Goal: Information Seeking & Learning: Understand process/instructions

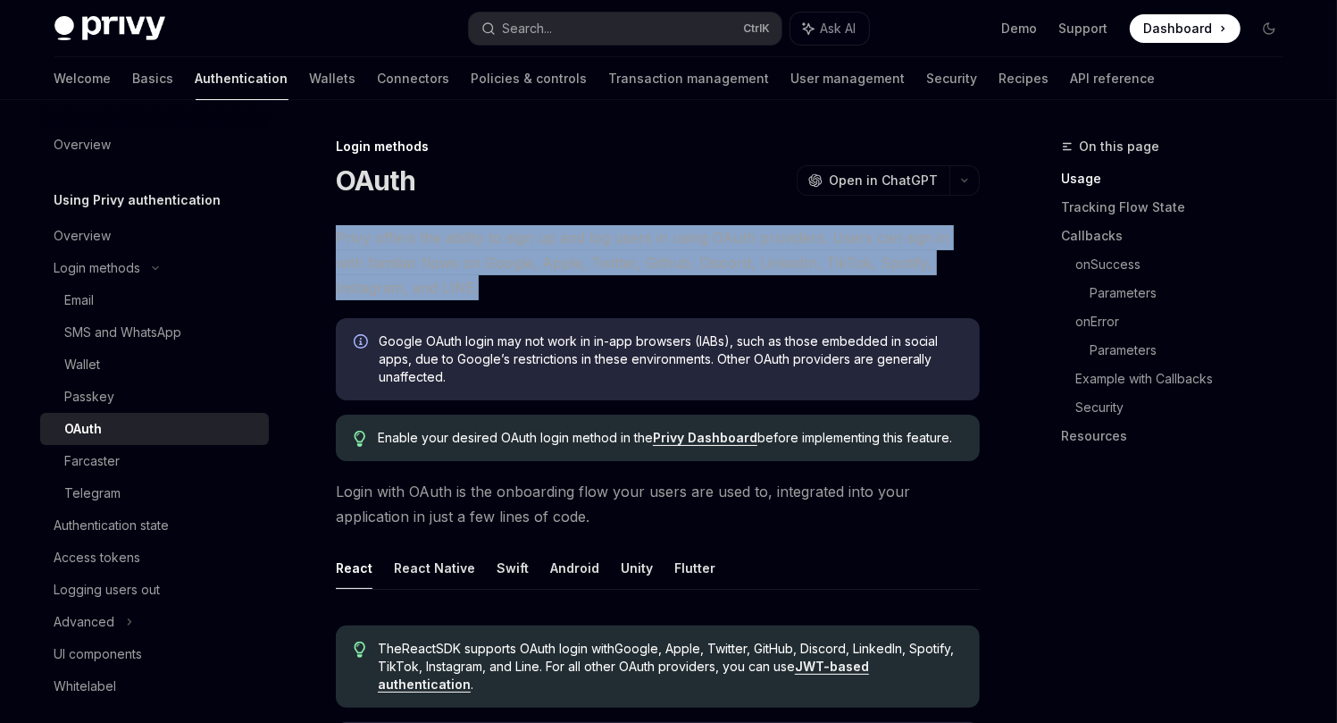
drag, startPoint x: 344, startPoint y: 237, endPoint x: 932, endPoint y: 296, distance: 590.7
click at [932, 296] on span "Privy offers the ability to sign up and log users in using OAuth providers. Use…" at bounding box center [658, 262] width 644 height 75
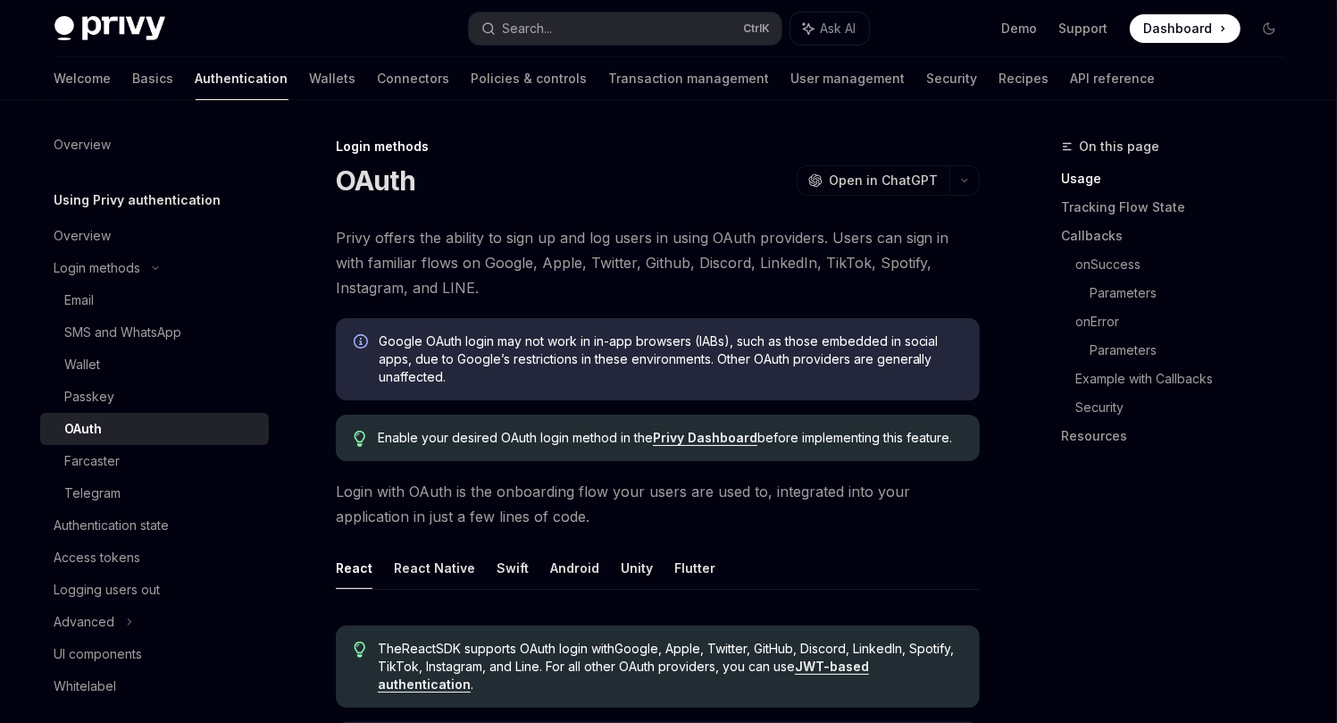
click at [405, 261] on span "Privy offers the ability to sign up and log users in using OAuth providers. Use…" at bounding box center [658, 262] width 644 height 75
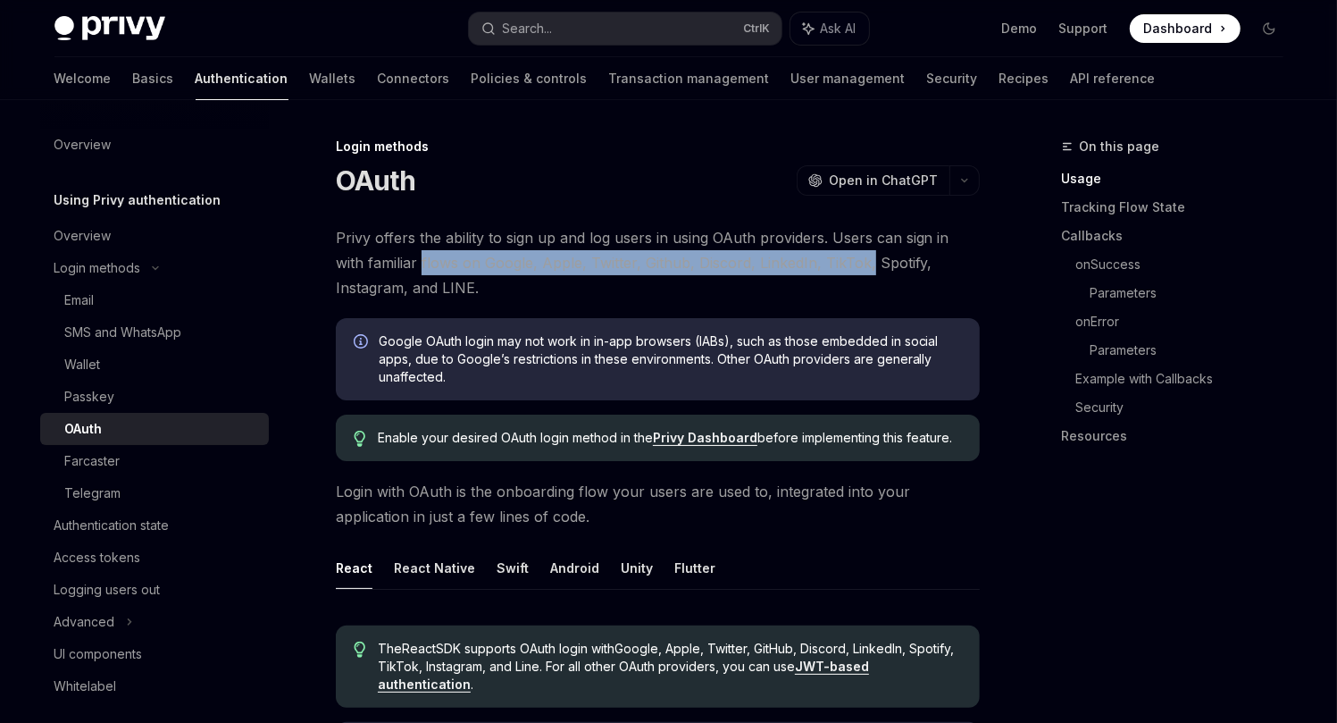
drag, startPoint x: 405, startPoint y: 261, endPoint x: 830, endPoint y: 258, distance: 425.2
click at [830, 258] on span "Privy offers the ability to sign up and log users in using OAuth providers. Use…" at bounding box center [658, 262] width 644 height 75
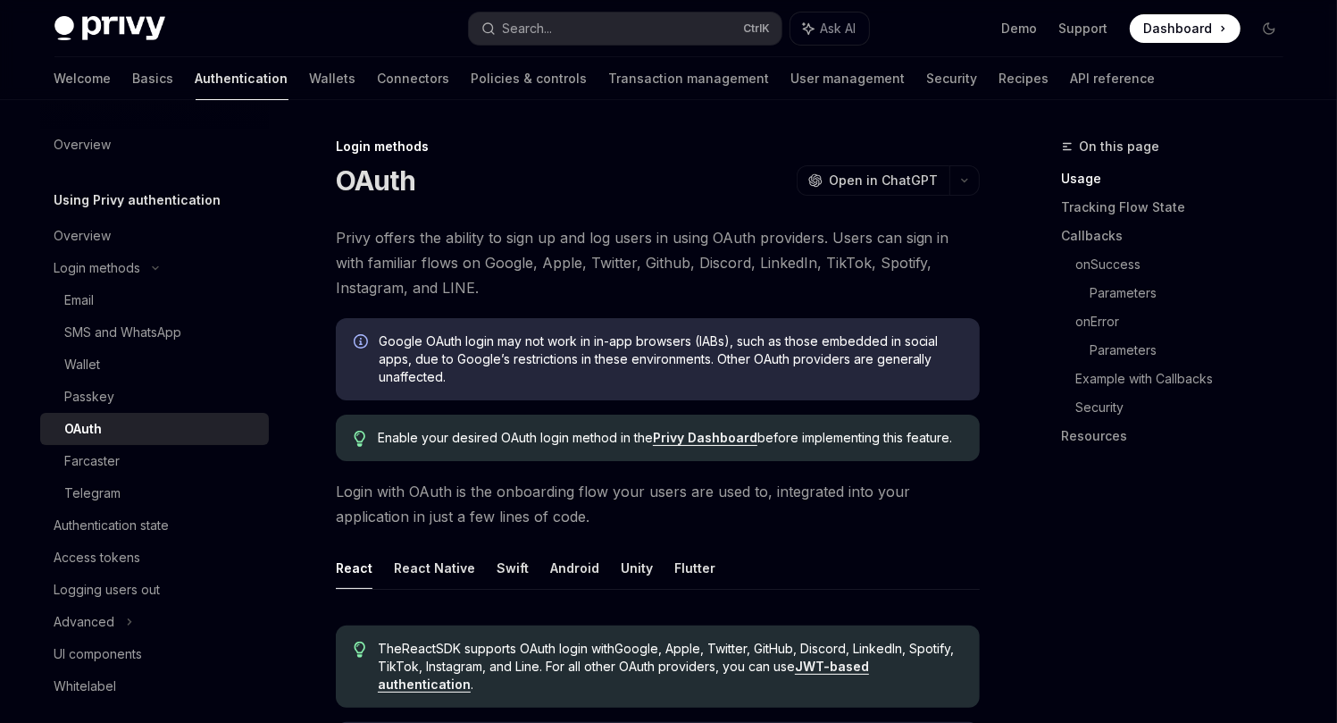
click at [827, 239] on span "Privy offers the ability to sign up and log users in using OAuth providers. Use…" at bounding box center [658, 262] width 644 height 75
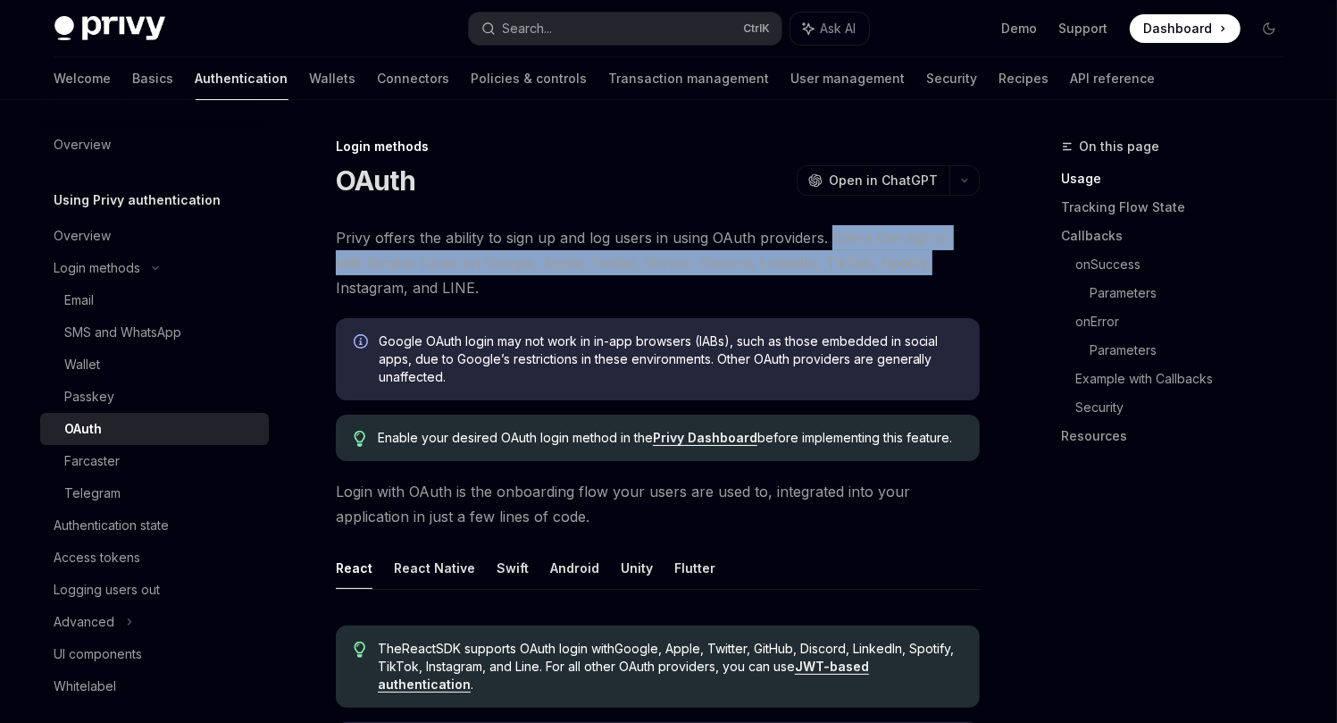
drag, startPoint x: 827, startPoint y: 239, endPoint x: 739, endPoint y: 260, distance: 90.8
click at [868, 256] on span "Privy offers the ability to sign up and log users in using OAuth providers. Use…" at bounding box center [658, 262] width 644 height 75
click at [718, 258] on span "Privy offers the ability to sign up and log users in using OAuth providers. Use…" at bounding box center [658, 262] width 644 height 75
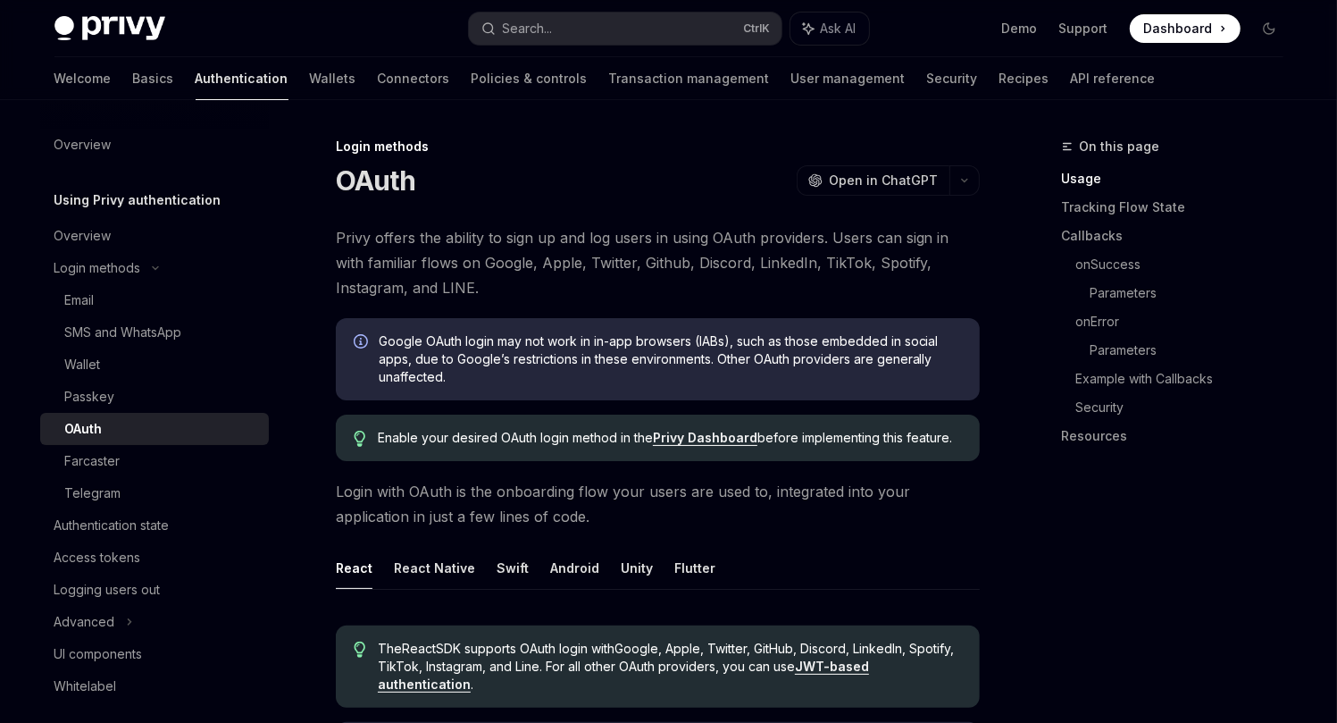
click at [716, 258] on span "Privy offers the ability to sign up and log users in using OAuth providers. Use…" at bounding box center [658, 262] width 644 height 75
drag, startPoint x: 713, startPoint y: 262, endPoint x: 547, endPoint y: 258, distance: 166.2
click at [547, 258] on span "Privy offers the ability to sign up and log users in using OAuth providers. Use…" at bounding box center [658, 262] width 644 height 75
drag, startPoint x: 510, startPoint y: 260, endPoint x: 457, endPoint y: 257, distance: 52.8
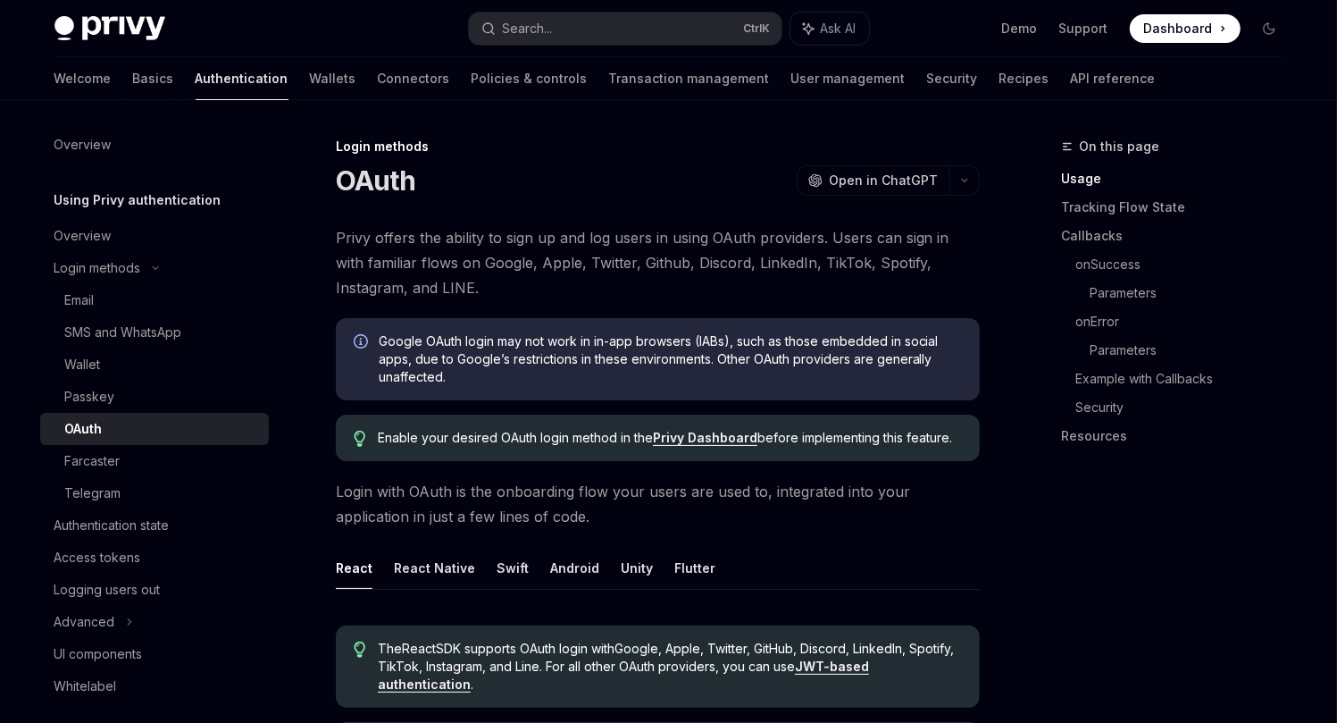
click at [508, 260] on span "Privy offers the ability to sign up and log users in using OAuth providers. Use…" at bounding box center [658, 262] width 644 height 75
click at [457, 257] on span "Privy offers the ability to sign up and log users in using OAuth providers. Use…" at bounding box center [658, 262] width 644 height 75
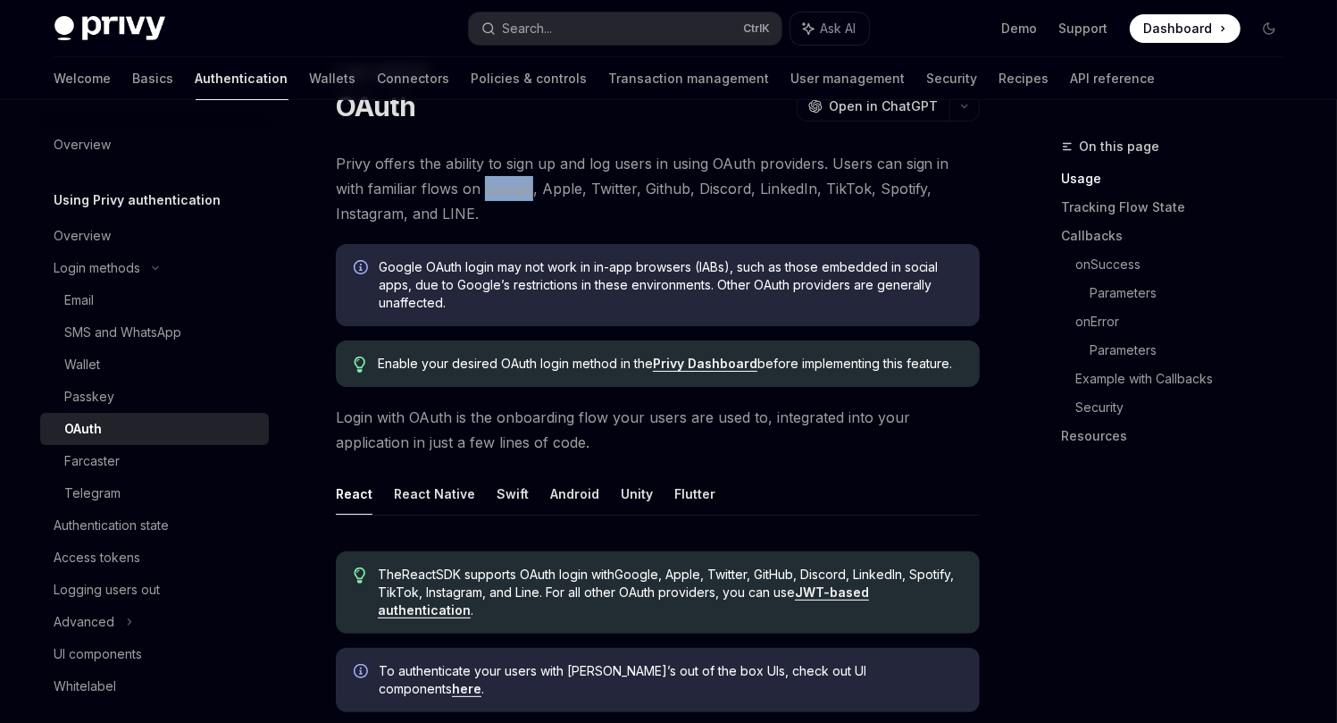
scroll to position [97, 0]
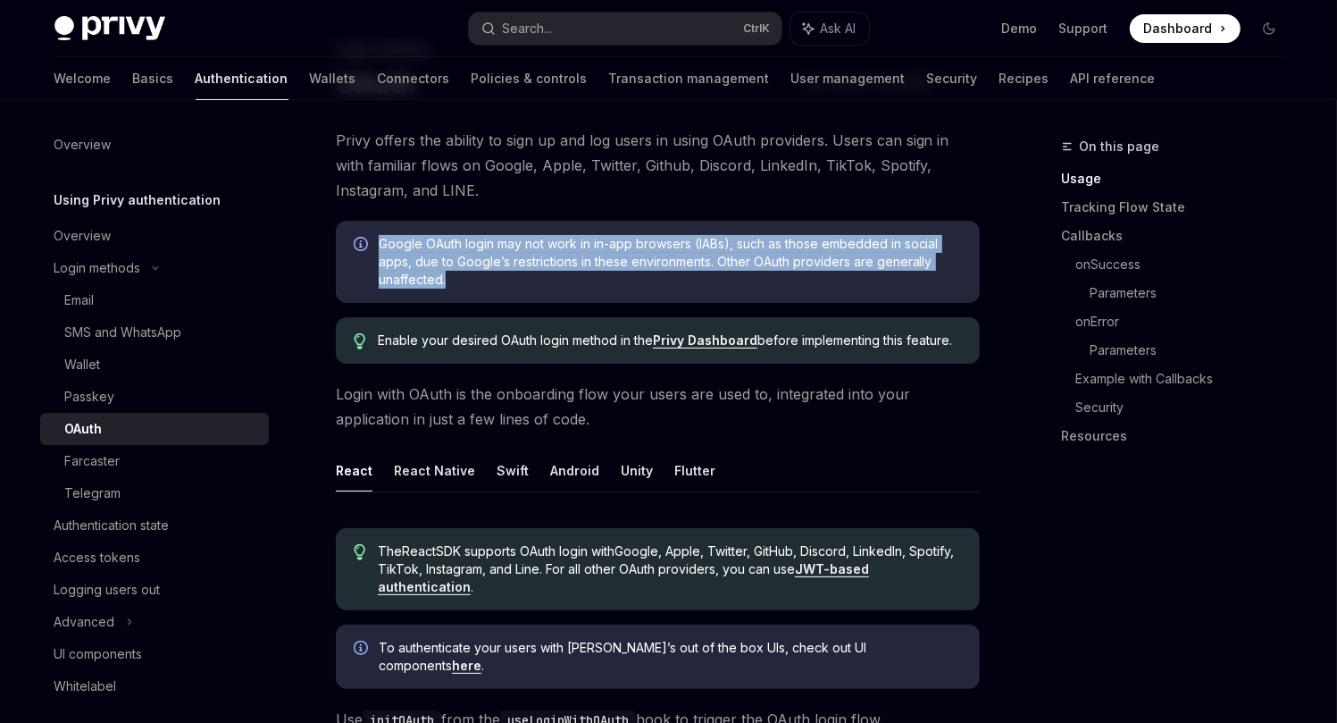
drag, startPoint x: 373, startPoint y: 246, endPoint x: 948, endPoint y: 292, distance: 576.2
click at [948, 292] on div "Google OAuth login may not work in in-app browsers (IABs), such as those embedd…" at bounding box center [658, 262] width 644 height 82
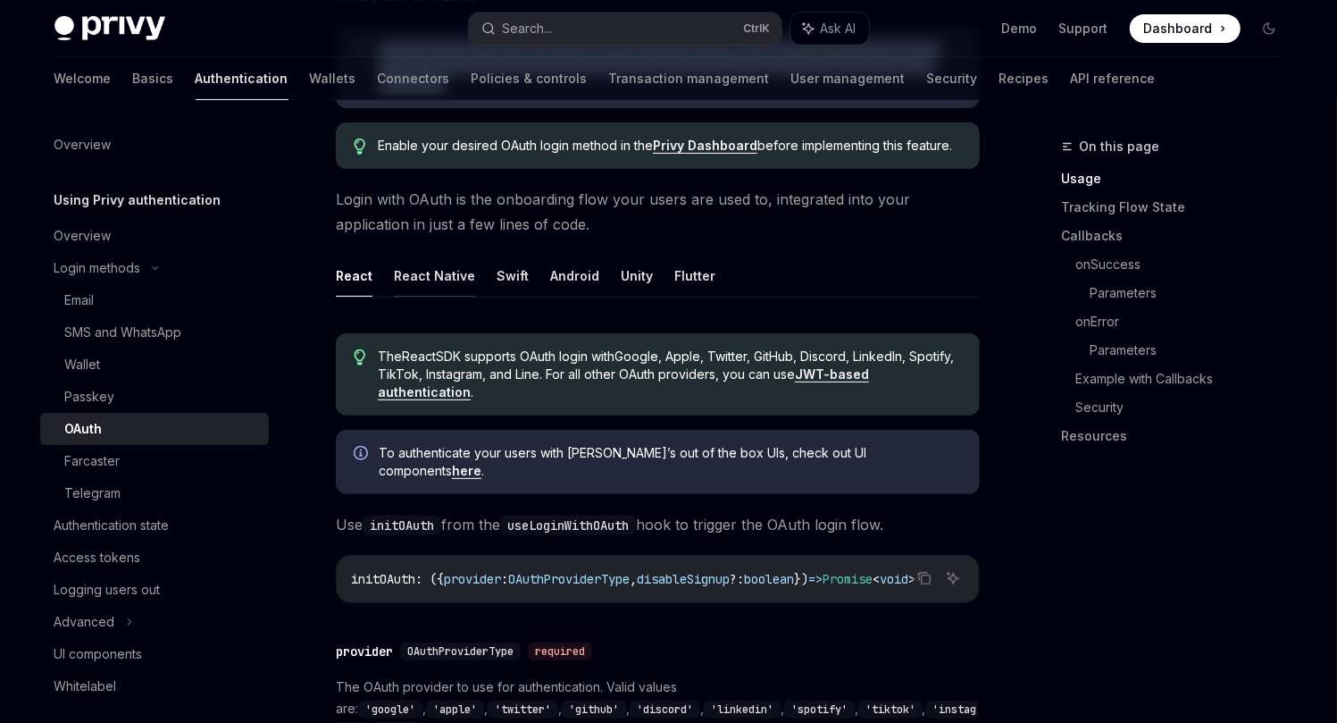
click at [453, 282] on button "React Native" at bounding box center [434, 276] width 81 height 42
type textarea "*"
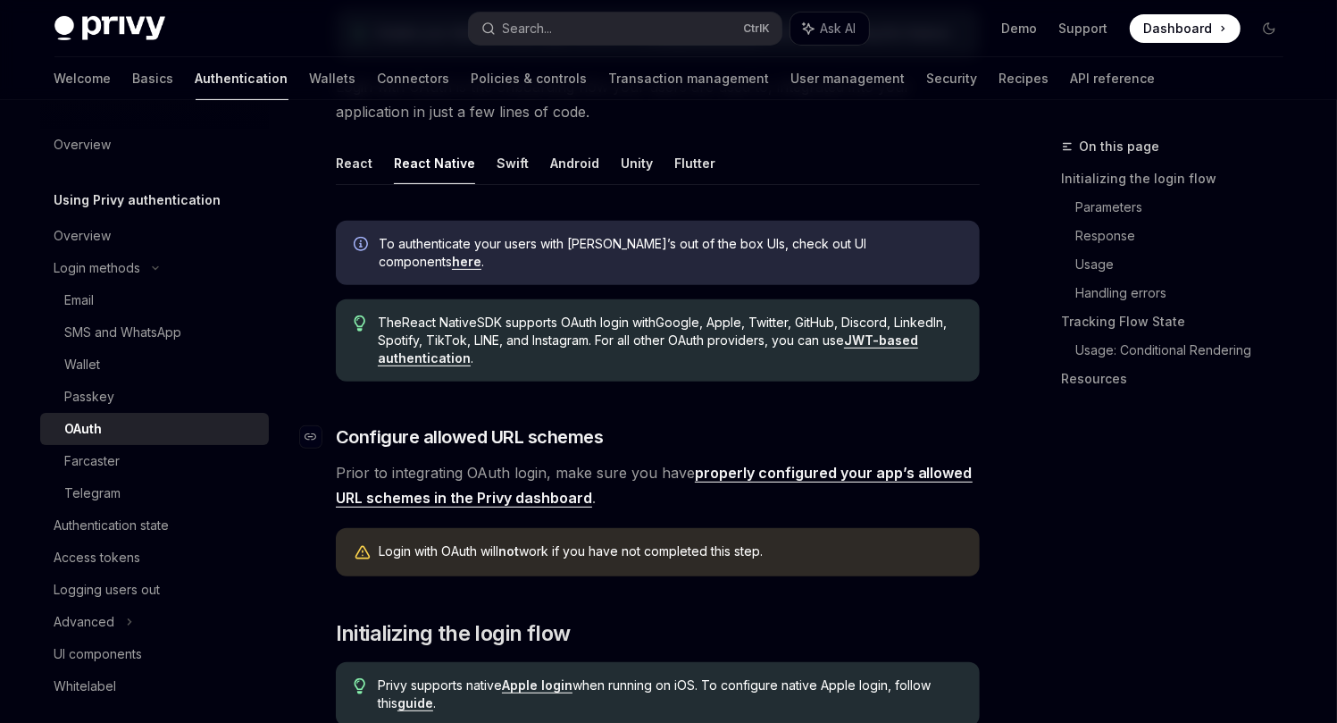
scroll to position [487, 0]
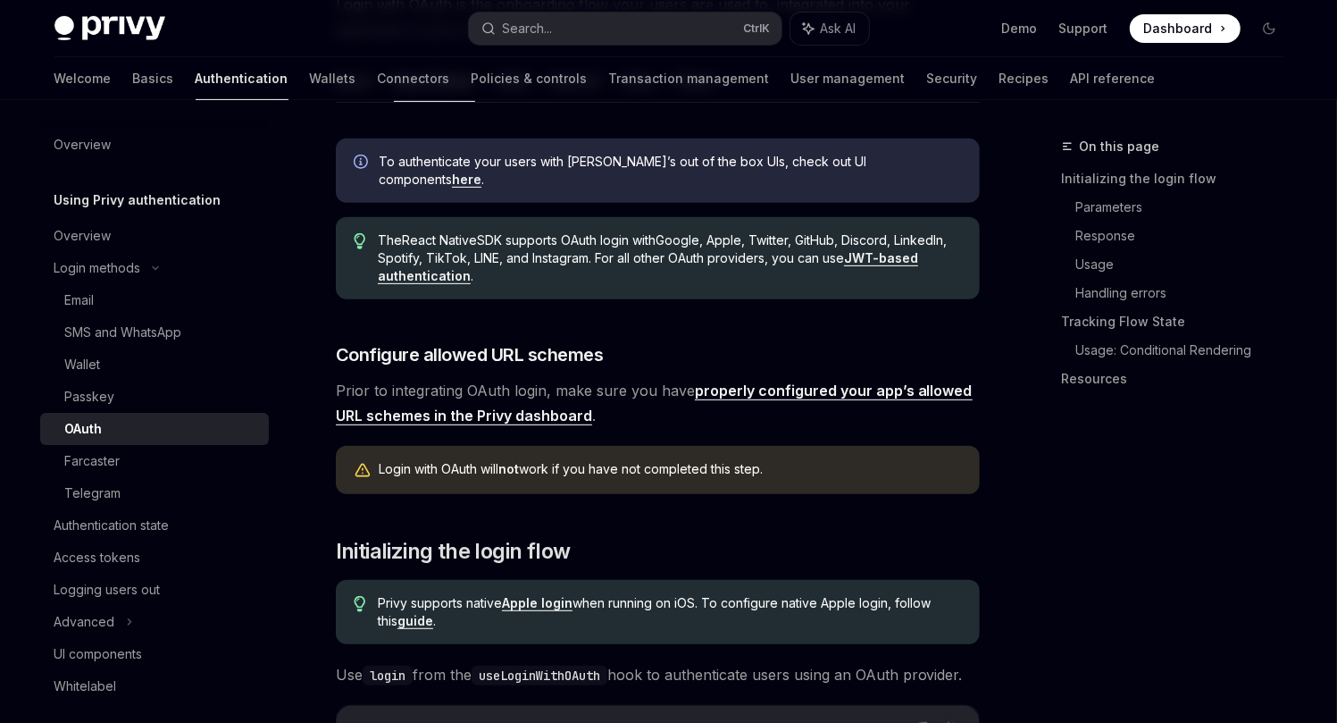
click at [386, 160] on span "To authenticate your users with Privy’s out of the box UIs, check out UI compon…" at bounding box center [670, 171] width 583 height 36
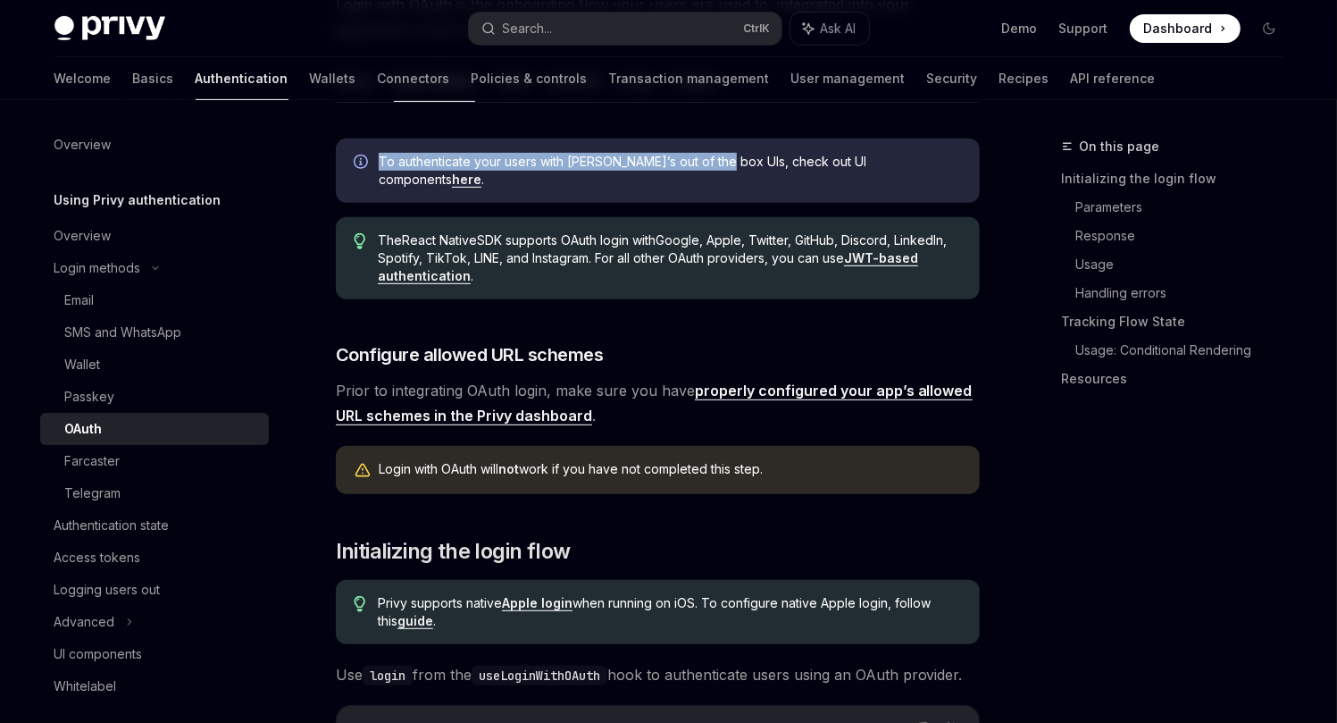
drag, startPoint x: 399, startPoint y: 159, endPoint x: 711, endPoint y: 159, distance: 311.7
click at [711, 159] on span "To authenticate your users with Privy’s out of the box UIs, check out UI compon…" at bounding box center [670, 171] width 583 height 36
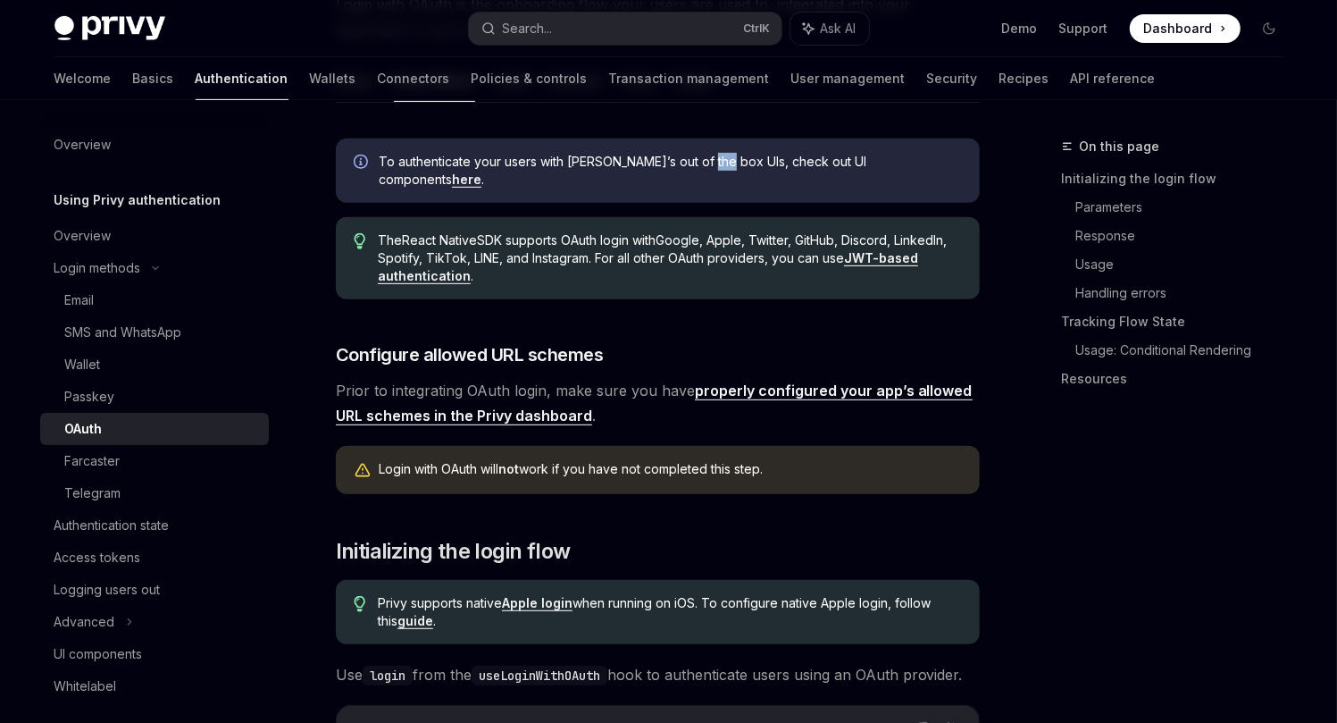
click at [711, 159] on span "To authenticate your users with Privy’s out of the box UIs, check out UI compon…" at bounding box center [670, 171] width 583 height 36
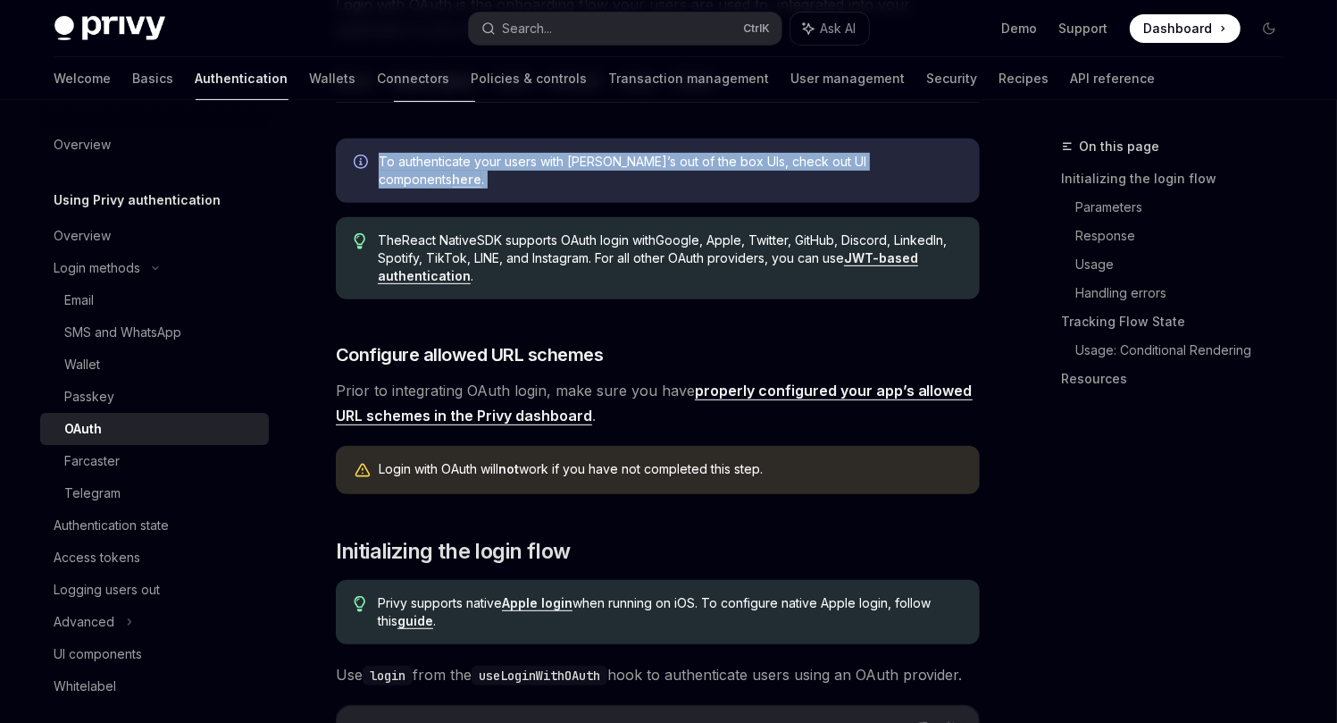
click at [711, 159] on span "To authenticate your users with Privy’s out of the box UIs, check out UI compon…" at bounding box center [670, 171] width 583 height 36
click at [828, 159] on span "To authenticate your users with Privy’s out of the box UIs, check out UI compon…" at bounding box center [670, 171] width 583 height 36
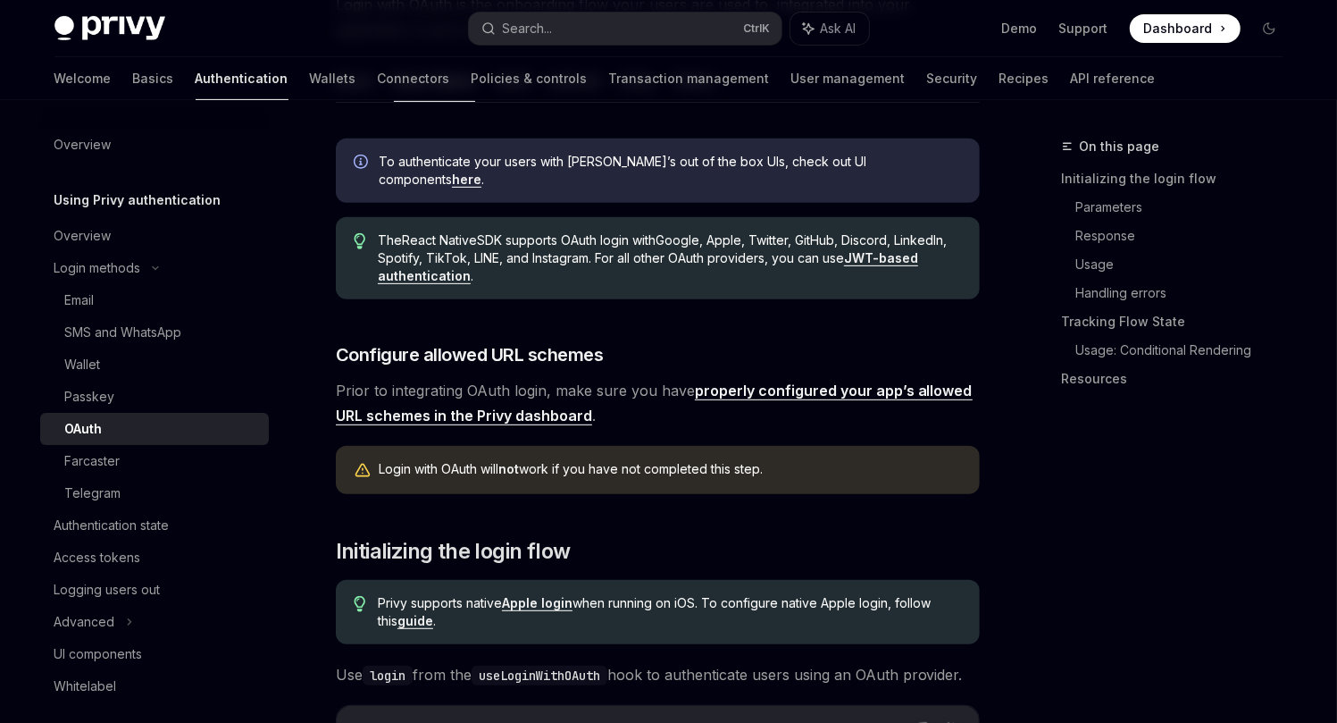
click at [372, 222] on div "The React Native SDK supports OAuth login with Google, Apple, Twitter, GitHub, …" at bounding box center [658, 258] width 644 height 82
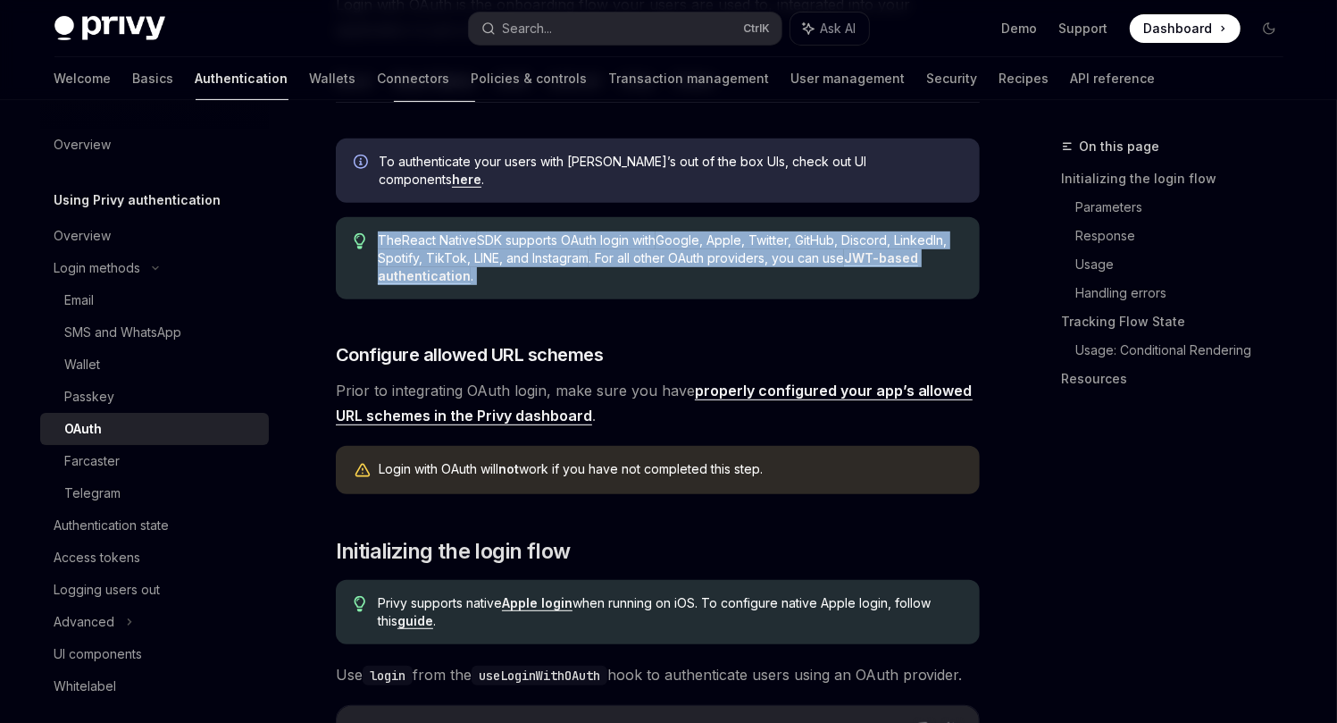
drag, startPoint x: 372, startPoint y: 222, endPoint x: 899, endPoint y: 263, distance: 527.6
click at [899, 263] on div "The React Native SDK supports OAuth login with Google, Apple, Twitter, GitHub, …" at bounding box center [658, 258] width 644 height 82
click at [899, 263] on span "The React Native SDK supports OAuth login with Google, Apple, Twitter, GitHub, …" at bounding box center [669, 258] width 583 height 54
drag, startPoint x: 899, startPoint y: 263, endPoint x: 658, endPoint y: 215, distance: 244.9
click at [658, 231] on span "The React Native SDK supports OAuth login with Google, Apple, Twitter, GitHub, …" at bounding box center [669, 258] width 583 height 54
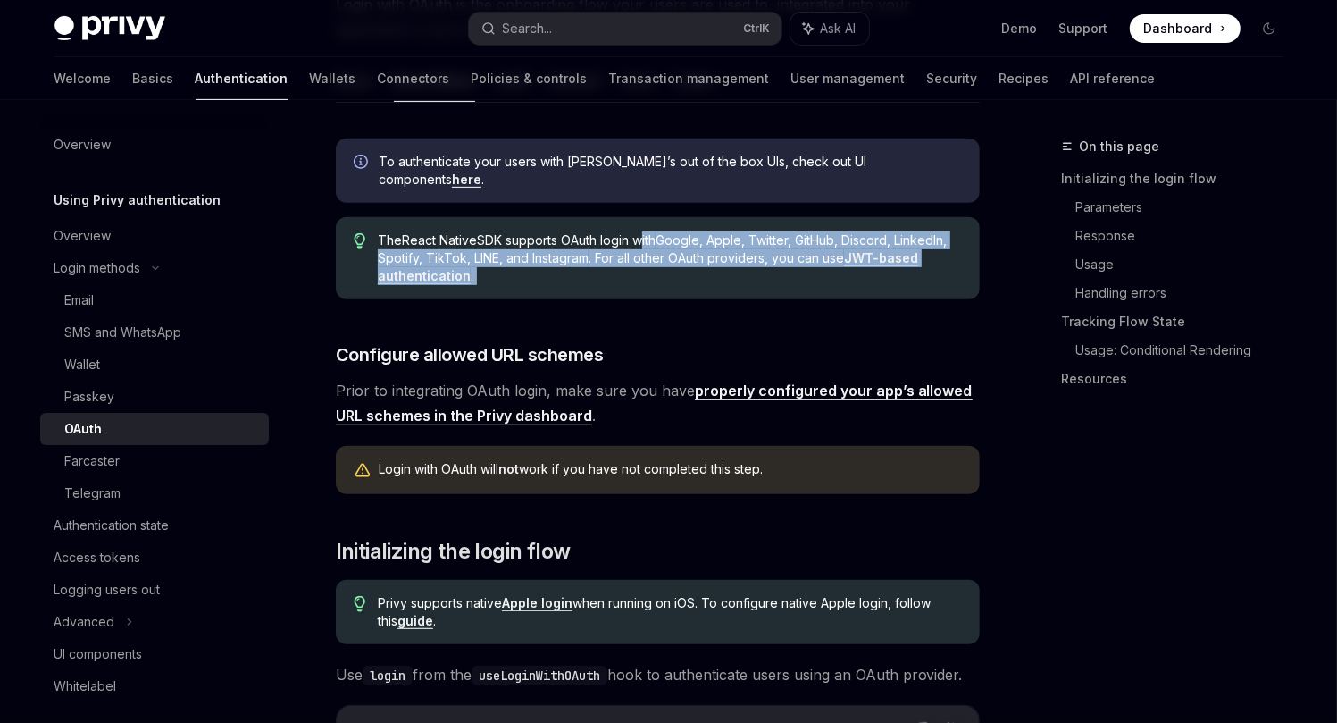
click at [658, 231] on span "The React Native SDK supports OAuth login with Google, Apple, Twitter, GitHub, …" at bounding box center [669, 258] width 583 height 54
drag, startPoint x: 658, startPoint y: 215, endPoint x: 679, endPoint y: 263, distance: 51.6
click at [679, 263] on span "The React Native SDK supports OAuth login with Google, Apple, Twitter, GitHub, …" at bounding box center [669, 258] width 583 height 54
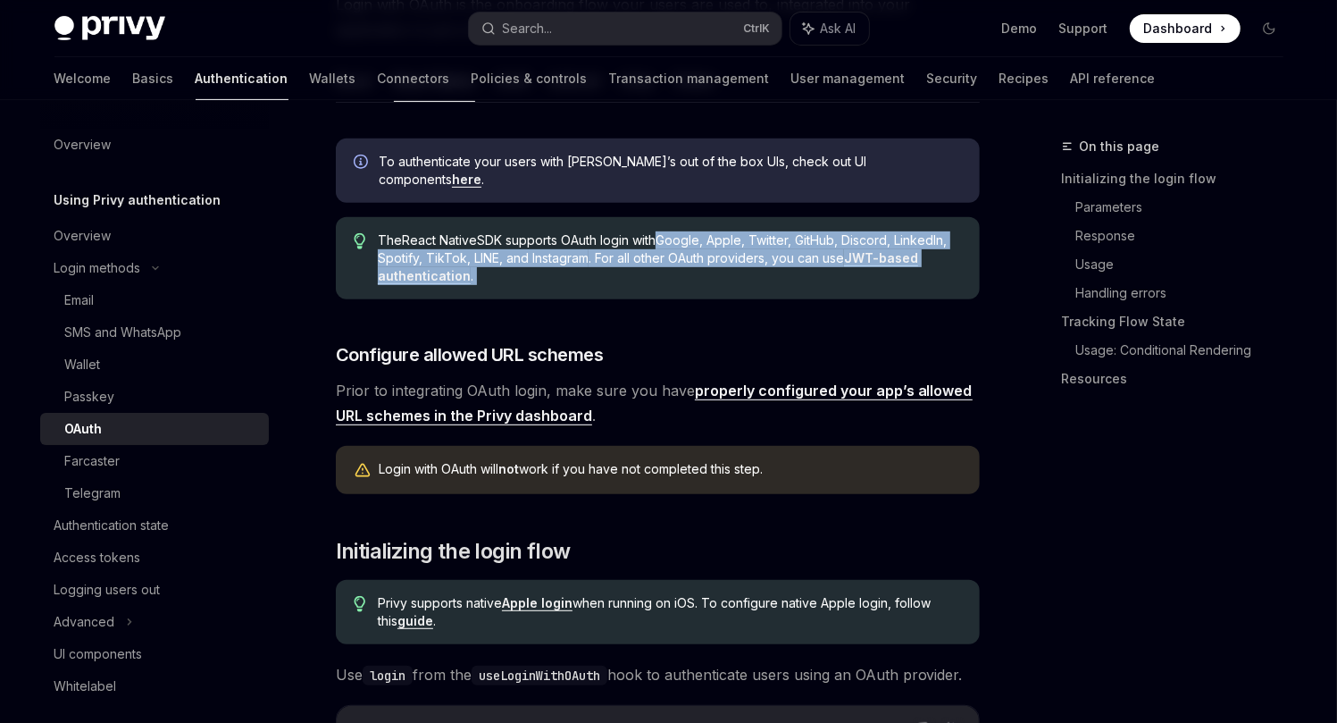
drag, startPoint x: 679, startPoint y: 263, endPoint x: 681, endPoint y: 230, distance: 33.1
click at [681, 231] on span "The React Native SDK supports OAuth login with Google, Apple, Twitter, GitHub, …" at bounding box center [669, 258] width 583 height 54
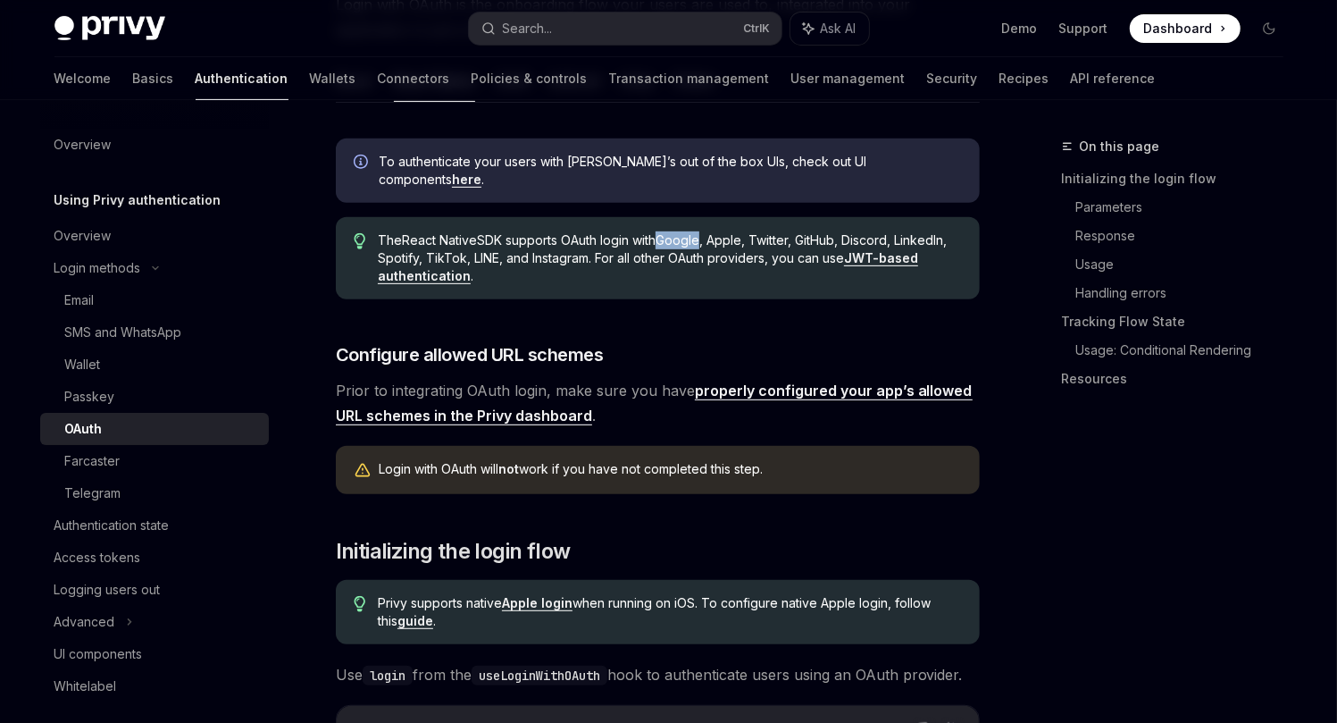
click at [681, 231] on span "The React Native SDK supports OAuth login with Google, Apple, Twitter, GitHub, …" at bounding box center [669, 258] width 583 height 54
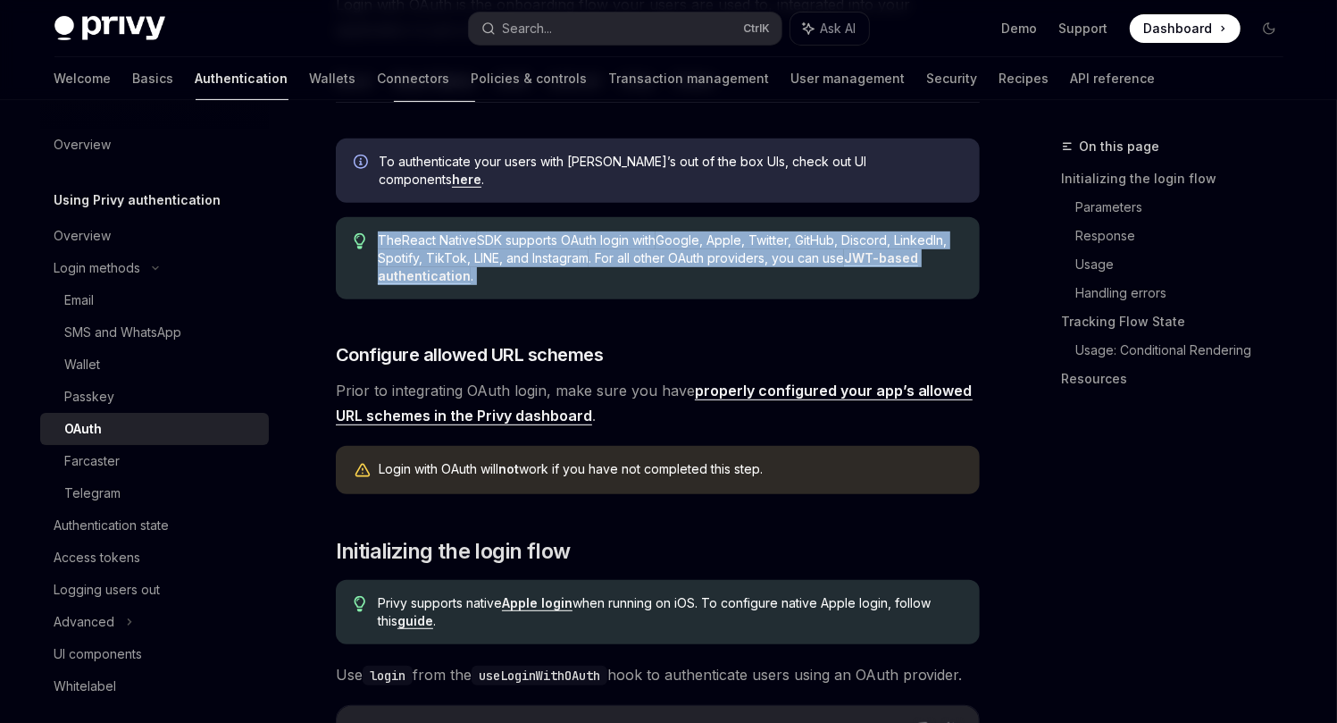
drag, startPoint x: 681, startPoint y: 230, endPoint x: 682, endPoint y: 263, distance: 34.0
click at [682, 263] on span "The React Native SDK supports OAuth login with Google, Apple, Twitter, GitHub, …" at bounding box center [669, 258] width 583 height 54
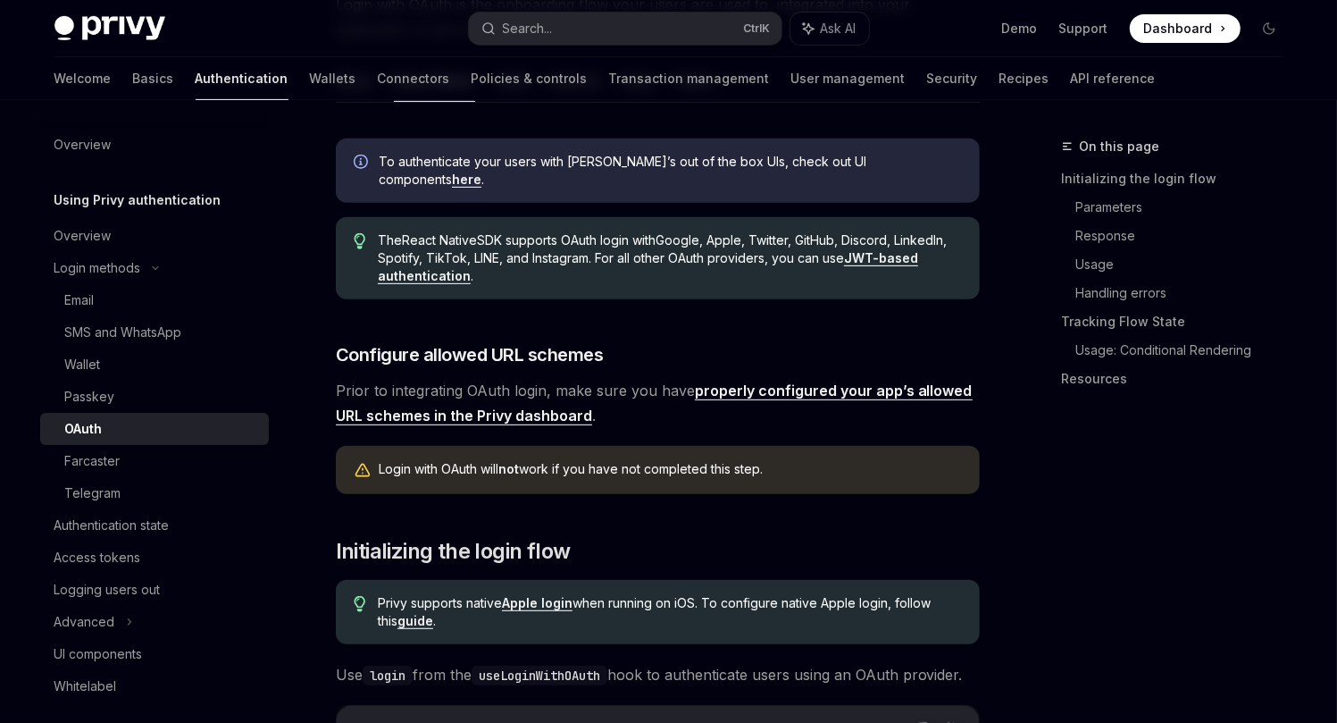
drag, startPoint x: 682, startPoint y: 263, endPoint x: 689, endPoint y: 226, distance: 38.2
click at [684, 250] on span "The React Native SDK supports OAuth login with Google, Apple, Twitter, GitHub, …" at bounding box center [669, 258] width 583 height 54
click at [689, 231] on span "The React Native SDK supports OAuth login with Google, Apple, Twitter, GitHub, …" at bounding box center [669, 258] width 583 height 54
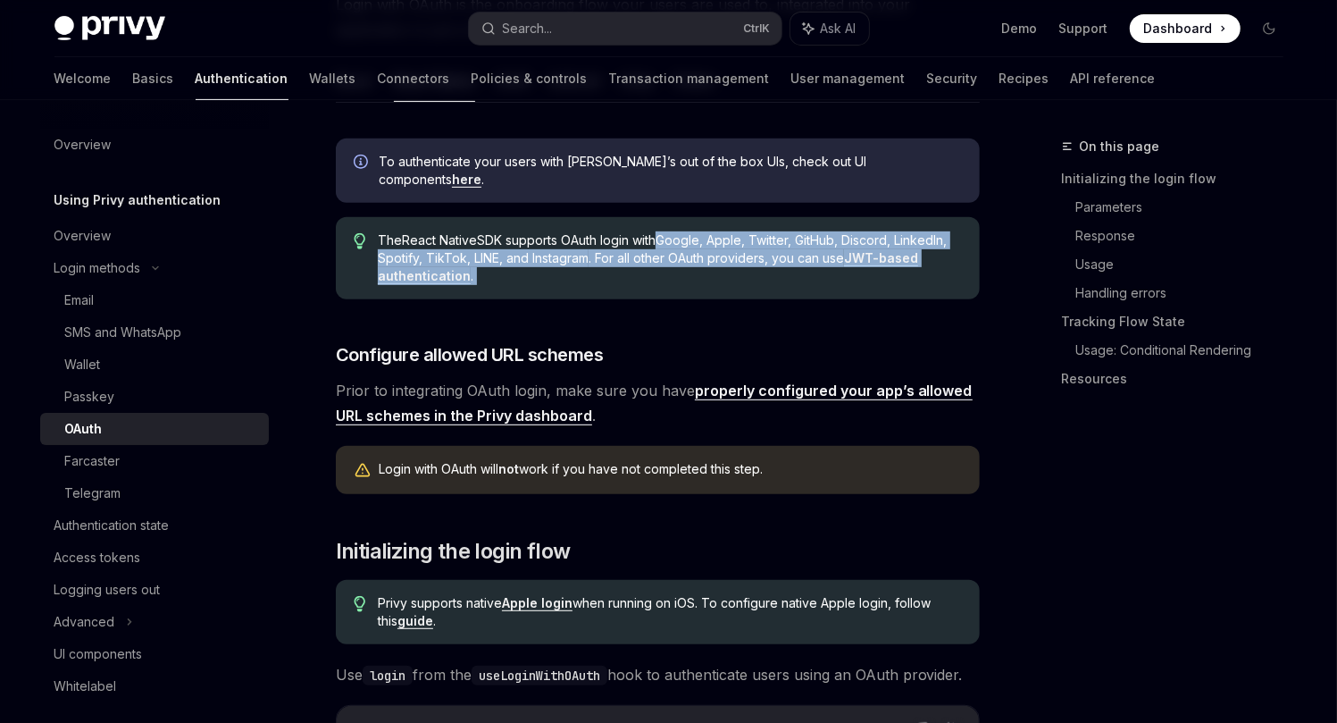
drag, startPoint x: 689, startPoint y: 226, endPoint x: 686, endPoint y: 255, distance: 29.6
click at [686, 255] on span "The React Native SDK supports OAuth login with Google, Apple, Twitter, GitHub, …" at bounding box center [669, 258] width 583 height 54
drag, startPoint x: 686, startPoint y: 255, endPoint x: 698, endPoint y: 216, distance: 41.0
click at [698, 231] on span "The React Native SDK supports OAuth login with Google, Apple, Twitter, GitHub, …" at bounding box center [669, 258] width 583 height 54
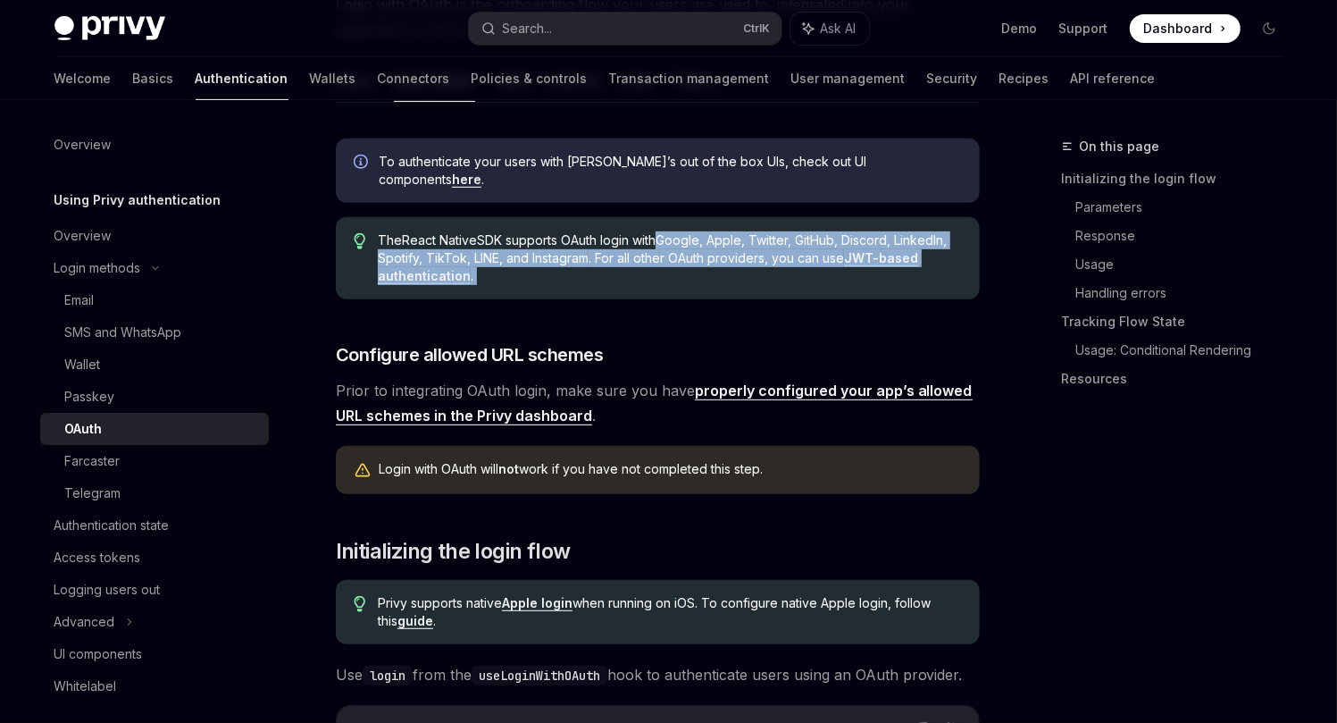
click at [698, 231] on span "The React Native SDK supports OAuth login with Google, Apple, Twitter, GitHub, …" at bounding box center [669, 258] width 583 height 54
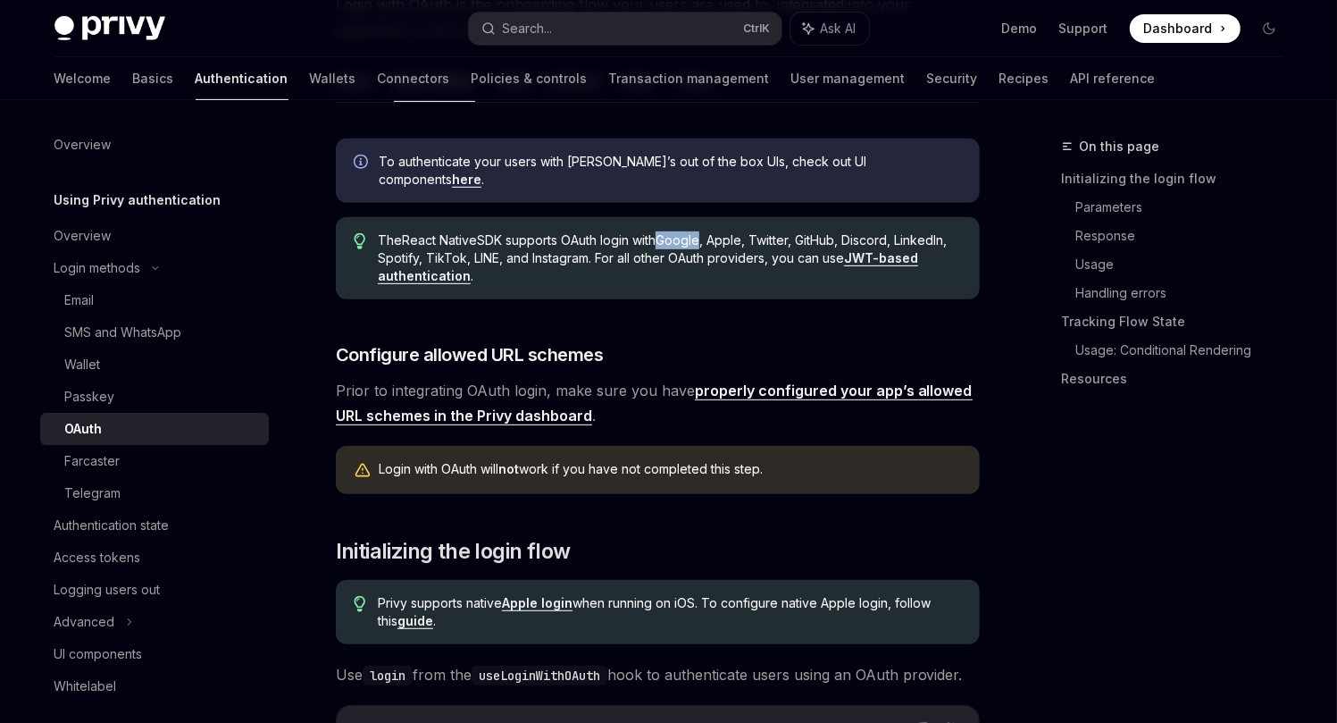
click at [698, 231] on span "The React Native SDK supports OAuth login with Google, Apple, Twitter, GitHub, …" at bounding box center [669, 258] width 583 height 54
click at [701, 272] on div "The React Native SDK supports OAuth login with Google, Apple, Twitter, GitHub, …" at bounding box center [658, 258] width 644 height 82
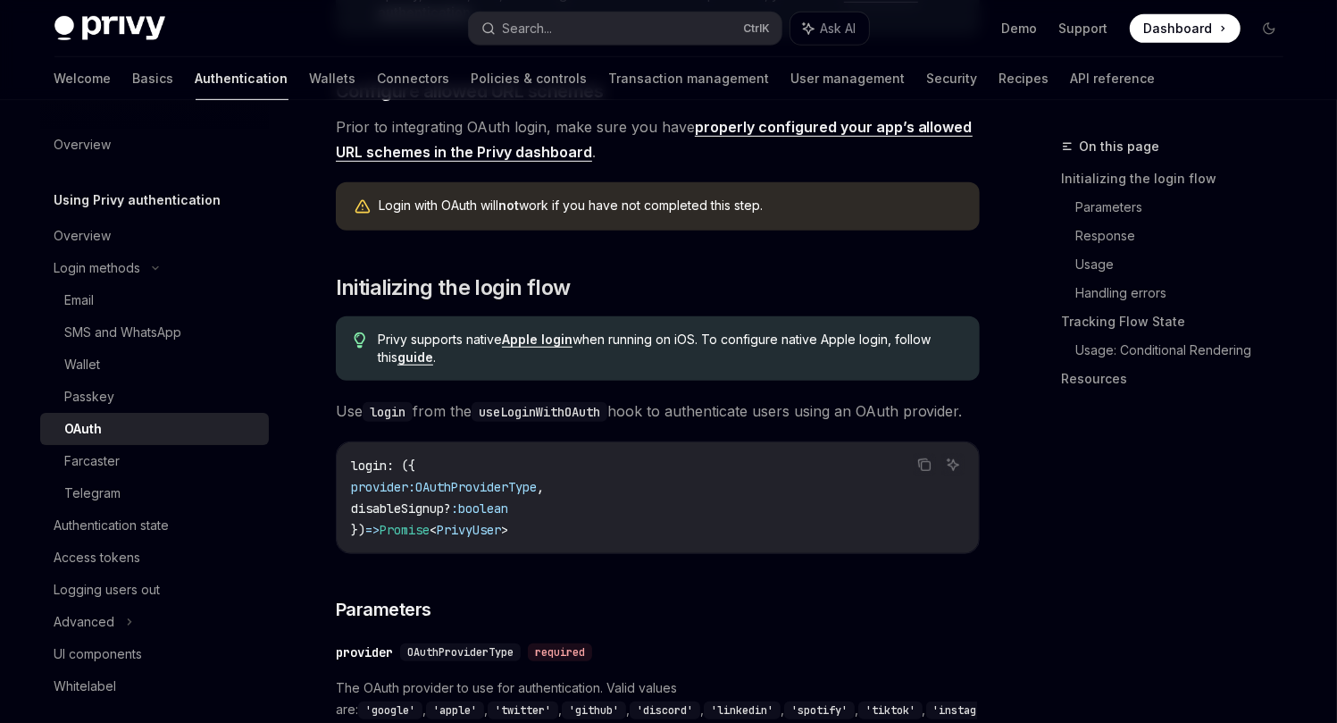
scroll to position [779, 0]
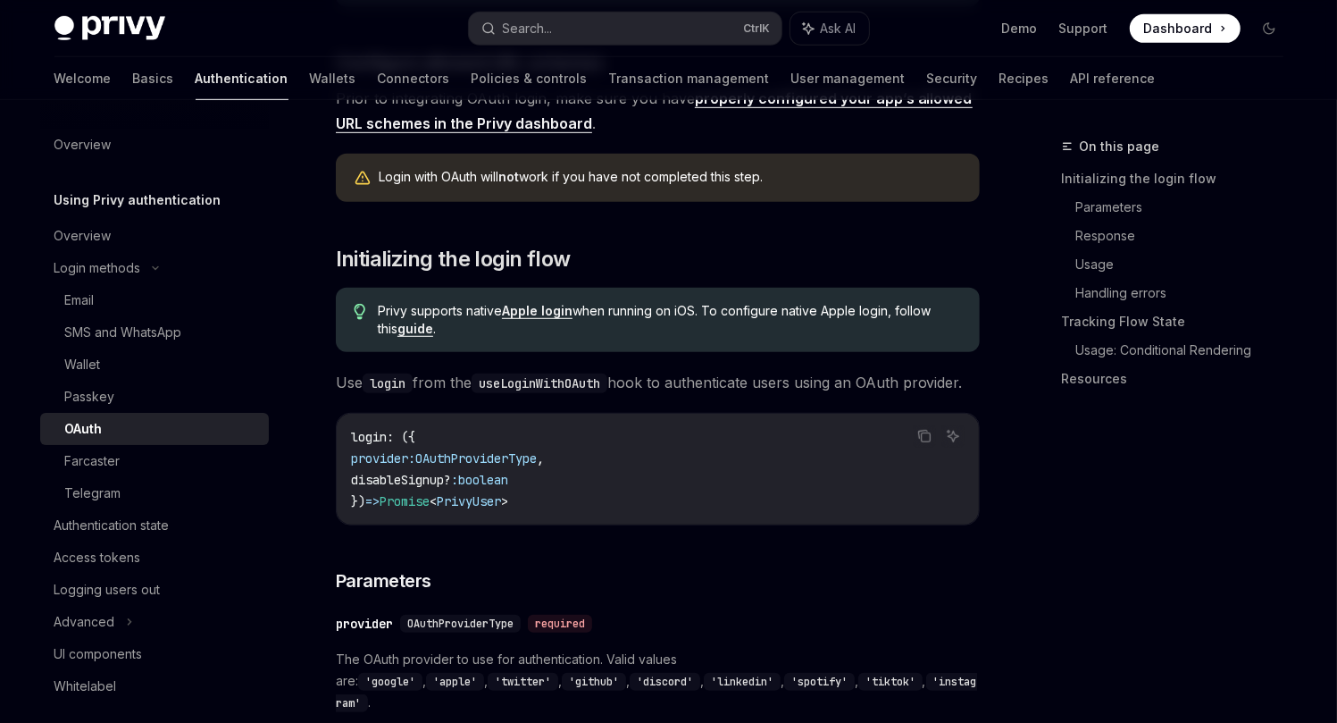
click at [458, 302] on span "Privy supports native Apple login when running on iOS. To configure native Appl…" at bounding box center [669, 320] width 583 height 36
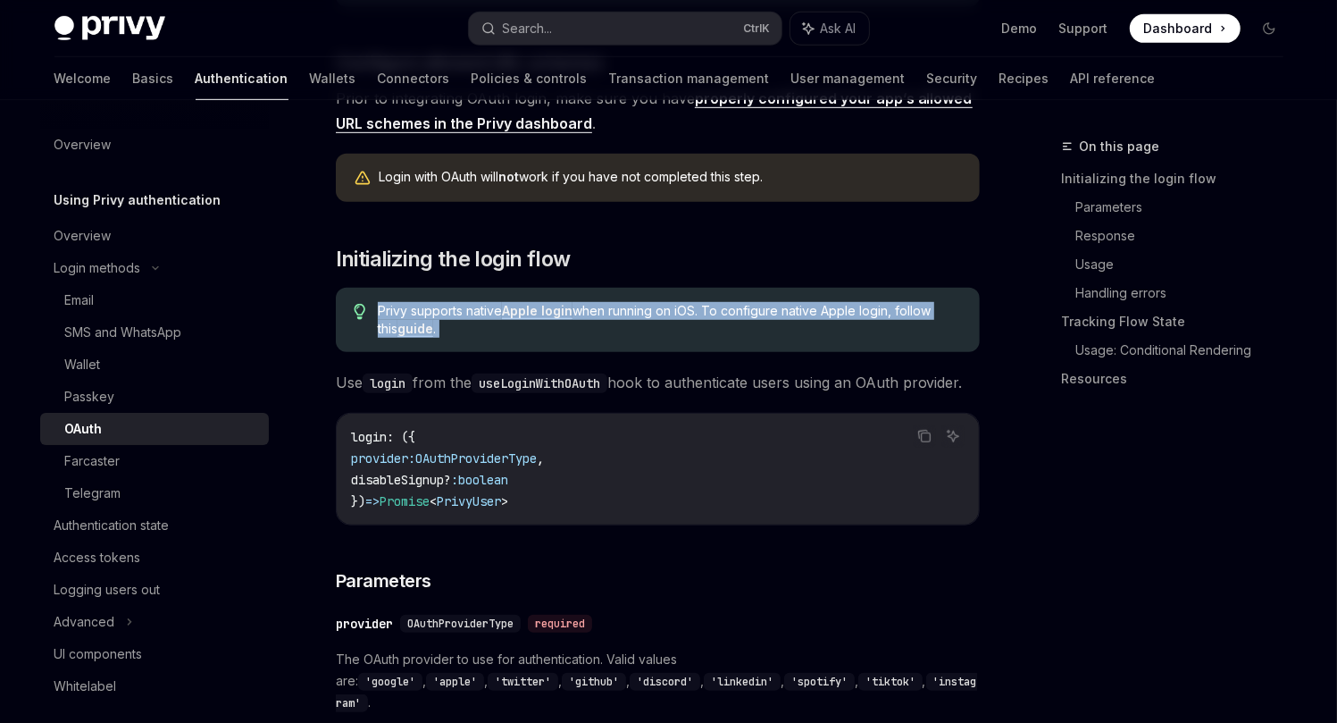
drag, startPoint x: 458, startPoint y: 289, endPoint x: 465, endPoint y: 305, distance: 16.8
click at [465, 305] on span "Privy supports native Apple login when running on iOS. To configure native Appl…" at bounding box center [669, 320] width 583 height 36
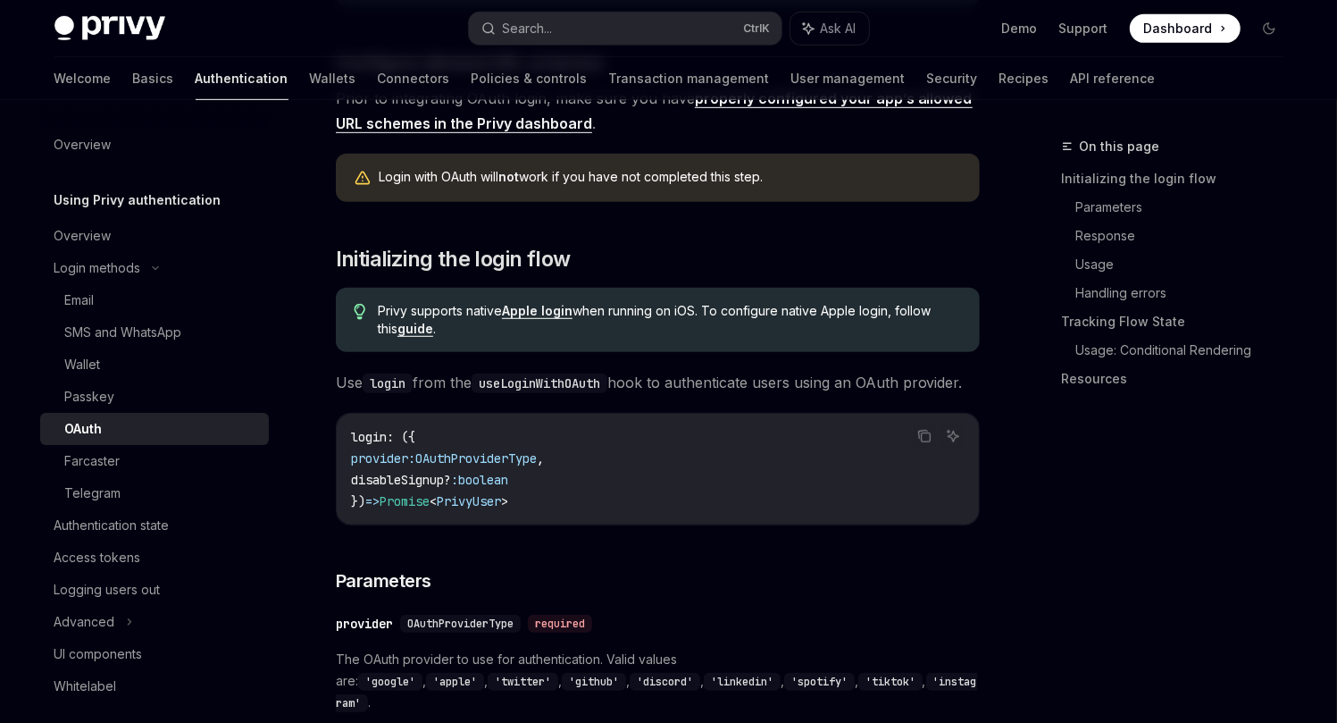
click at [546, 373] on code "useLoginWithOAuth" at bounding box center [540, 383] width 136 height 20
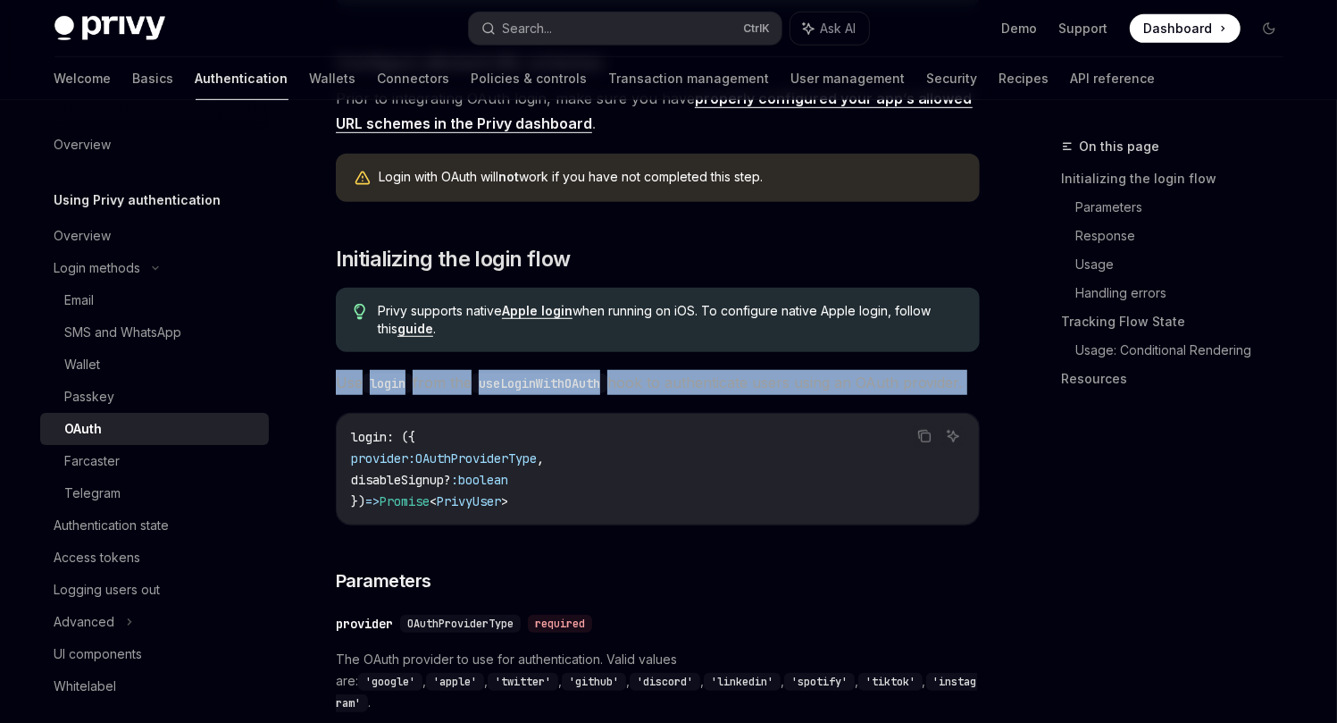
click at [546, 373] on code "useLoginWithOAuth" at bounding box center [540, 383] width 136 height 20
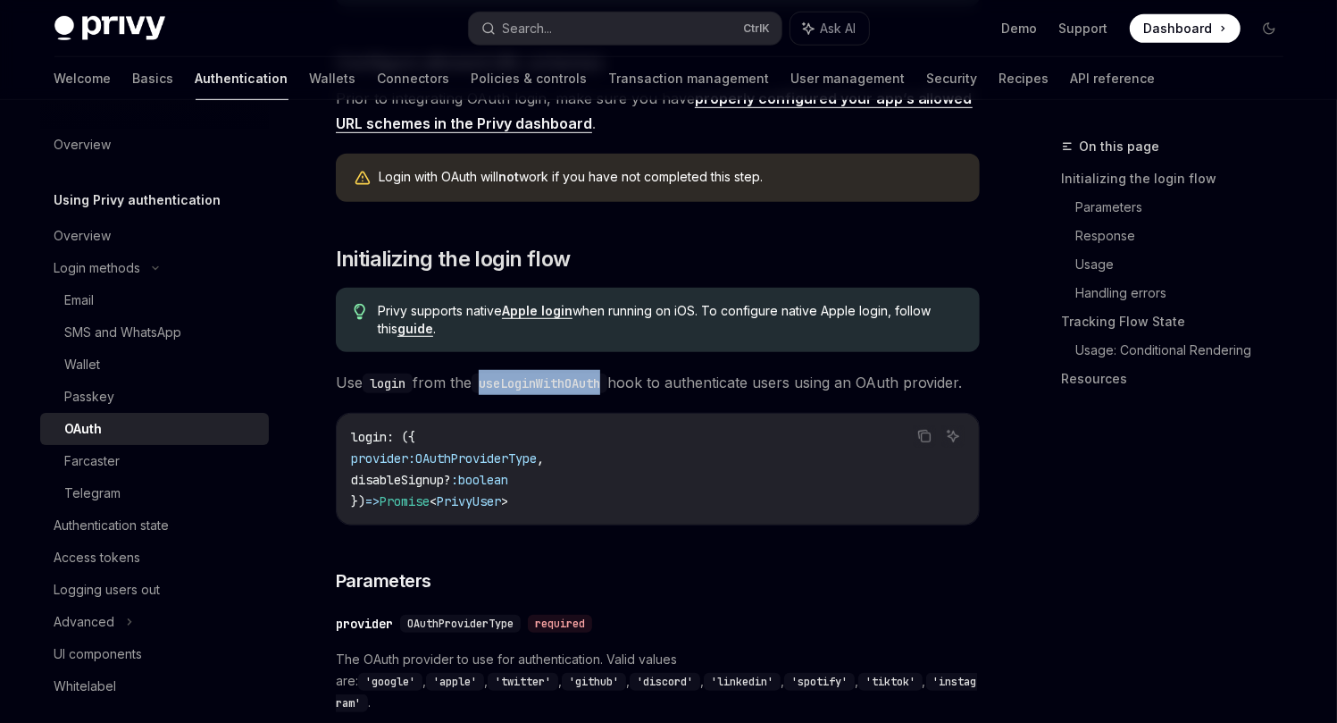
click at [546, 373] on code "useLoginWithOAuth" at bounding box center [540, 383] width 136 height 20
click at [372, 429] on span "login" at bounding box center [369, 437] width 36 height 16
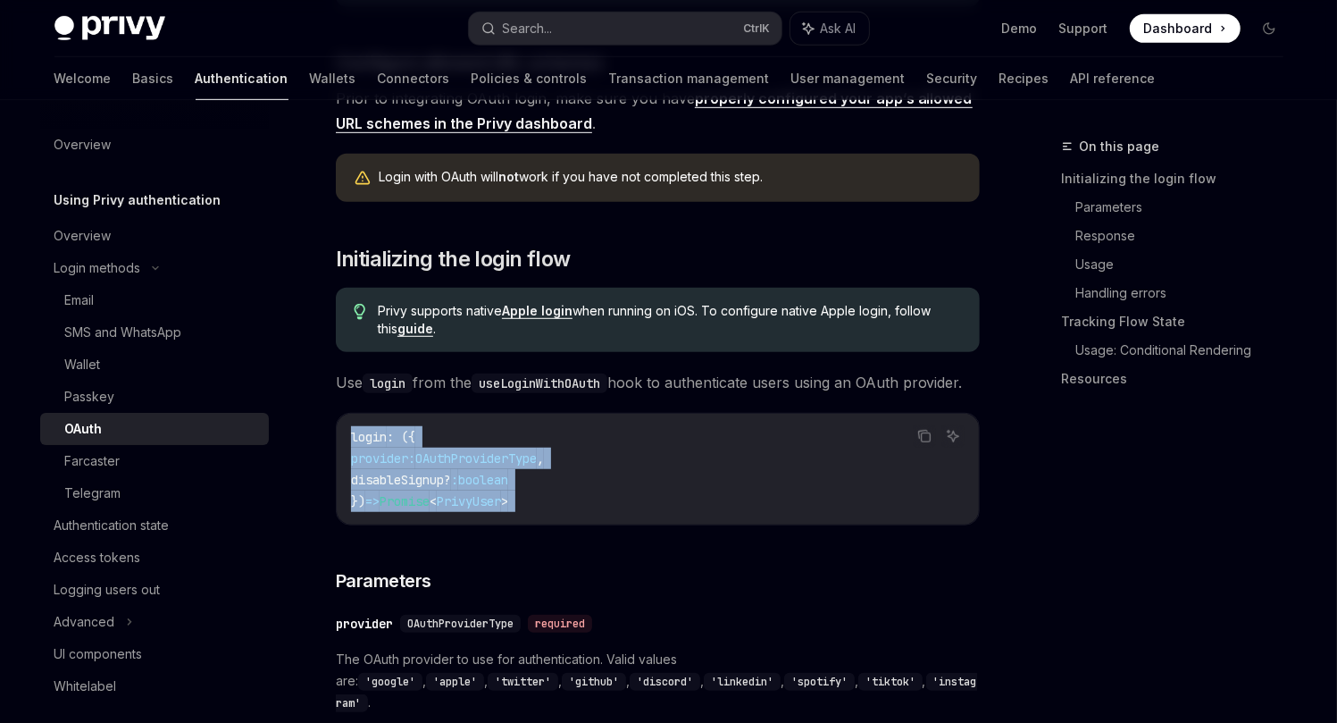
drag, startPoint x: 372, startPoint y: 425, endPoint x: 590, endPoint y: 482, distance: 225.3
click at [590, 482] on code "login : ({ provider: OAuthProviderType , disableSignup? : boolean }) => Promise…" at bounding box center [658, 469] width 614 height 86
drag, startPoint x: 590, startPoint y: 482, endPoint x: 373, endPoint y: 417, distance: 225.8
click at [373, 426] on code "login : ({ provider: OAuthProviderType , disableSignup? : boolean }) => Promise…" at bounding box center [658, 469] width 614 height 86
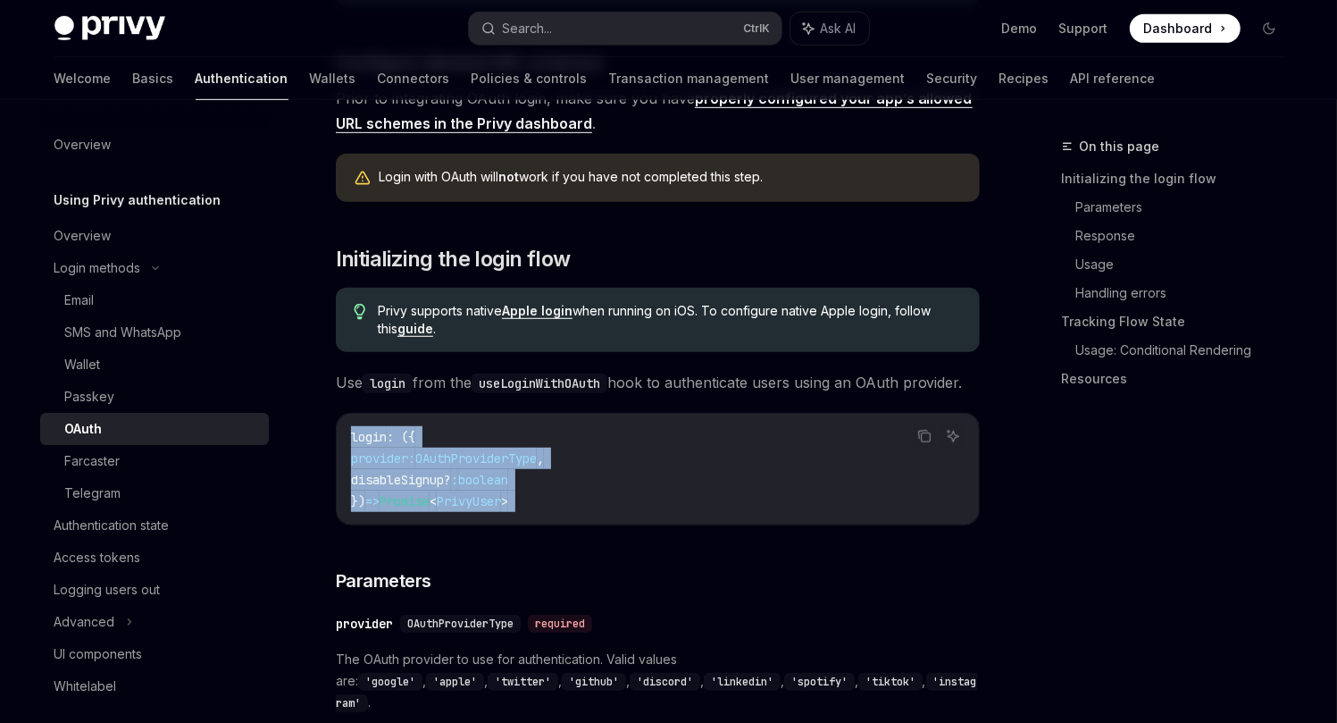
click at [373, 429] on span "login" at bounding box center [369, 437] width 36 height 16
drag, startPoint x: 373, startPoint y: 417, endPoint x: 657, endPoint y: 498, distance: 295.4
click at [657, 498] on div "login : ({ provider: OAuthProviderType , disableSignup? : boolean }) => Promise…" at bounding box center [658, 469] width 642 height 111
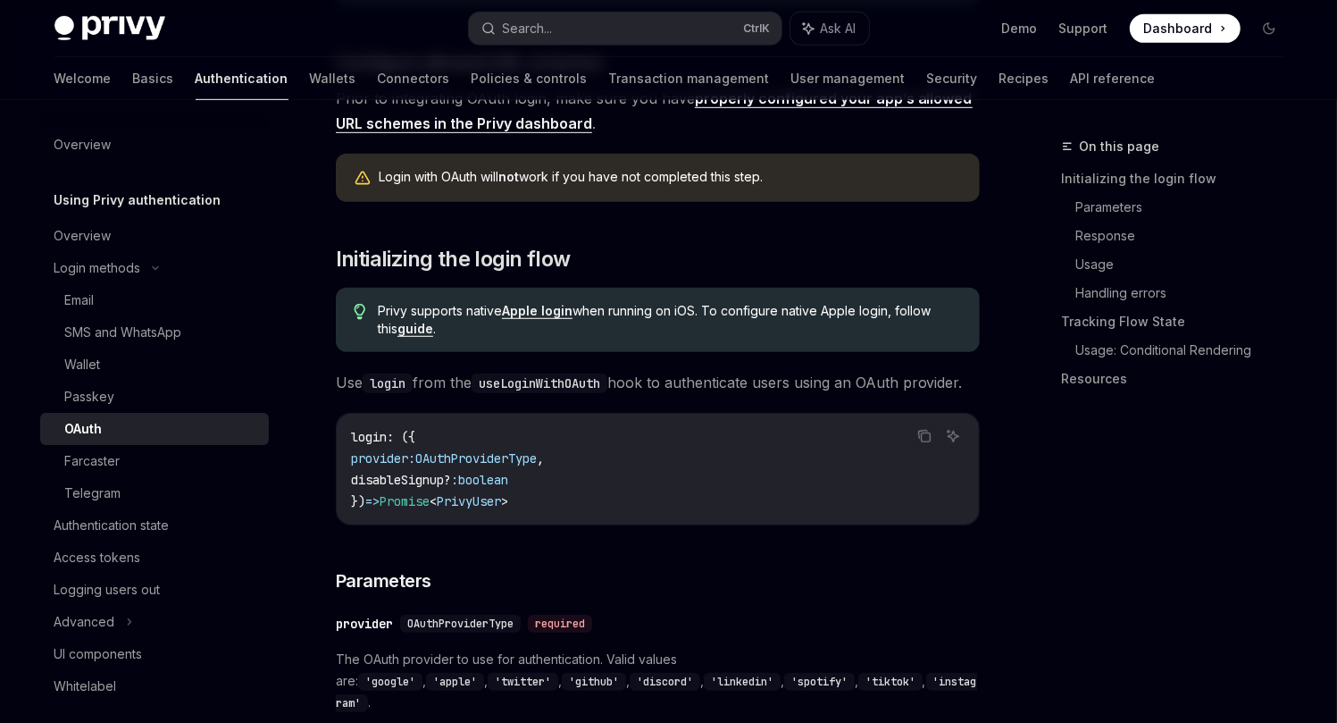
click at [343, 370] on span "Use login from the useLoginWithOAuth hook to authenticate users using an OAuth …" at bounding box center [658, 382] width 644 height 25
drag, startPoint x: 343, startPoint y: 366, endPoint x: 571, endPoint y: 377, distance: 228.0
click at [571, 377] on span "Use login from the useLoginWithOAuth hook to authenticate users using an OAuth …" at bounding box center [658, 382] width 644 height 25
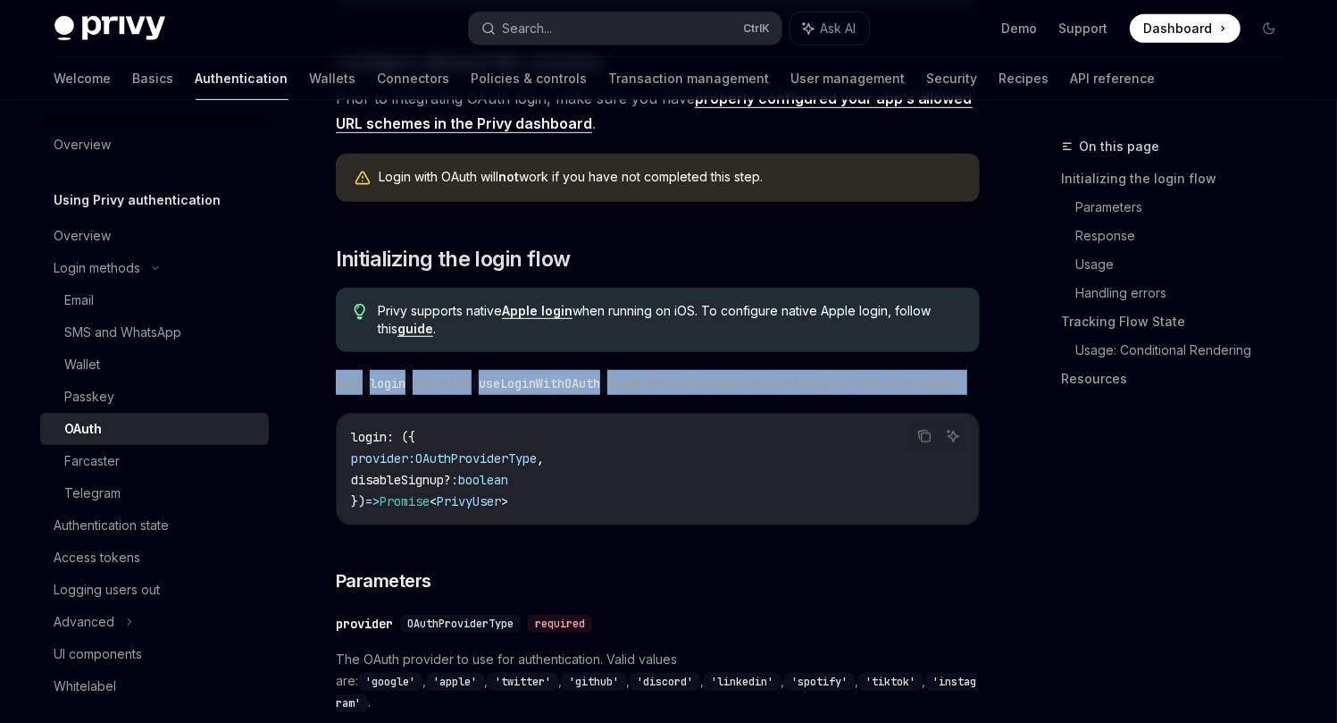
click at [571, 377] on span "Use login from the useLoginWithOAuth hook to authenticate users using an OAuth …" at bounding box center [658, 382] width 644 height 25
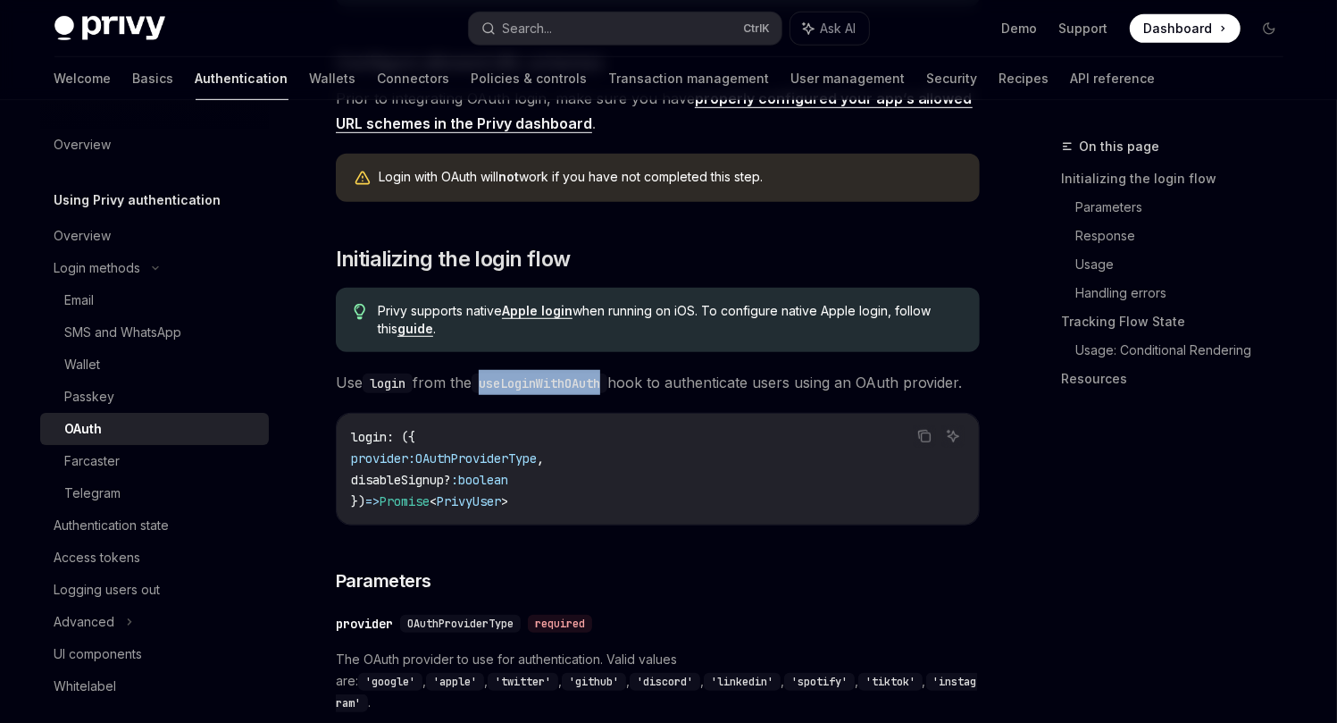
click at [571, 377] on span "Use login from the useLoginWithOAuth hook to authenticate users using an OAuth …" at bounding box center [658, 382] width 644 height 25
click at [394, 373] on code "login" at bounding box center [388, 383] width 50 height 20
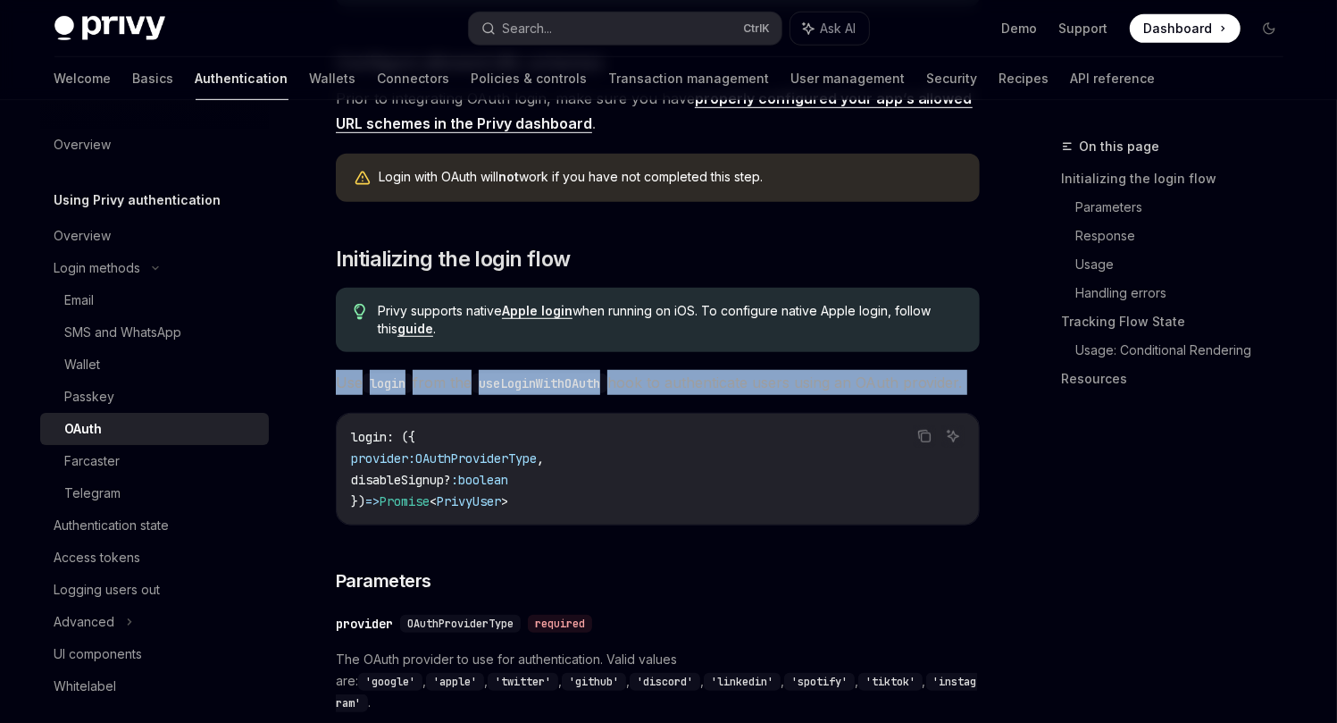
click at [394, 373] on code "login" at bounding box center [388, 383] width 50 height 20
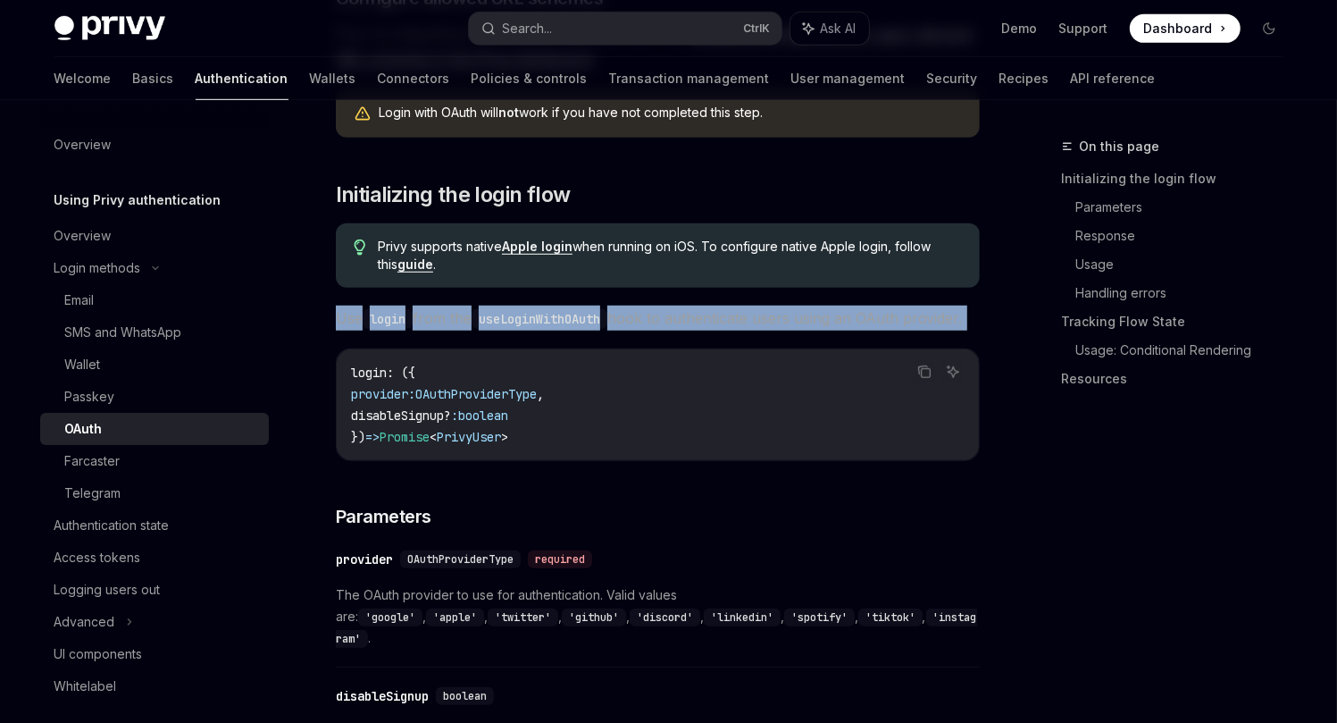
scroll to position [876, 0]
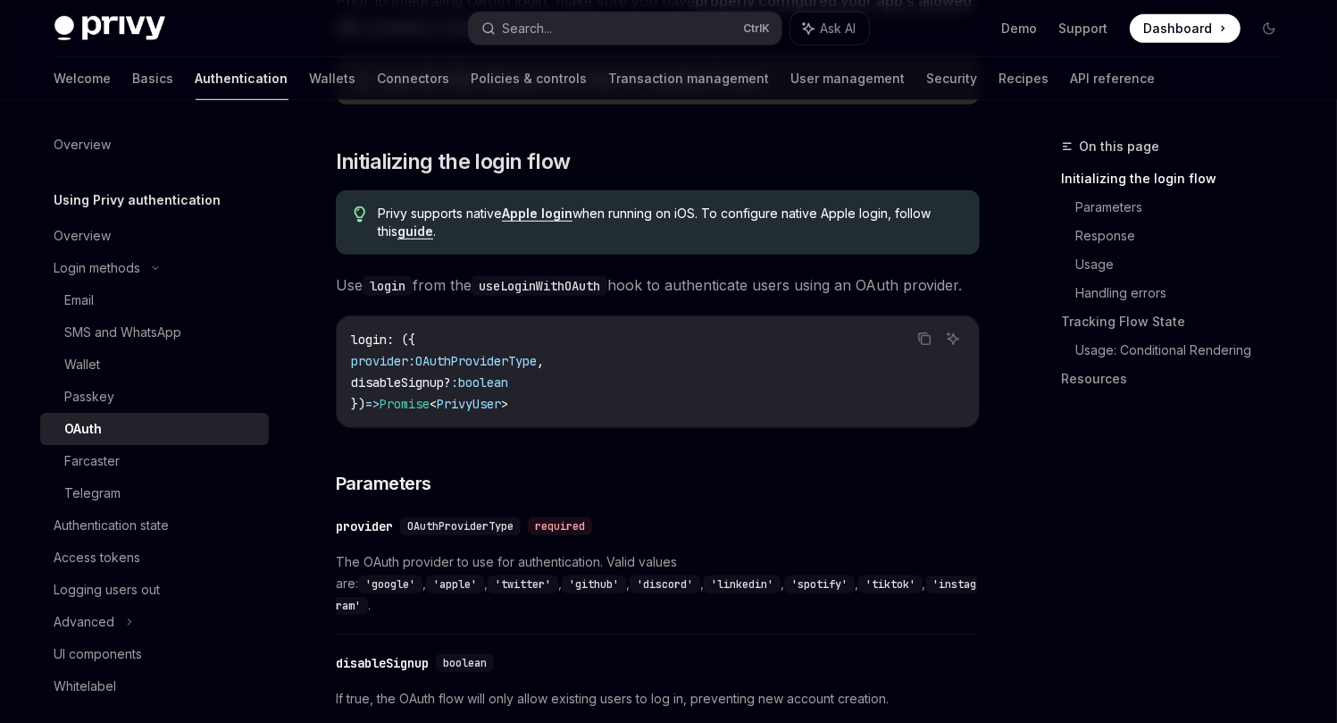
click at [455, 236] on div "Privy supports native Apple login when running on iOS. To configure native Appl…" at bounding box center [658, 222] width 644 height 64
click at [343, 322] on div "login : ({ provider: OAuthProviderType , disableSignup? : boolean }) => Promise…" at bounding box center [658, 371] width 642 height 111
drag, startPoint x: 343, startPoint y: 322, endPoint x: 465, endPoint y: 317, distance: 122.4
click at [464, 318] on div "login : ({ provider: OAuthProviderType , disableSignup? : boolean }) => Promise…" at bounding box center [658, 371] width 642 height 111
click at [465, 329] on code "login : ({ provider: OAuthProviderType , disableSignup? : boolean }) => Promise…" at bounding box center [658, 372] width 614 height 86
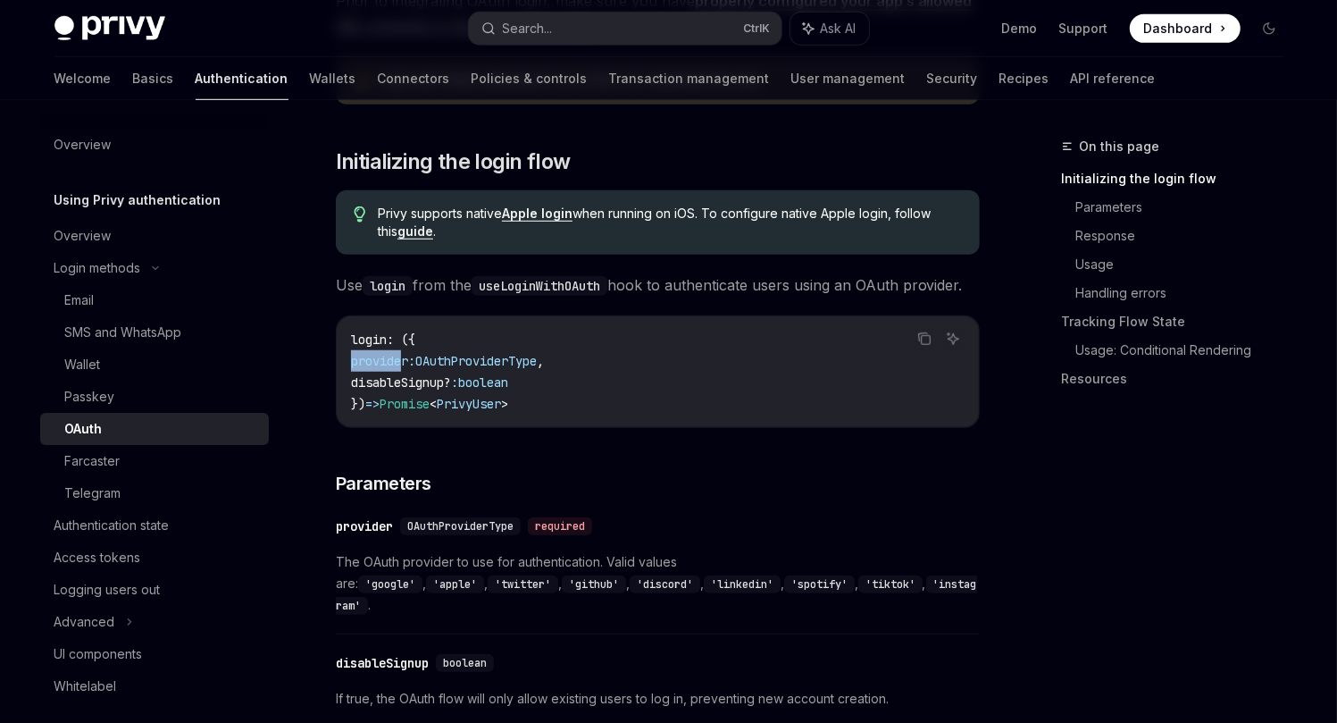
drag, startPoint x: 352, startPoint y: 340, endPoint x: 405, endPoint y: 347, distance: 53.2
click at [405, 353] on span "provider:" at bounding box center [383, 361] width 64 height 16
click at [420, 374] on span "disableSignup?" at bounding box center [401, 382] width 100 height 16
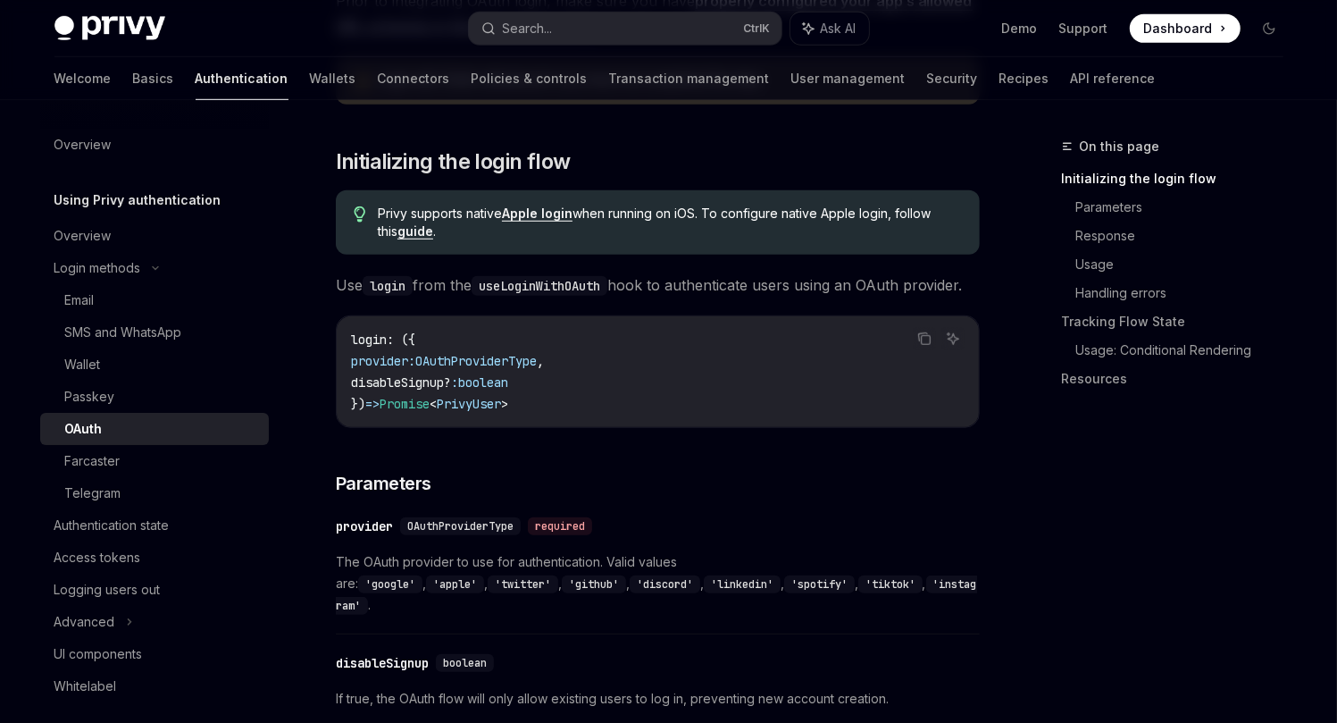
click at [420, 374] on span "disableSignup?" at bounding box center [401, 382] width 100 height 16
click at [396, 353] on span "provider:" at bounding box center [383, 361] width 64 height 16
click at [483, 353] on span "OAuthProviderType" at bounding box center [475, 361] width 121 height 16
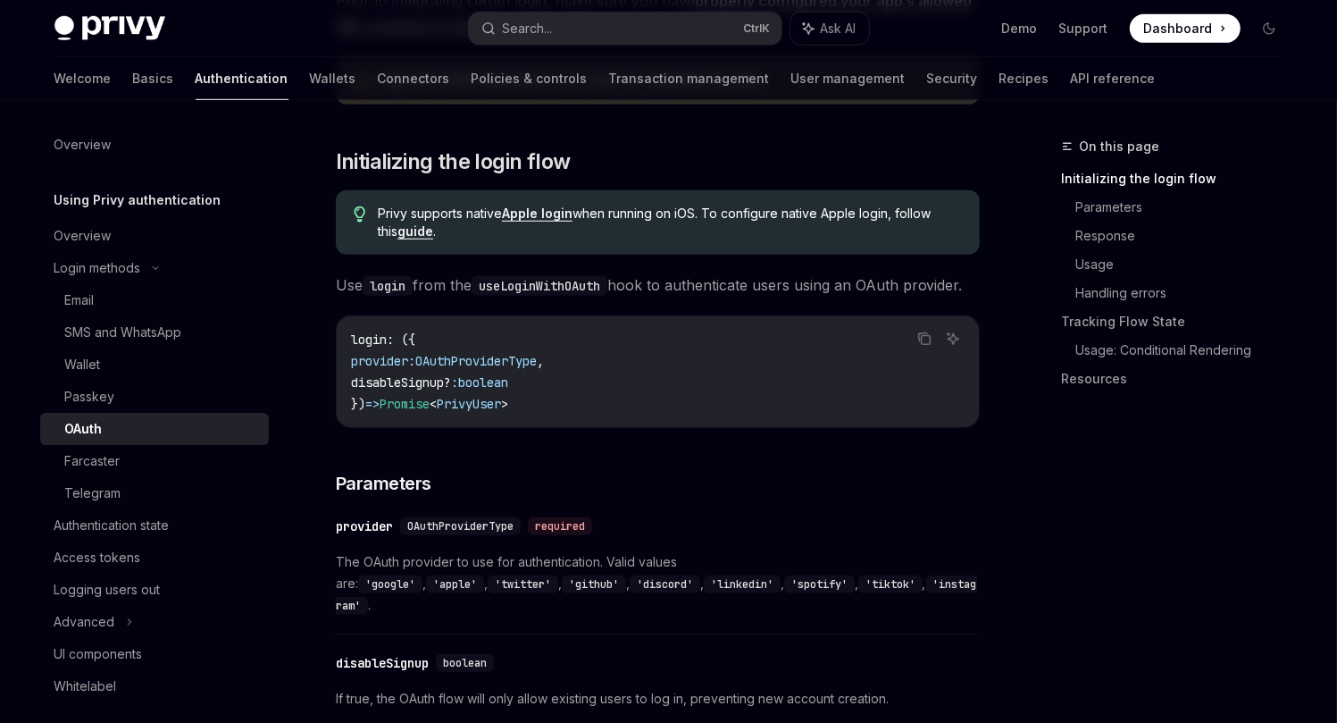
click at [338, 332] on div "login : ({ provider: OAuthProviderType , disableSignup? : boolean }) => Promise…" at bounding box center [658, 371] width 642 height 111
click at [396, 353] on span "provider:" at bounding box center [383, 361] width 64 height 16
click at [465, 353] on span "OAuthProviderType" at bounding box center [475, 361] width 121 height 16
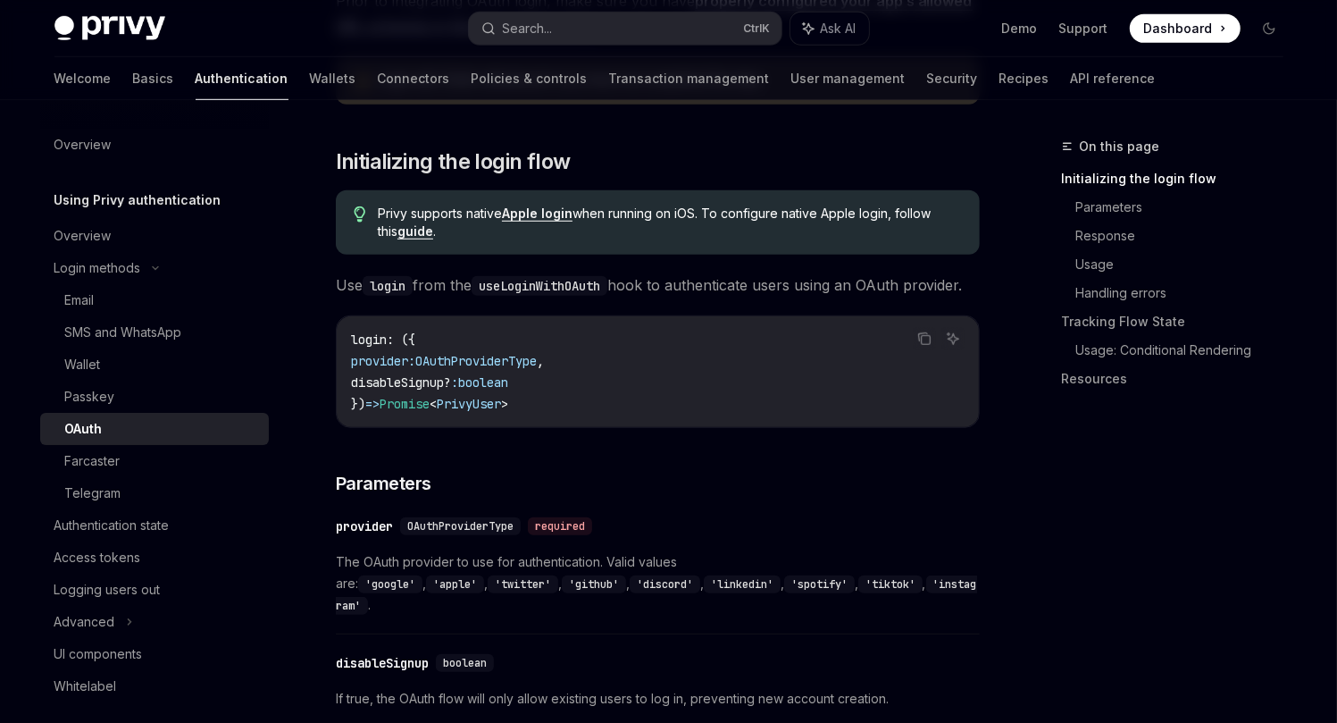
click at [348, 340] on div "login : ({ provider: OAuthProviderType , disableSignup? : boolean }) => Promise…" at bounding box center [658, 371] width 642 height 111
click at [380, 353] on span "provider:" at bounding box center [383, 361] width 64 height 16
click at [497, 374] on code "login : ({ provider: OAuthProviderType , disableSignup? : boolean }) => Promise…" at bounding box center [658, 372] width 614 height 86
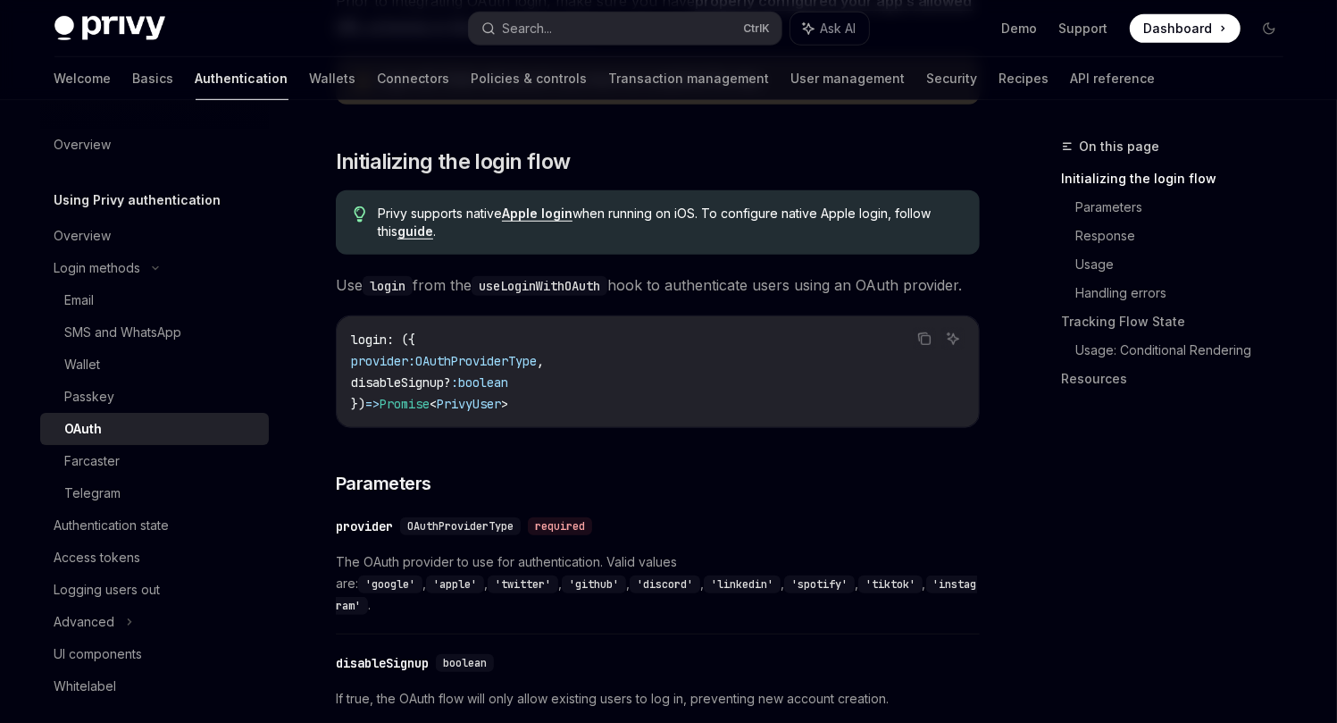
click at [501, 396] on span "PrivyUser" at bounding box center [469, 404] width 64 height 16
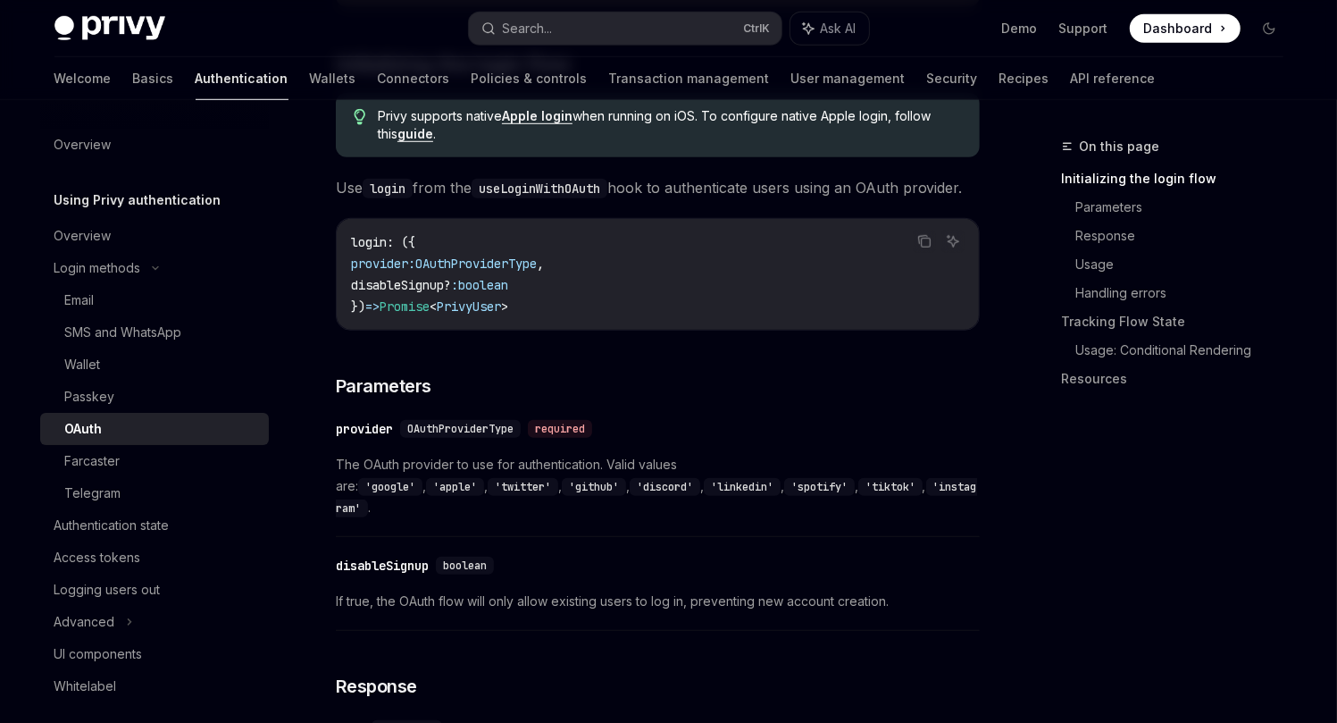
click at [585, 420] on div "required" at bounding box center [560, 429] width 64 height 18
click at [487, 422] on span "OAuthProviderType" at bounding box center [460, 429] width 106 height 14
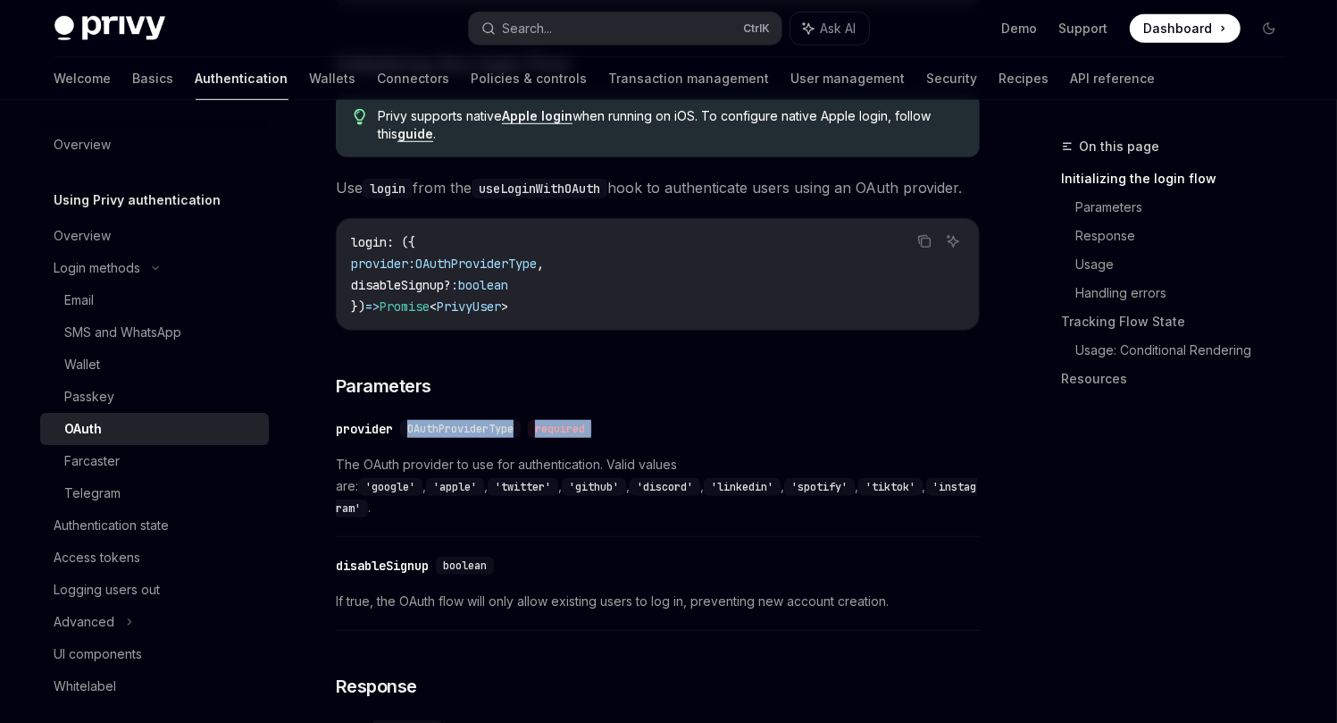
click at [487, 422] on span "OAuthProviderType" at bounding box center [460, 429] width 106 height 14
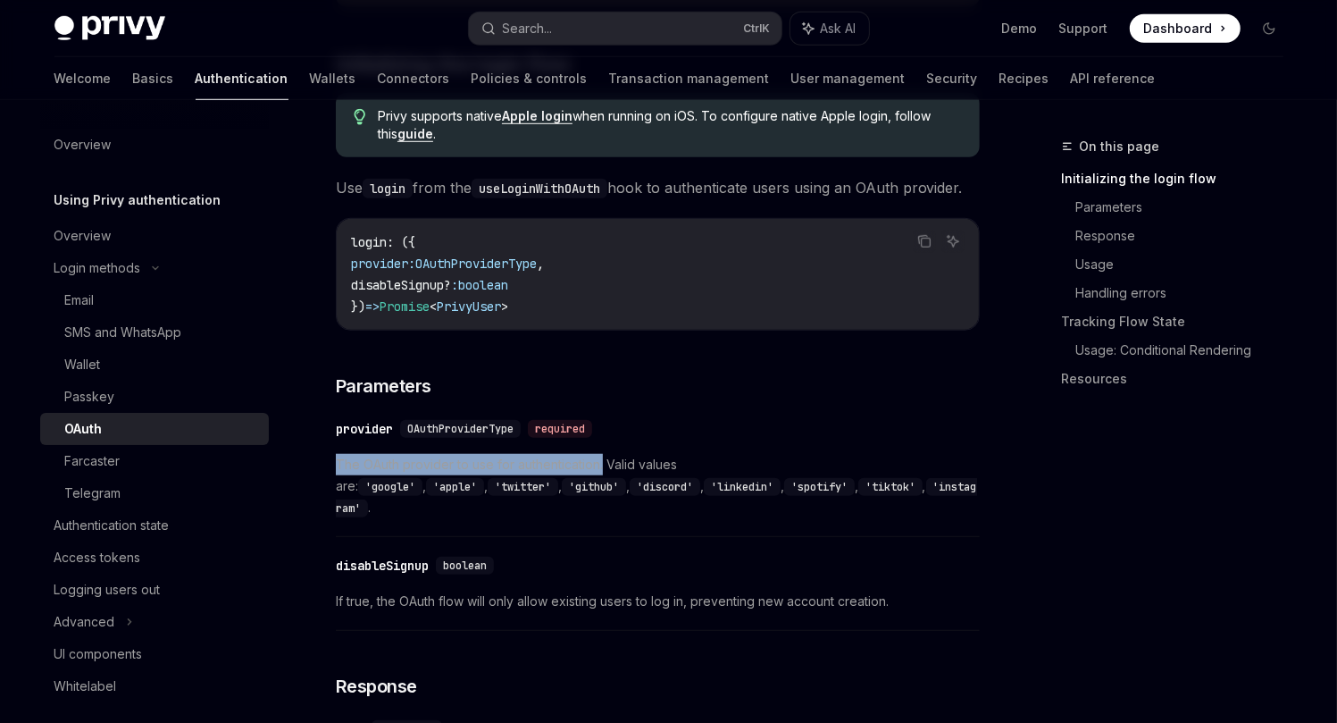
drag, startPoint x: 332, startPoint y: 446, endPoint x: 601, endPoint y: 452, distance: 268.9
click at [422, 478] on code "'google'" at bounding box center [390, 487] width 64 height 18
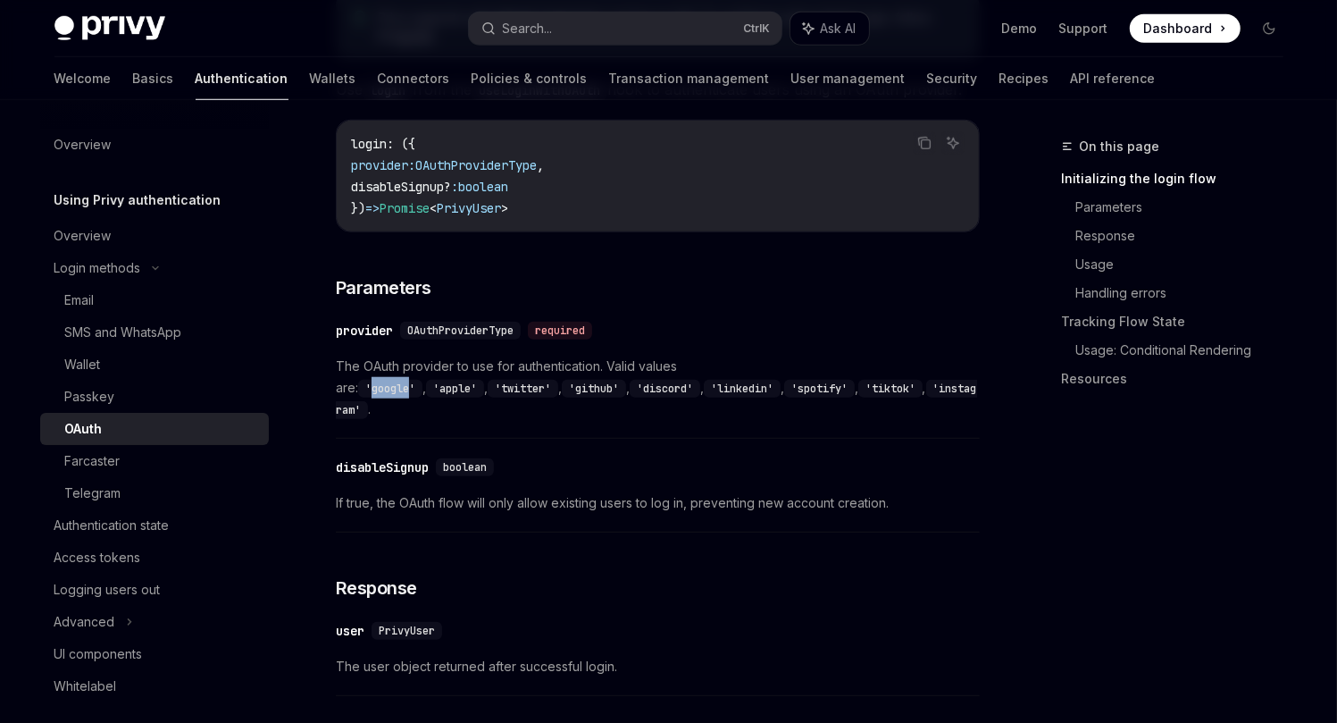
scroll to position [1169, 0]
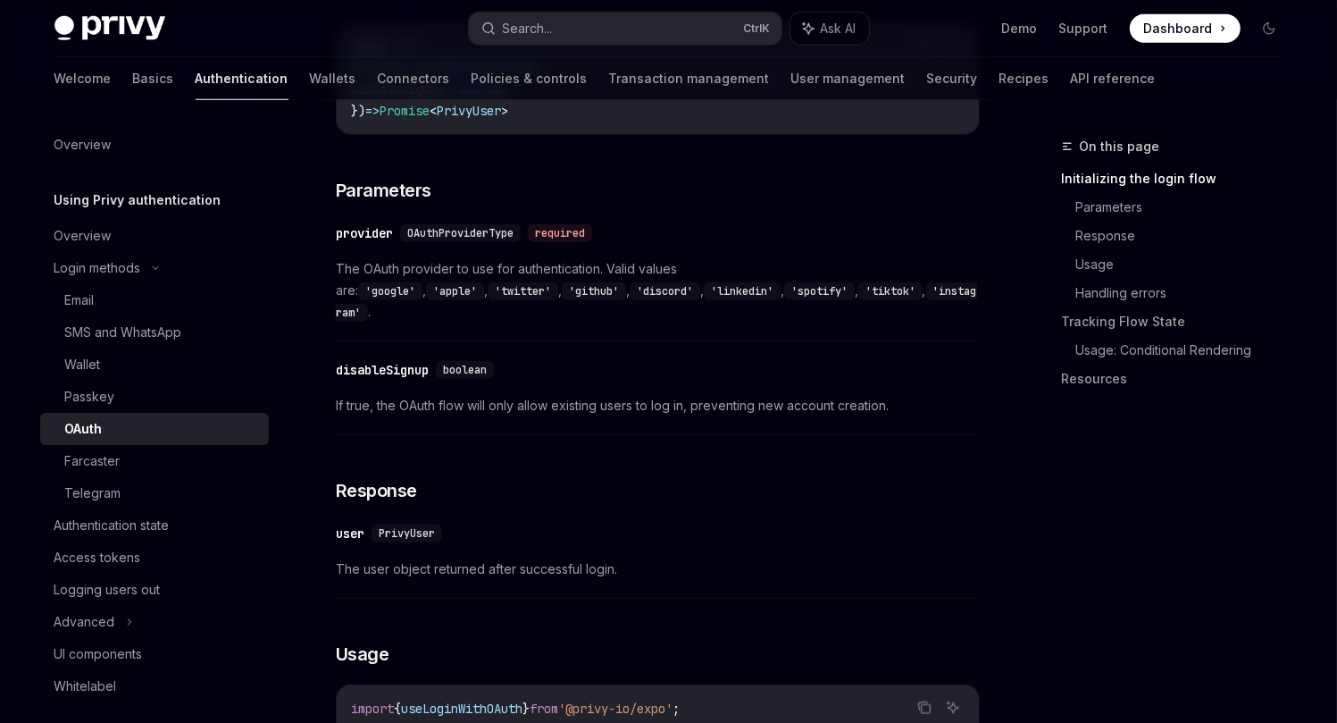
click at [393, 395] on span "If true, the OAuth flow will only allow existing users to log in, preventing ne…" at bounding box center [658, 405] width 644 height 21
drag, startPoint x: 393, startPoint y: 369, endPoint x: 636, endPoint y: 372, distance: 243.0
click at [636, 395] on span "If true, the OAuth flow will only allow existing users to log in, preventing ne…" at bounding box center [658, 405] width 644 height 21
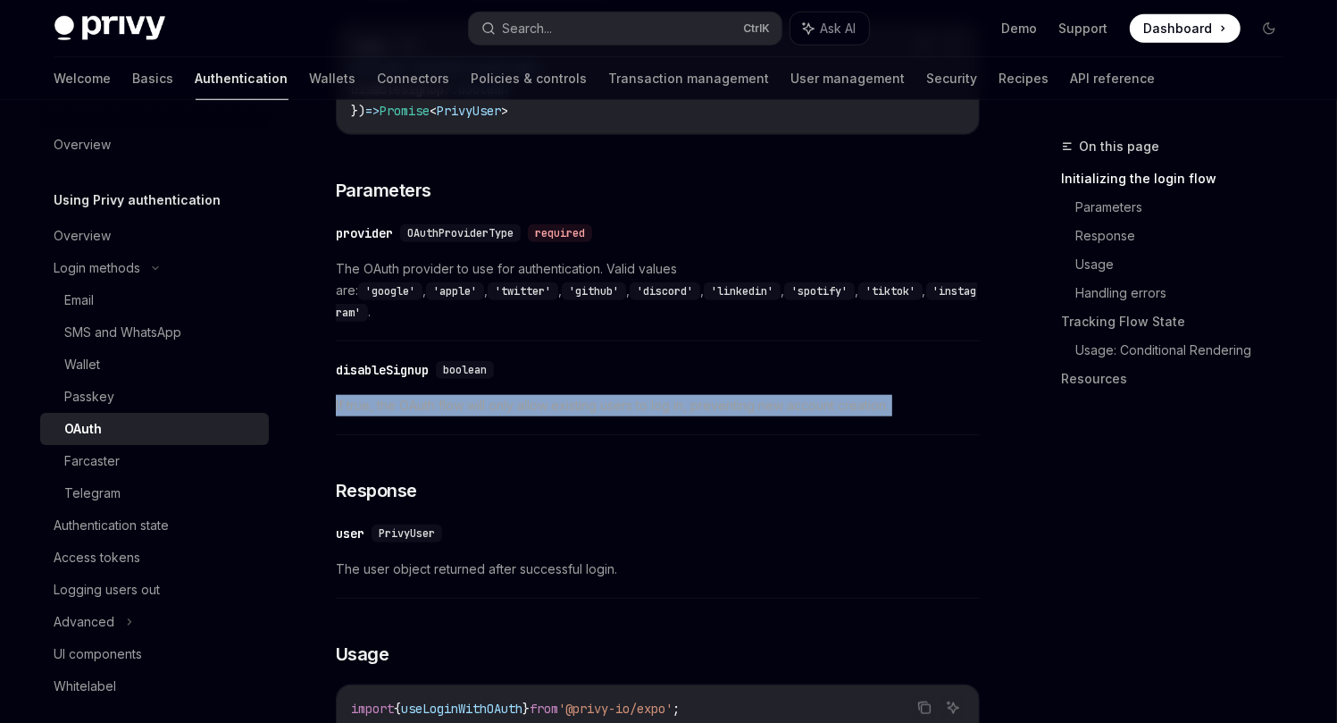
click at [636, 395] on span "If true, the OAuth flow will only allow existing users to log in, preventing ne…" at bounding box center [658, 405] width 644 height 21
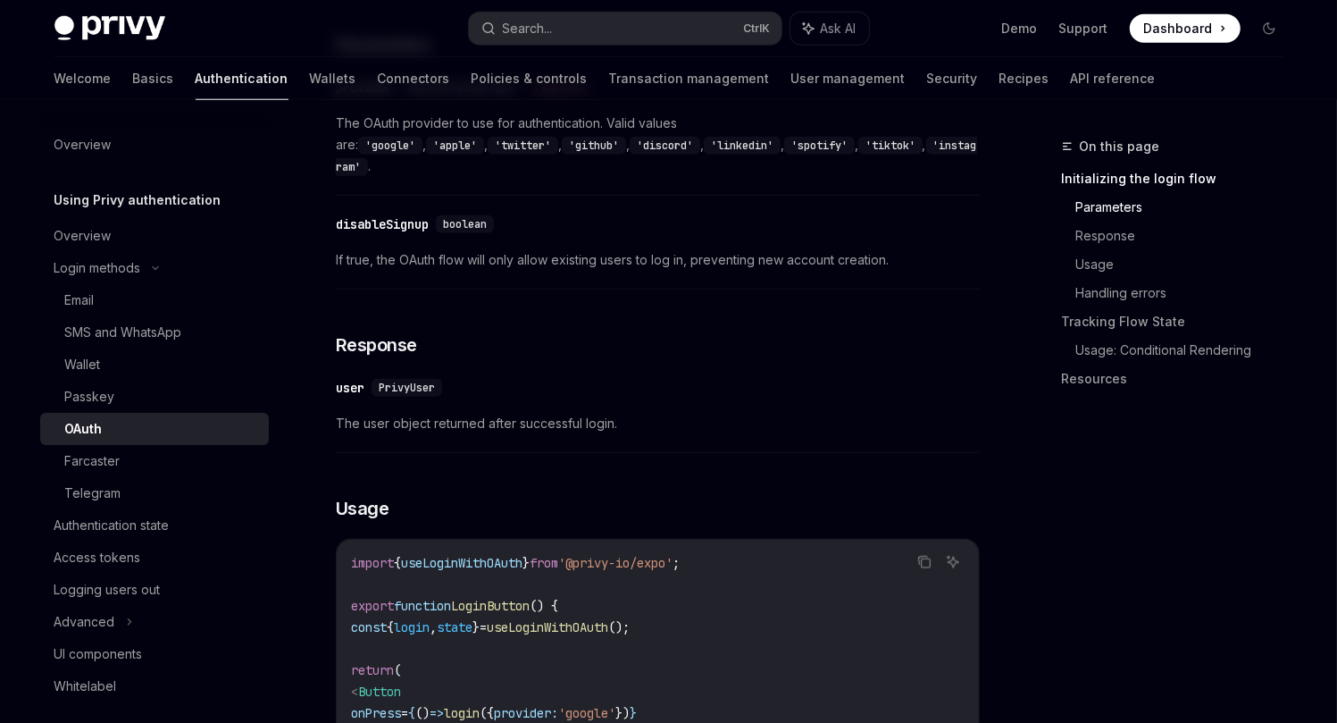
scroll to position [1364, 0]
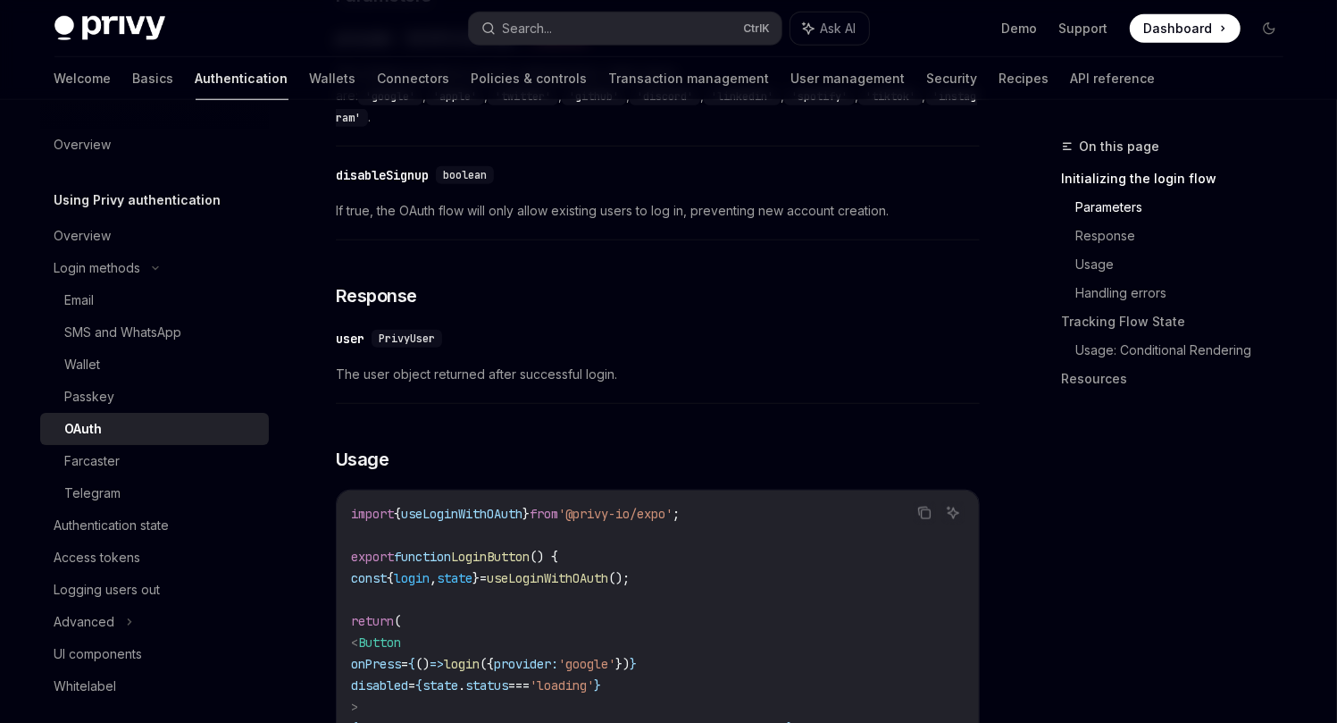
click at [418, 331] on span "PrivyUser" at bounding box center [407, 338] width 56 height 14
click at [489, 328] on div "​ user PrivyUser" at bounding box center [649, 338] width 626 height 21
click at [413, 331] on span "PrivyUser" at bounding box center [407, 338] width 56 height 14
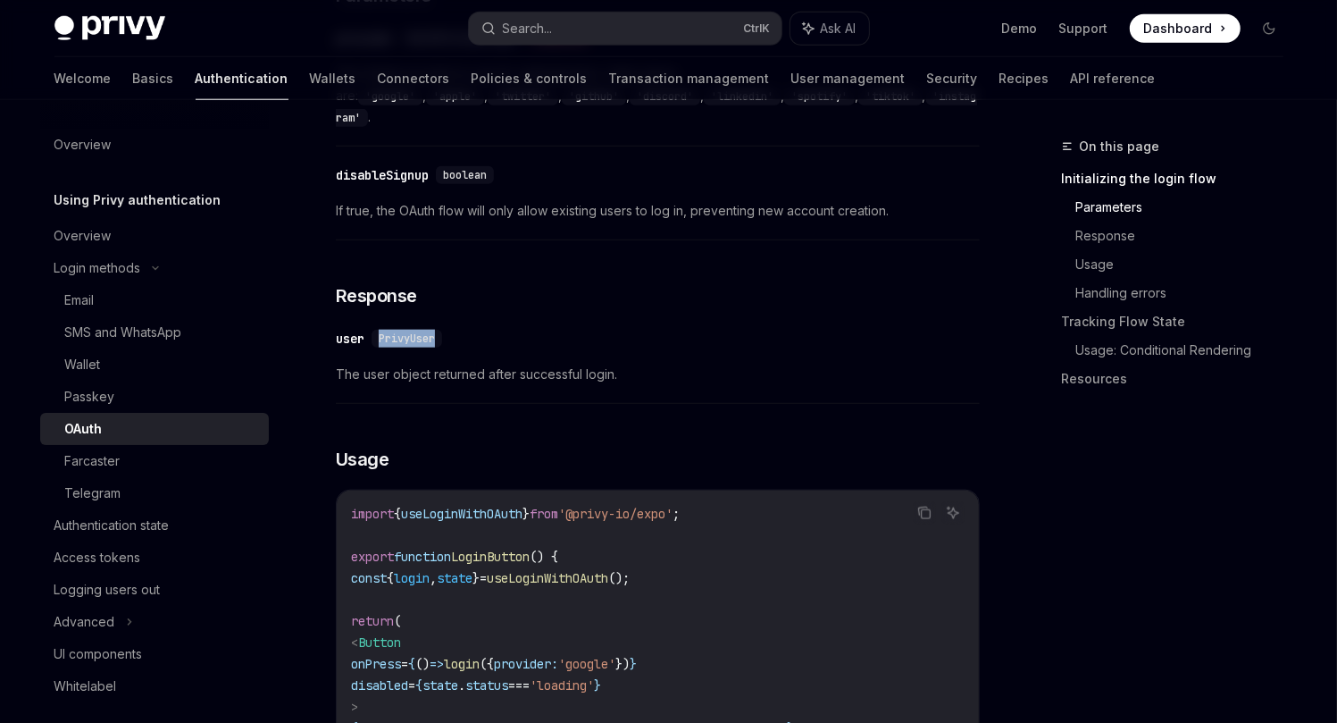
click at [413, 331] on span "PrivyUser" at bounding box center [407, 338] width 56 height 14
click at [643, 349] on div "​ user PrivyUser The user object returned after successful login." at bounding box center [658, 361] width 644 height 85
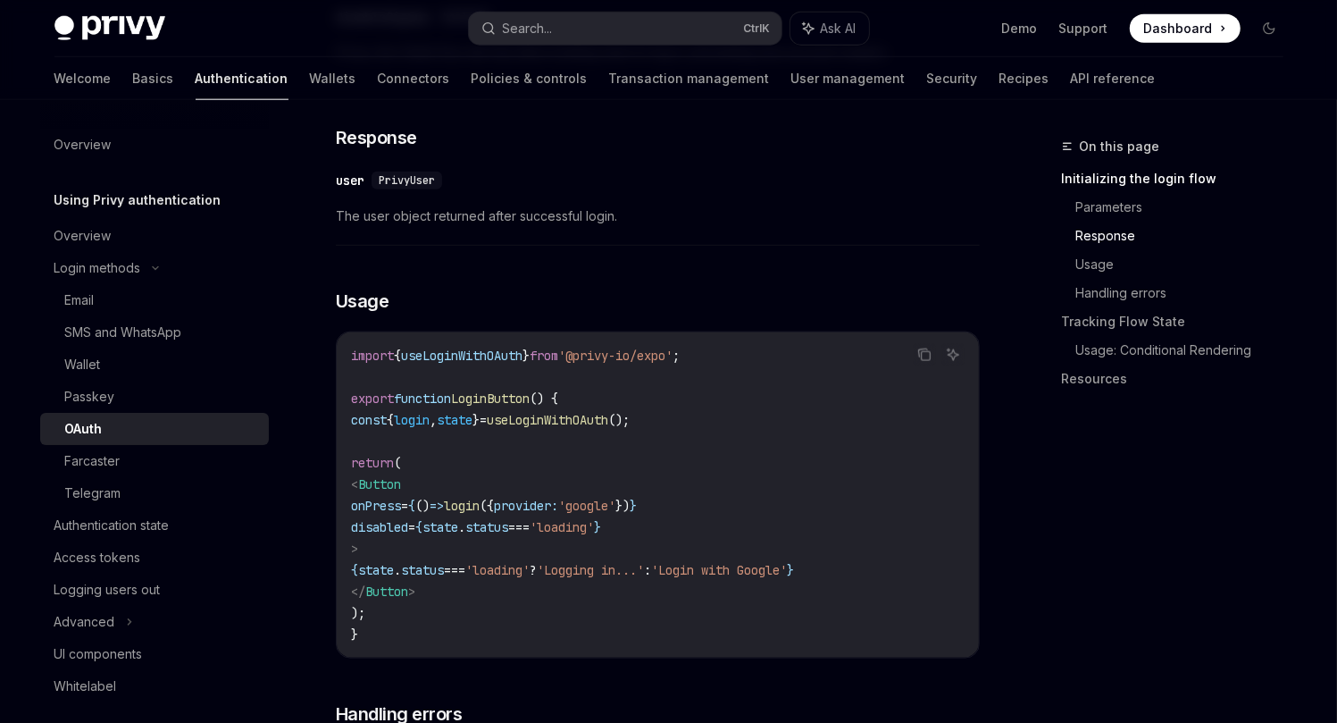
scroll to position [1559, 0]
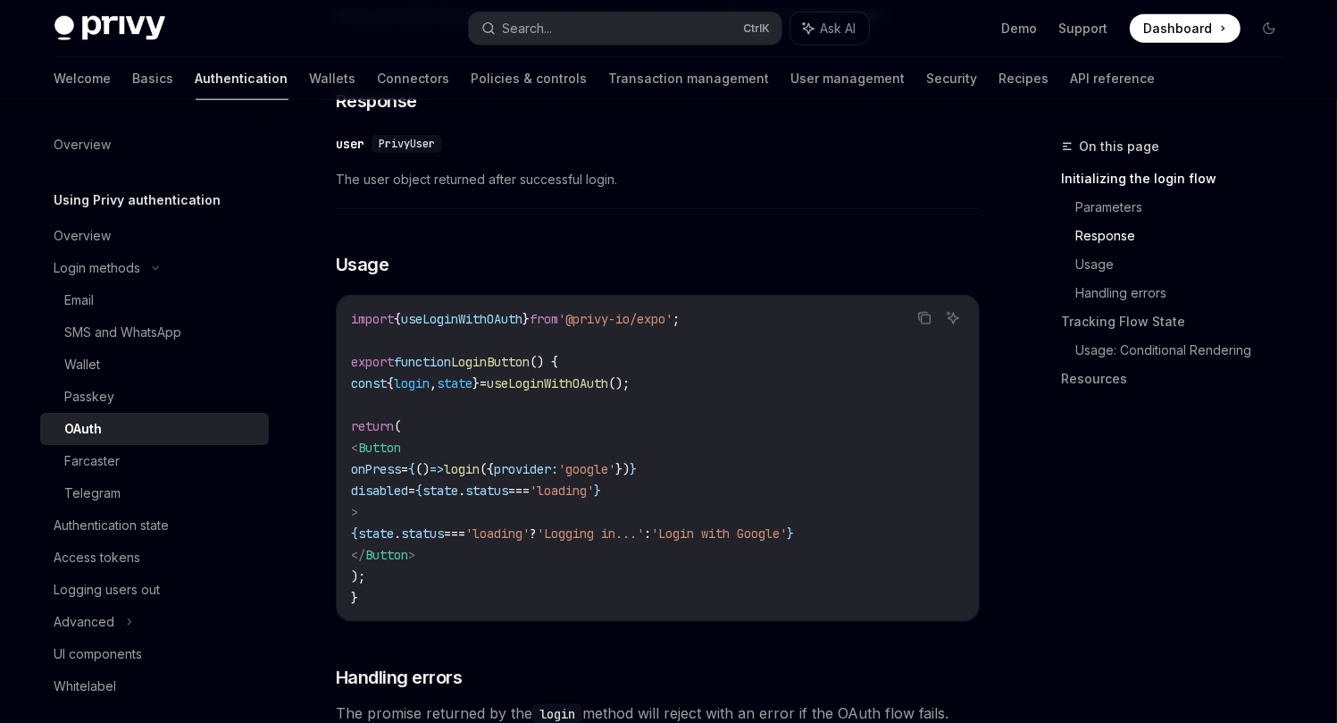
click at [613, 311] on span "'@privy-io/expo'" at bounding box center [615, 319] width 114 height 16
click at [614, 311] on span "'@privy-io/expo'" at bounding box center [615, 319] width 114 height 16
click at [394, 375] on span "{" at bounding box center [390, 383] width 7 height 16
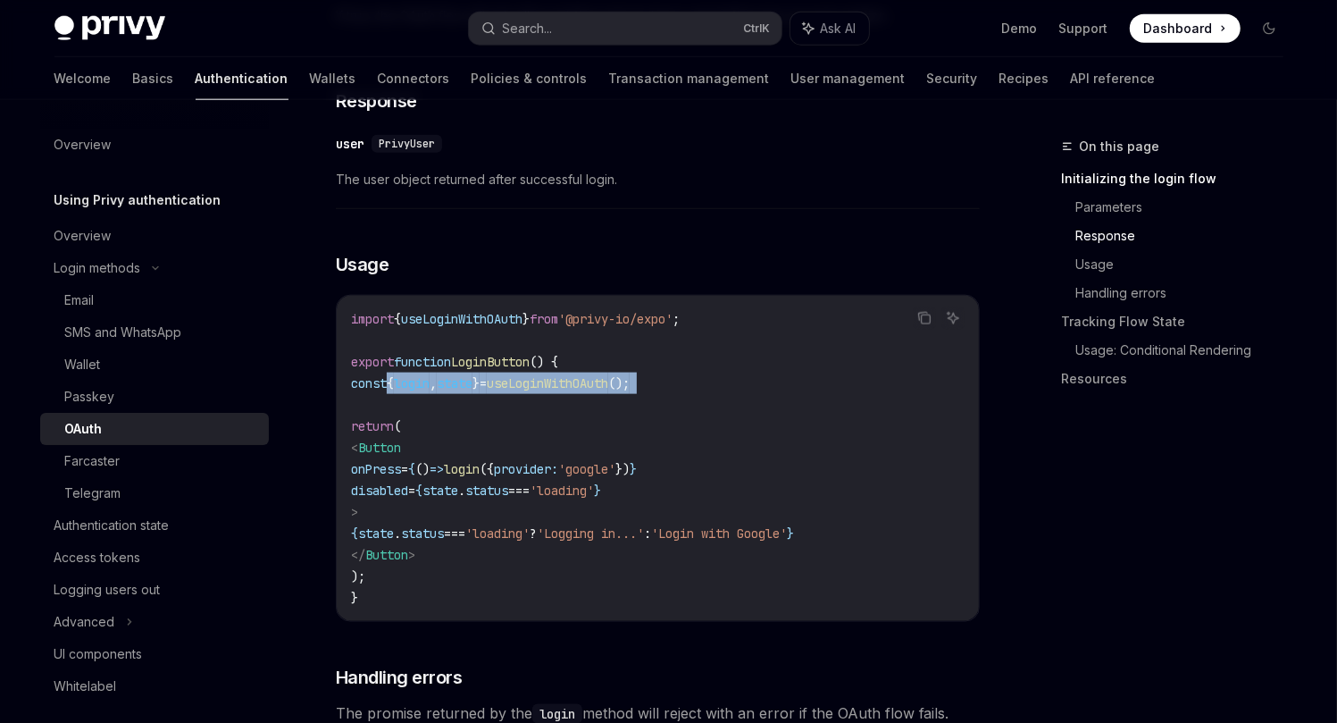
drag, startPoint x: 405, startPoint y: 345, endPoint x: 746, endPoint y: 341, distance: 341.2
click at [746, 341] on code "import { useLoginWithOAuth } from '@privy-io/expo' ; export function LoginButto…" at bounding box center [658, 458] width 614 height 300
click at [398, 330] on code "import { useLoginWithOAuth } from '@privy-io/expo' ; export function LoginButto…" at bounding box center [658, 458] width 614 height 300
drag, startPoint x: 398, startPoint y: 330, endPoint x: 574, endPoint y: 330, distance: 176.0
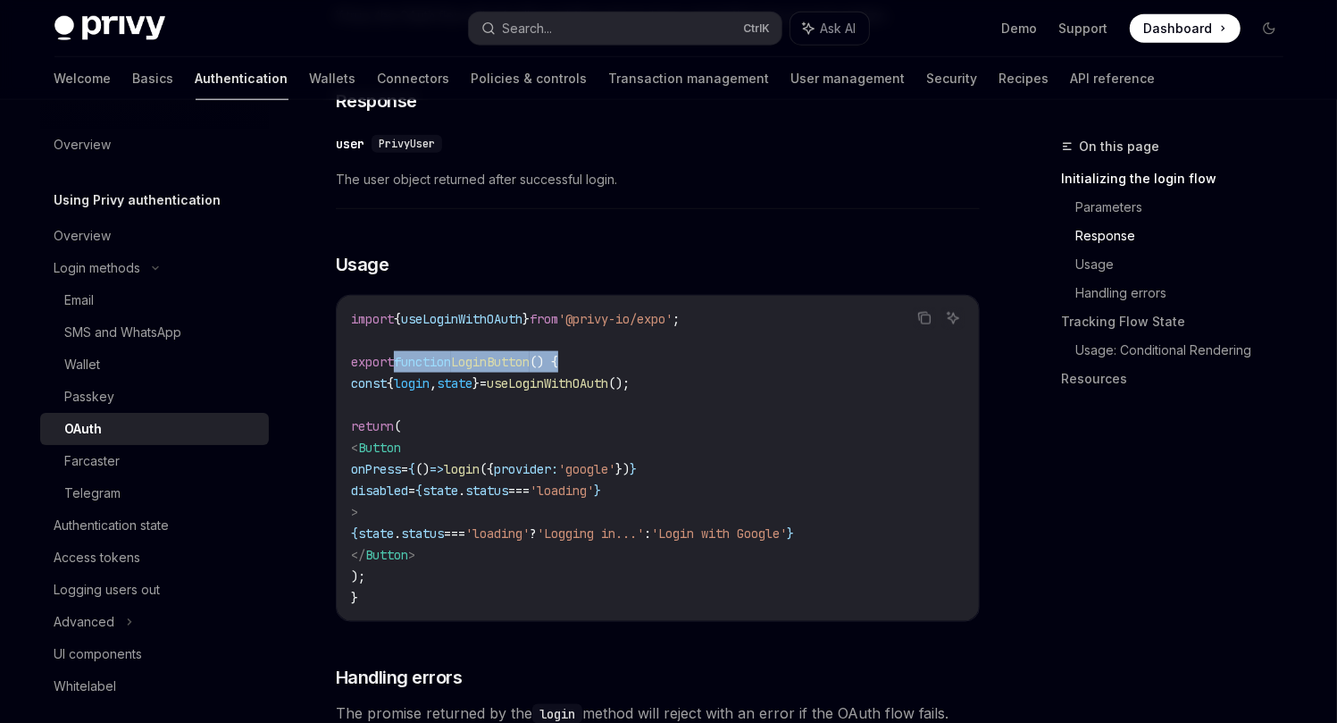
click at [574, 330] on code "import { useLoginWithOAuth } from '@privy-io/expo' ; export function LoginButto…" at bounding box center [658, 458] width 614 height 300
click at [558, 354] on span "() {" at bounding box center [544, 362] width 29 height 16
drag, startPoint x: 574, startPoint y: 330, endPoint x: 615, endPoint y: 373, distance: 59.4
click at [613, 371] on code "import { useLoginWithOAuth } from '@privy-io/expo' ; export function LoginButto…" at bounding box center [658, 458] width 614 height 300
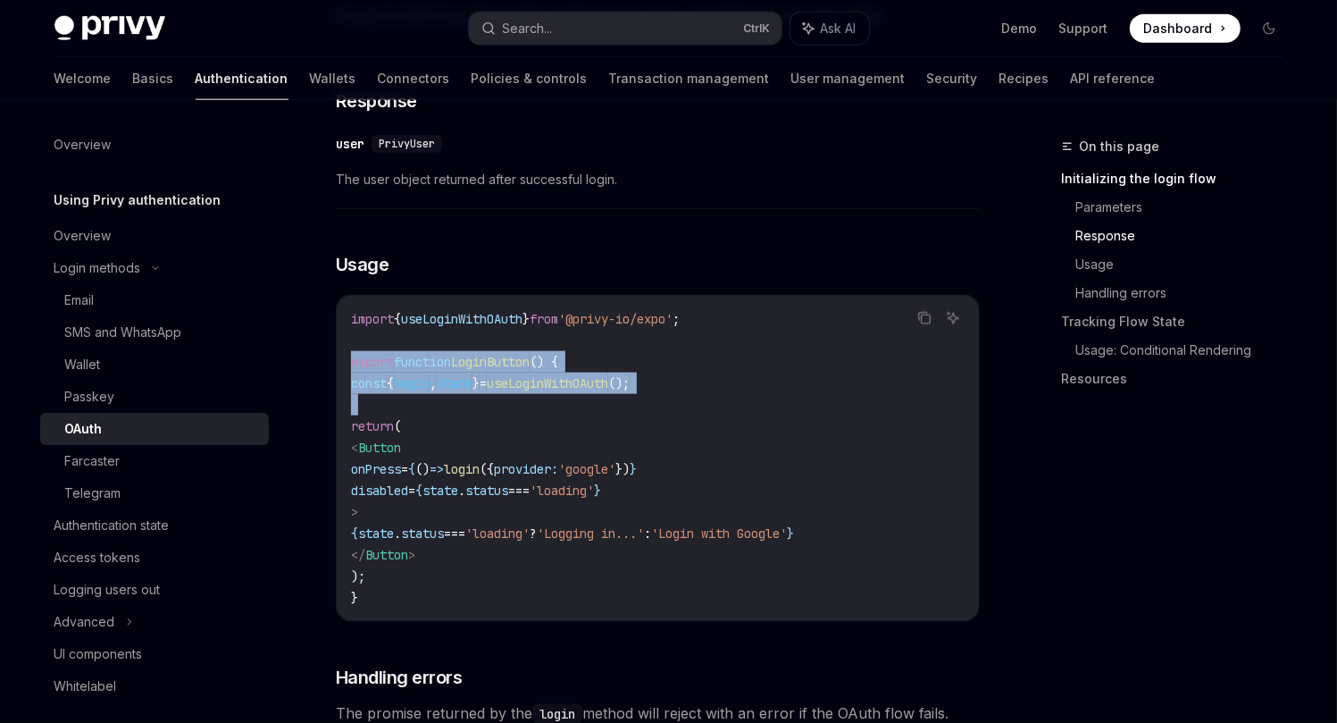
click at [615, 373] on code "import { useLoginWithOAuth } from '@privy-io/expo' ; export function LoginButto…" at bounding box center [658, 458] width 614 height 300
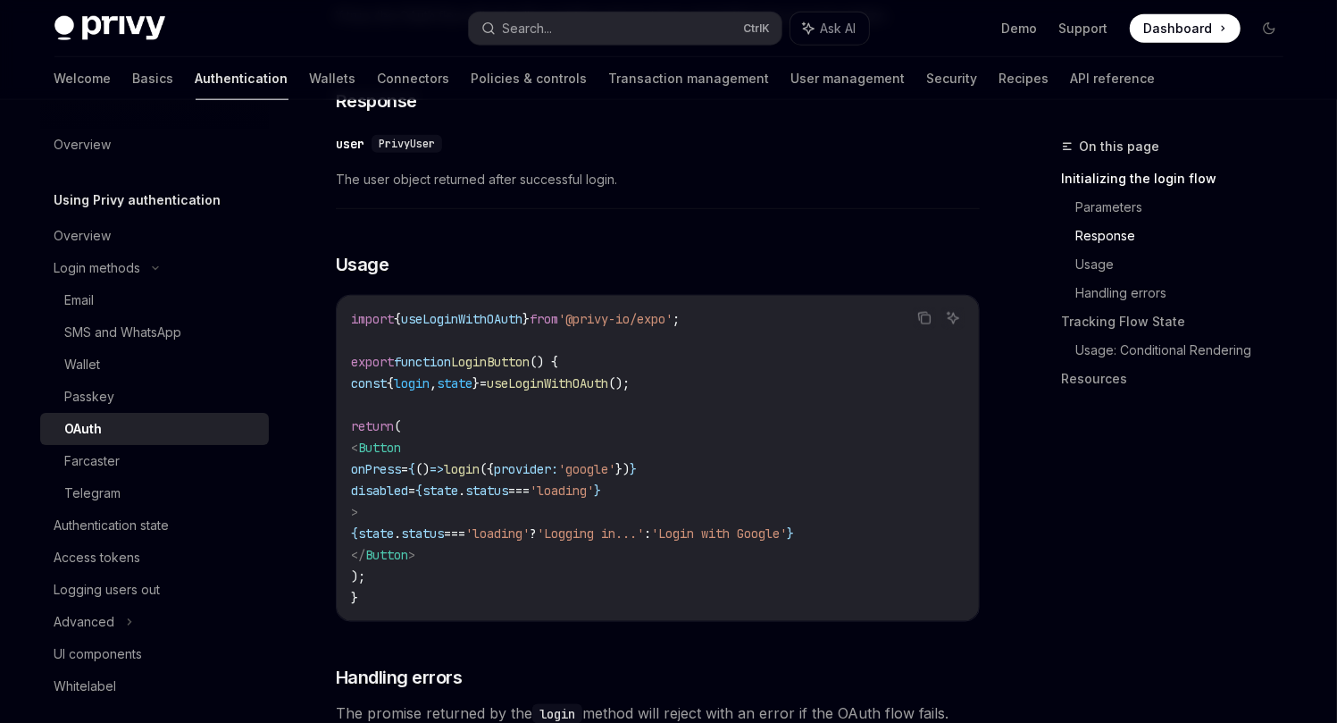
click at [381, 375] on span "const" at bounding box center [369, 383] width 36 height 16
drag, startPoint x: 381, startPoint y: 337, endPoint x: 710, endPoint y: 350, distance: 329.0
click at [710, 350] on code "import { useLoginWithOAuth } from '@privy-io/expo' ; export function LoginButto…" at bounding box center [658, 458] width 614 height 300
copy code "const { login , state } = useLoginWithOAuth ();"
drag, startPoint x: 378, startPoint y: 410, endPoint x: 625, endPoint y: 514, distance: 268.2
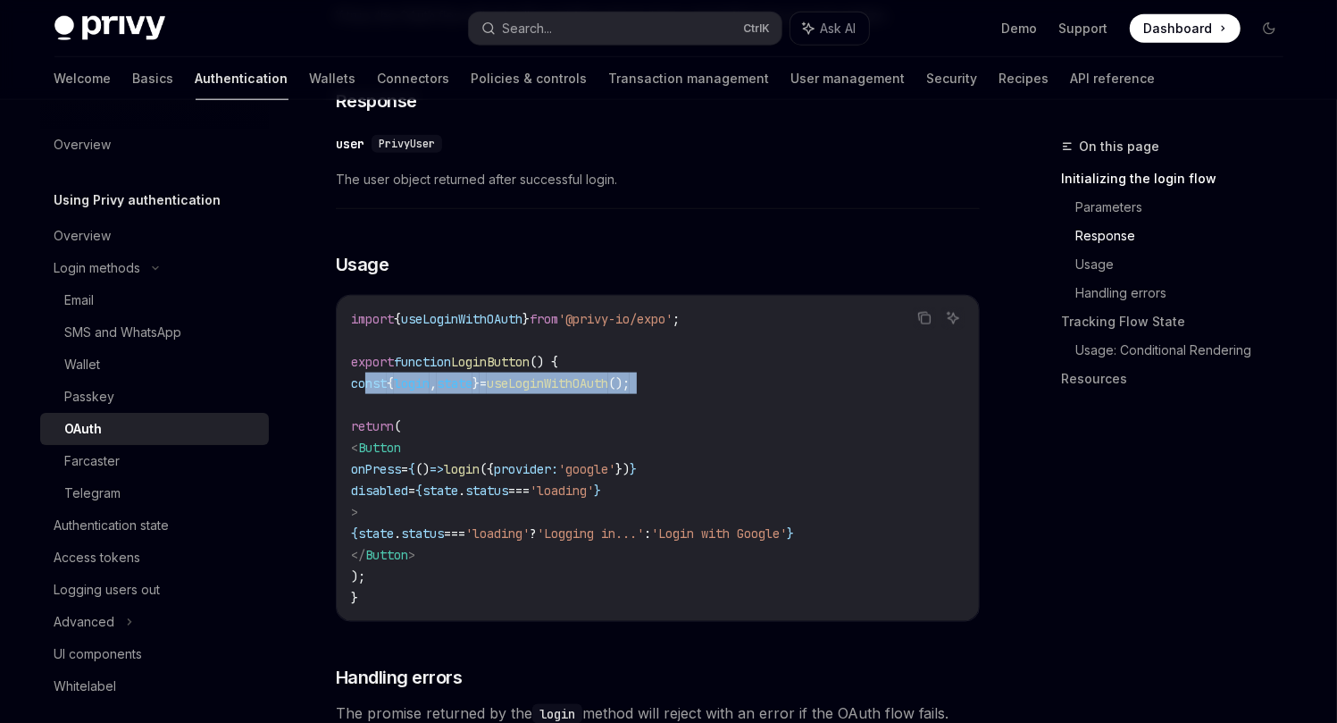
click at [625, 514] on code "import { useLoginWithOAuth } from '@privy-io/expo' ; export function LoginButto…" at bounding box center [658, 458] width 614 height 300
copy code "< Button onPress = { () => login ({ provider: 'google' }) } disabled = { state …"
click at [558, 461] on span "provider:" at bounding box center [526, 469] width 64 height 16
click at [408, 482] on span "disabled" at bounding box center [379, 490] width 57 height 16
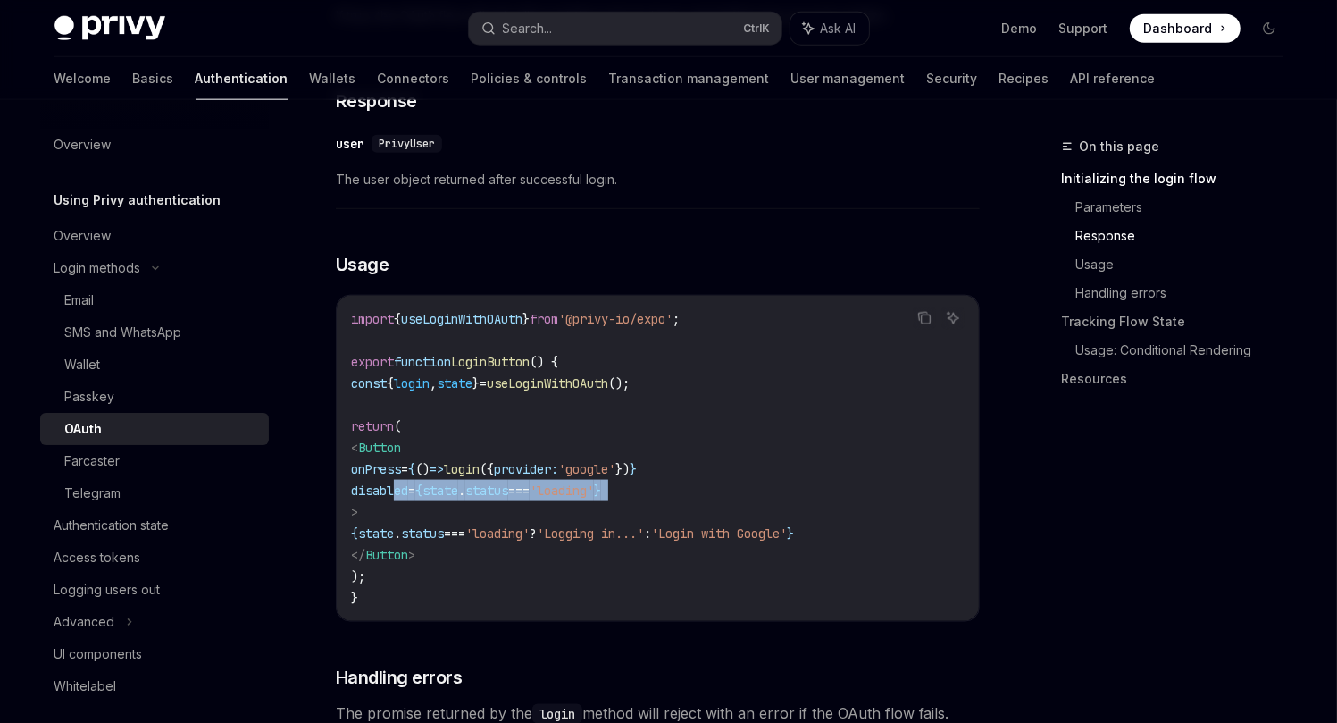
drag, startPoint x: 424, startPoint y: 457, endPoint x: 682, endPoint y: 458, distance: 258.1
click at [682, 458] on code "import { useLoginWithOAuth } from '@privy-io/expo' ; export function LoginButto…" at bounding box center [658, 458] width 614 height 300
drag, startPoint x: 682, startPoint y: 458, endPoint x: 463, endPoint y: 459, distance: 219.7
click at [463, 459] on code "import { useLoginWithOAuth } from '@privy-io/expo' ; export function LoginButto…" at bounding box center [658, 458] width 614 height 300
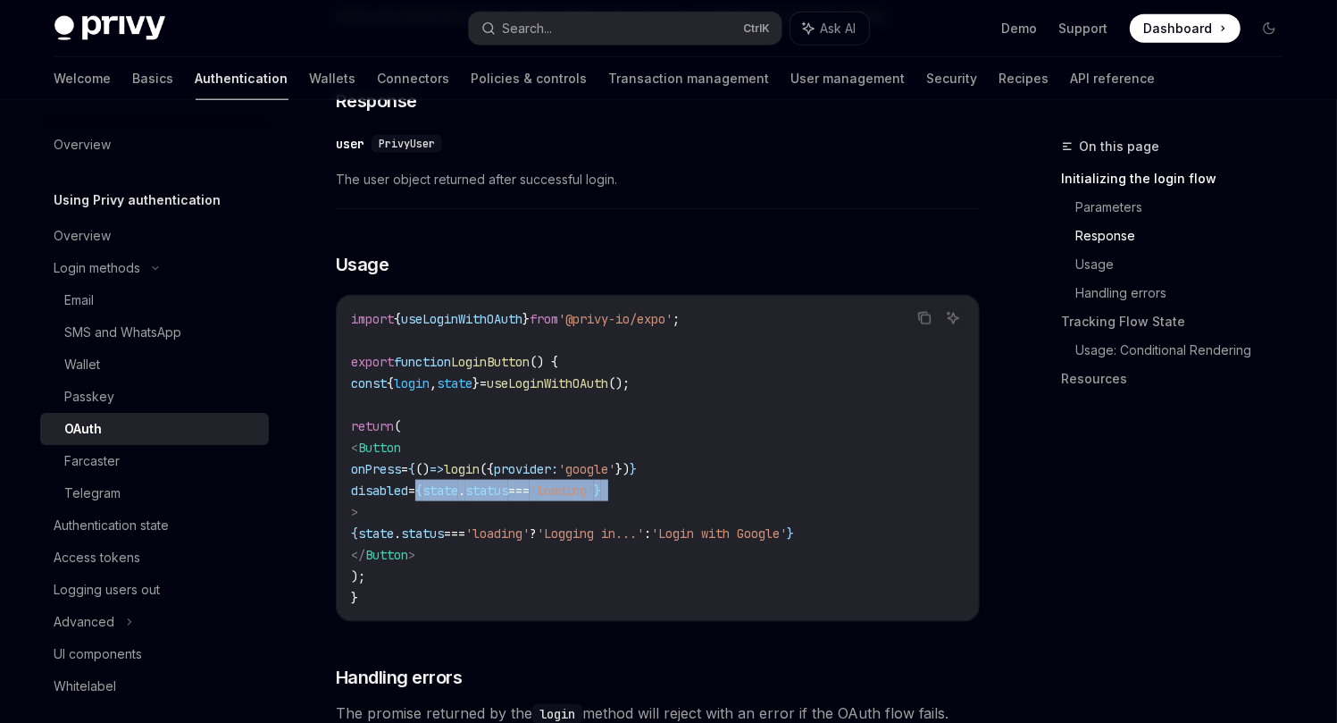
click at [637, 460] on code "import { useLoginWithOAuth } from '@privy-io/expo' ; export function LoginButto…" at bounding box center [658, 458] width 614 height 300
drag, startPoint x: 380, startPoint y: 413, endPoint x: 483, endPoint y: 528, distance: 155.0
click at [483, 528] on code "import { useLoginWithOAuth } from '@privy-io/expo' ; export function LoginButto…" at bounding box center [658, 458] width 614 height 300
click at [507, 508] on code "import { useLoginWithOAuth } from '@privy-io/expo' ; export function LoginButto…" at bounding box center [658, 458] width 614 height 300
click at [542, 539] on code "import { useLoginWithOAuth } from '@privy-io/expo' ; export function LoginButto…" at bounding box center [658, 458] width 614 height 300
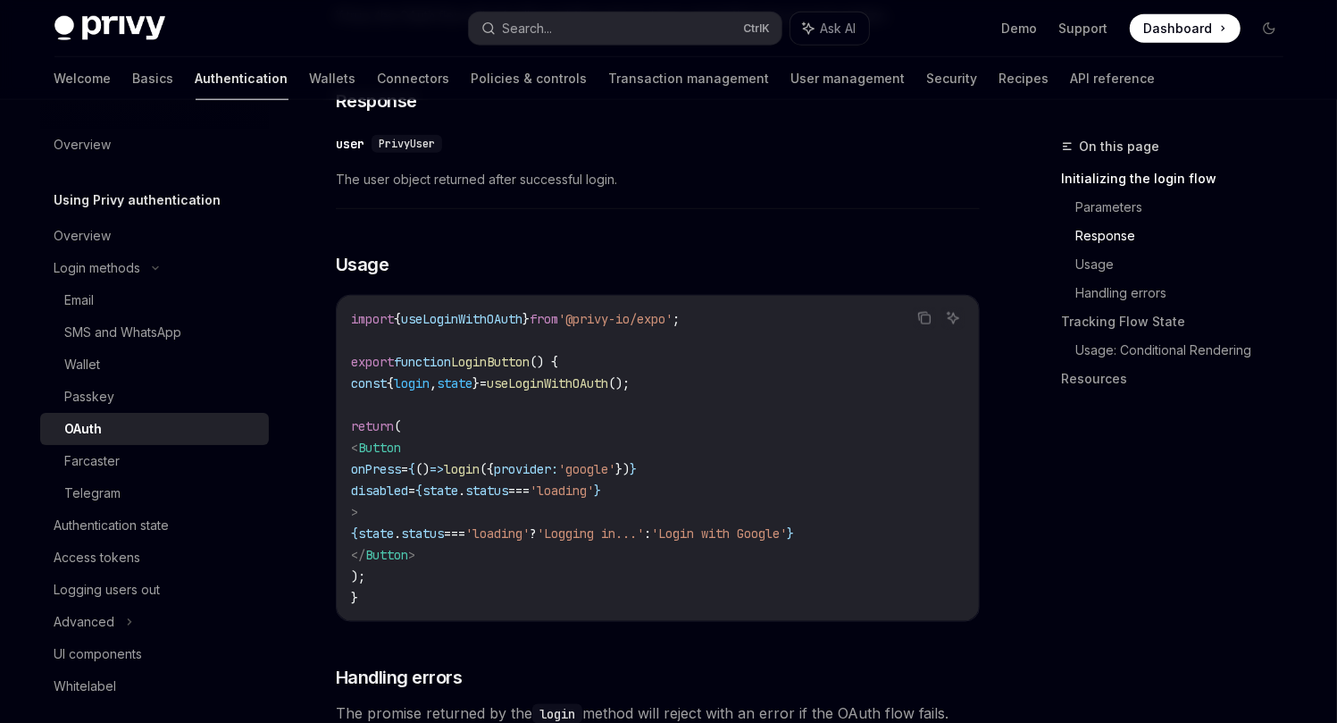
click at [470, 517] on code "import { useLoginWithOAuth } from '@privy-io/expo' ; export function LoginButto…" at bounding box center [658, 458] width 614 height 300
drag, startPoint x: 456, startPoint y: 513, endPoint x: 382, endPoint y: 406, distance: 129.8
click at [382, 406] on code "import { useLoginWithOAuth } from '@privy-io/expo' ; export function LoginButto…" at bounding box center [658, 458] width 614 height 300
copy code "< Button onPress = { () => login ({ provider: 'google' }) } disabled = { state …"
click at [816, 403] on code "import { useLoginWithOAuth } from '@privy-io/expo' ; export function LoginButto…" at bounding box center [658, 458] width 614 height 300
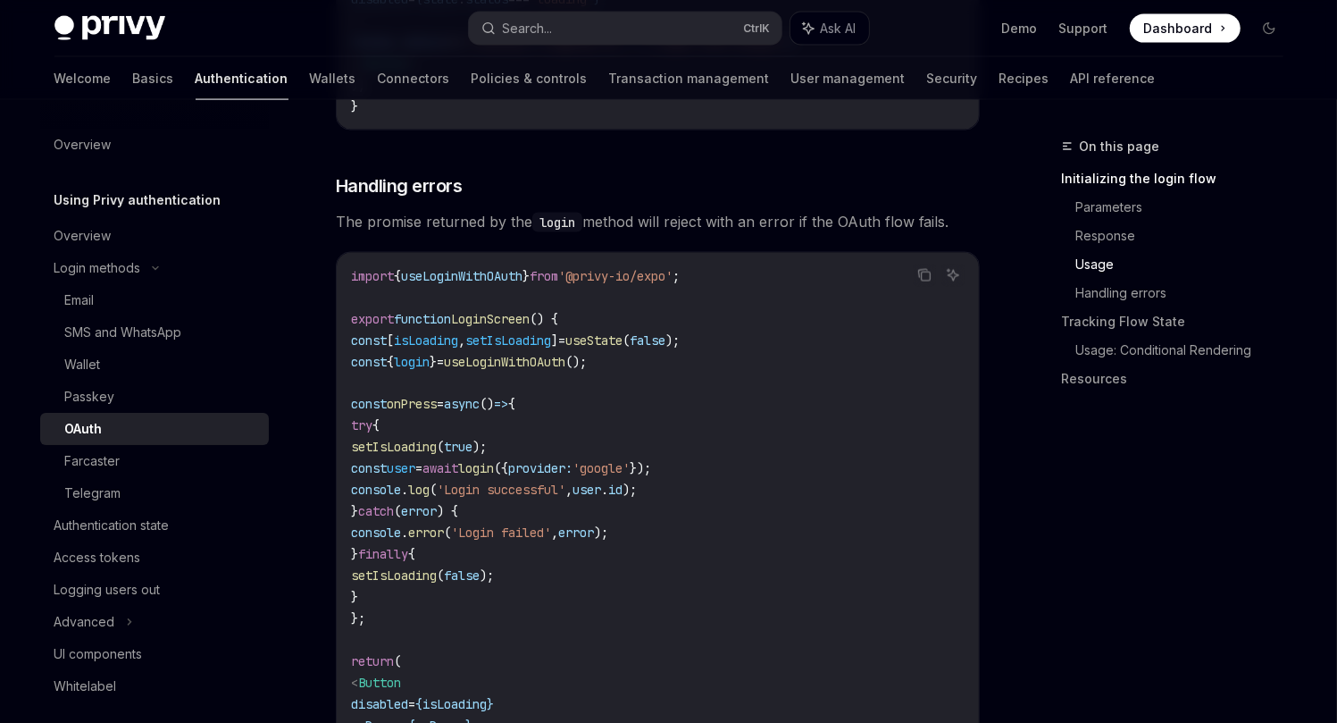
scroll to position [2144, 0]
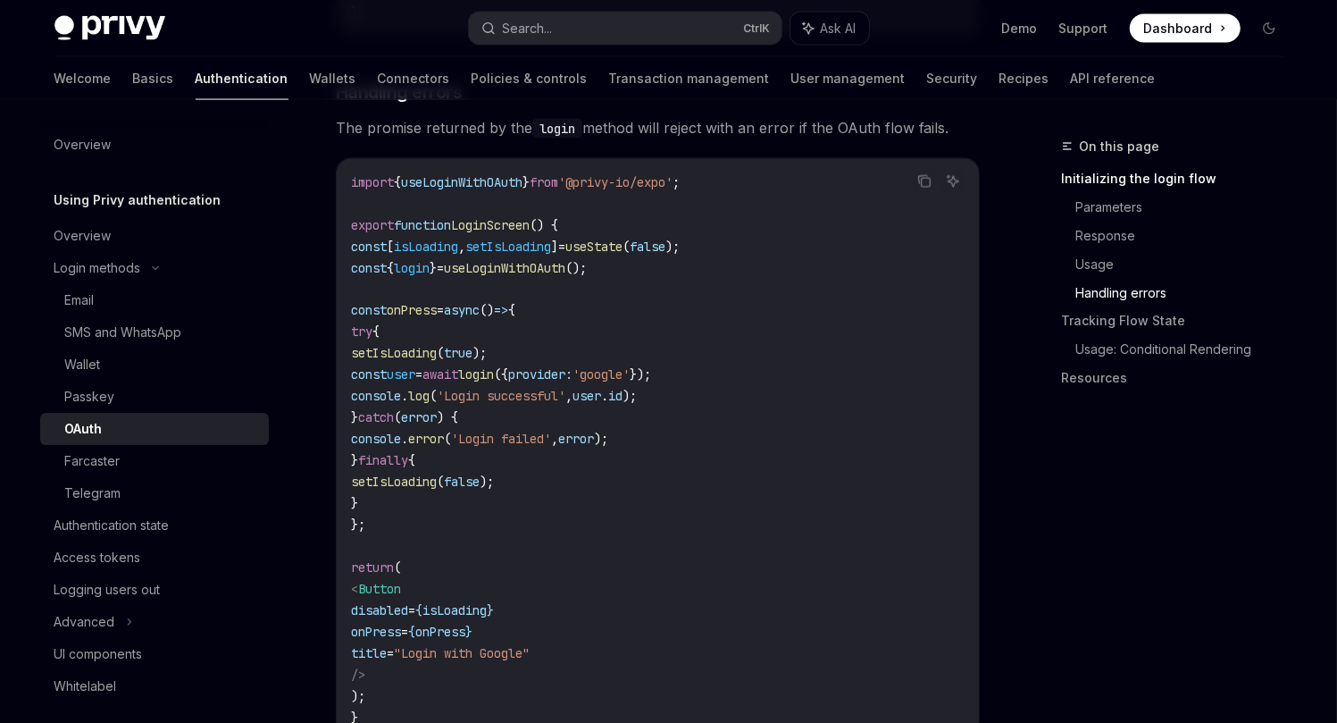
click at [385, 303] on span "const" at bounding box center [369, 311] width 36 height 16
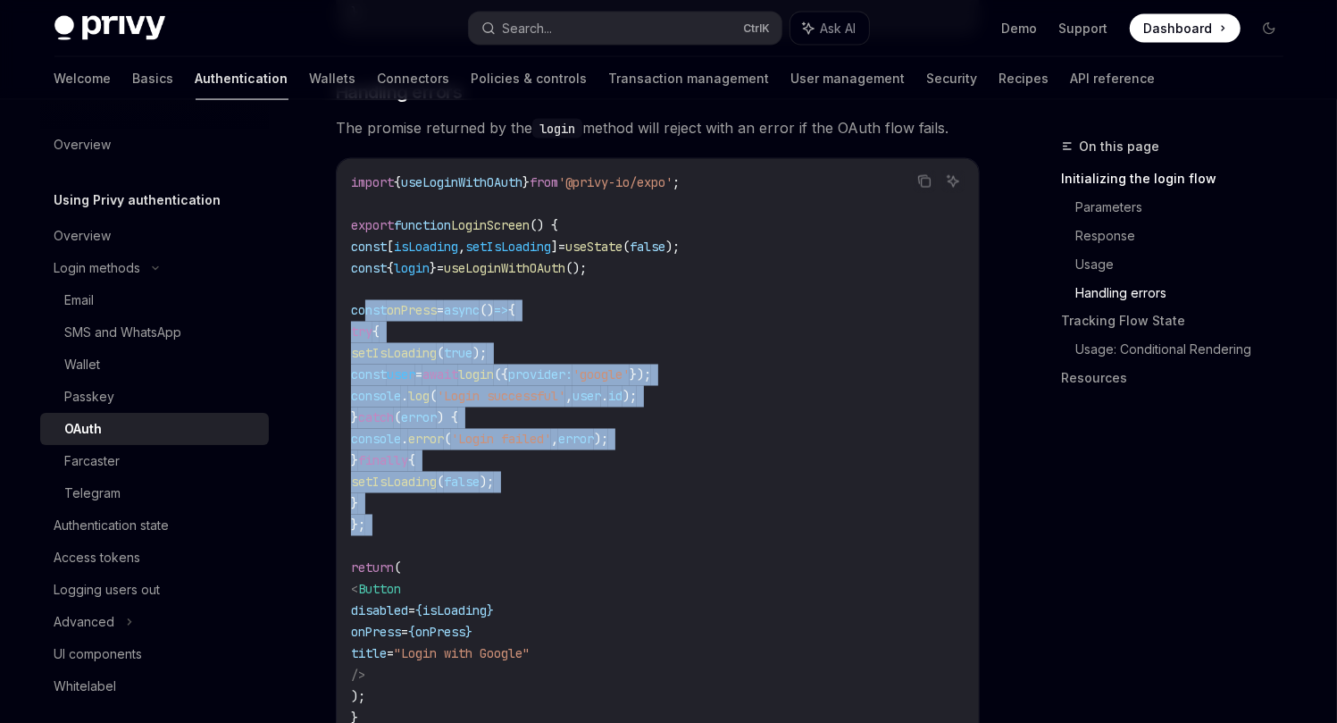
drag, startPoint x: 385, startPoint y: 264, endPoint x: 574, endPoint y: 482, distance: 288.7
click at [574, 482] on code "import { useLoginWithOAuth } from '@privy-io/expo' ; export function LoginScree…" at bounding box center [658, 449] width 614 height 557
copy code "const onPress = async () => { try { setIsLoading ( true ); const user = await l…"
click at [598, 326] on code "import { useLoginWithOAuth } from '@privy-io/expo' ; export function LoginScree…" at bounding box center [658, 449] width 614 height 557
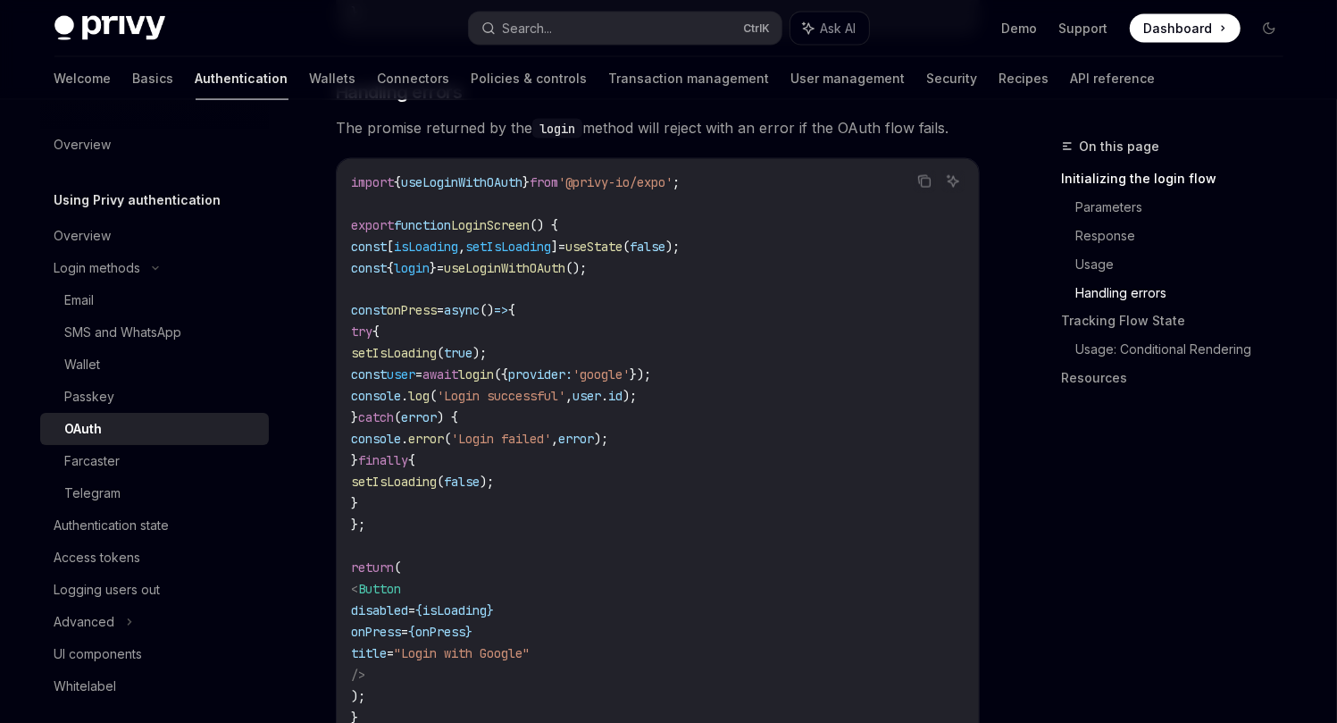
click at [551, 238] on span "setIsLoading" at bounding box center [508, 246] width 86 height 16
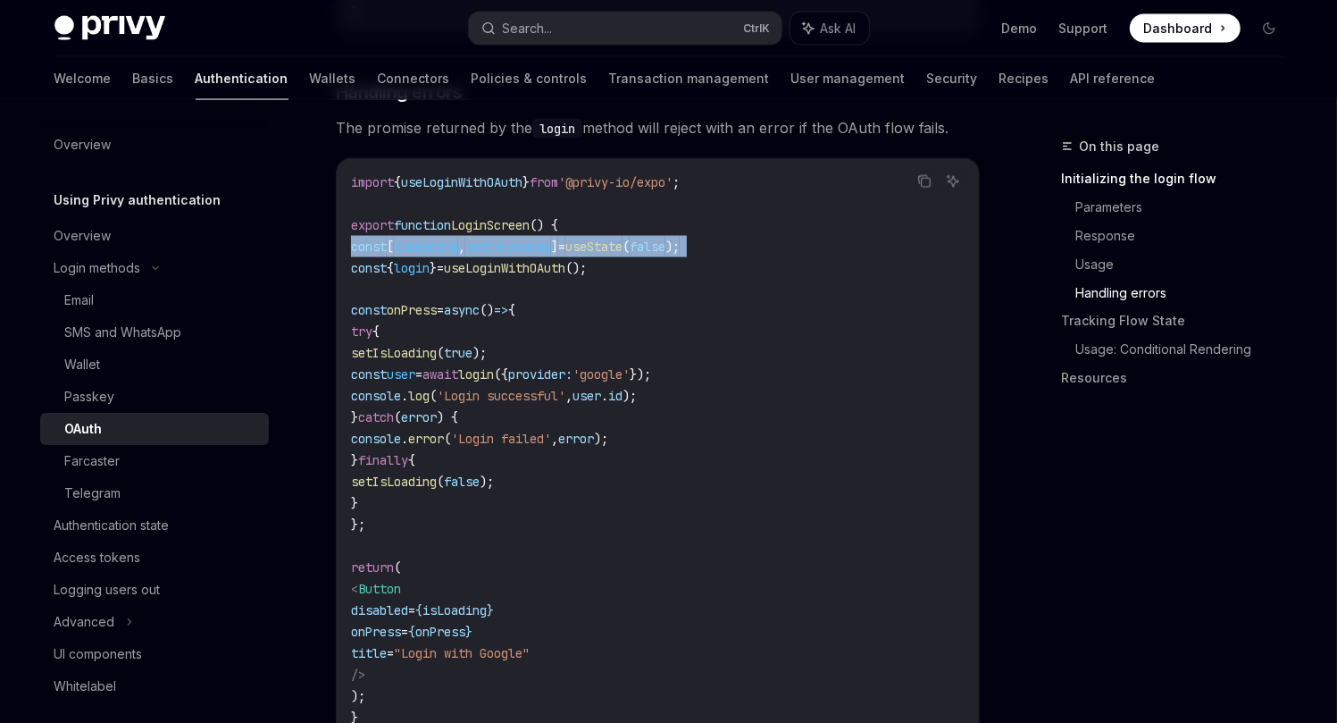
click at [551, 238] on span "setIsLoading" at bounding box center [508, 246] width 86 height 16
copy code "const [ isLoading , setIsLoading ] = useState ( false );"
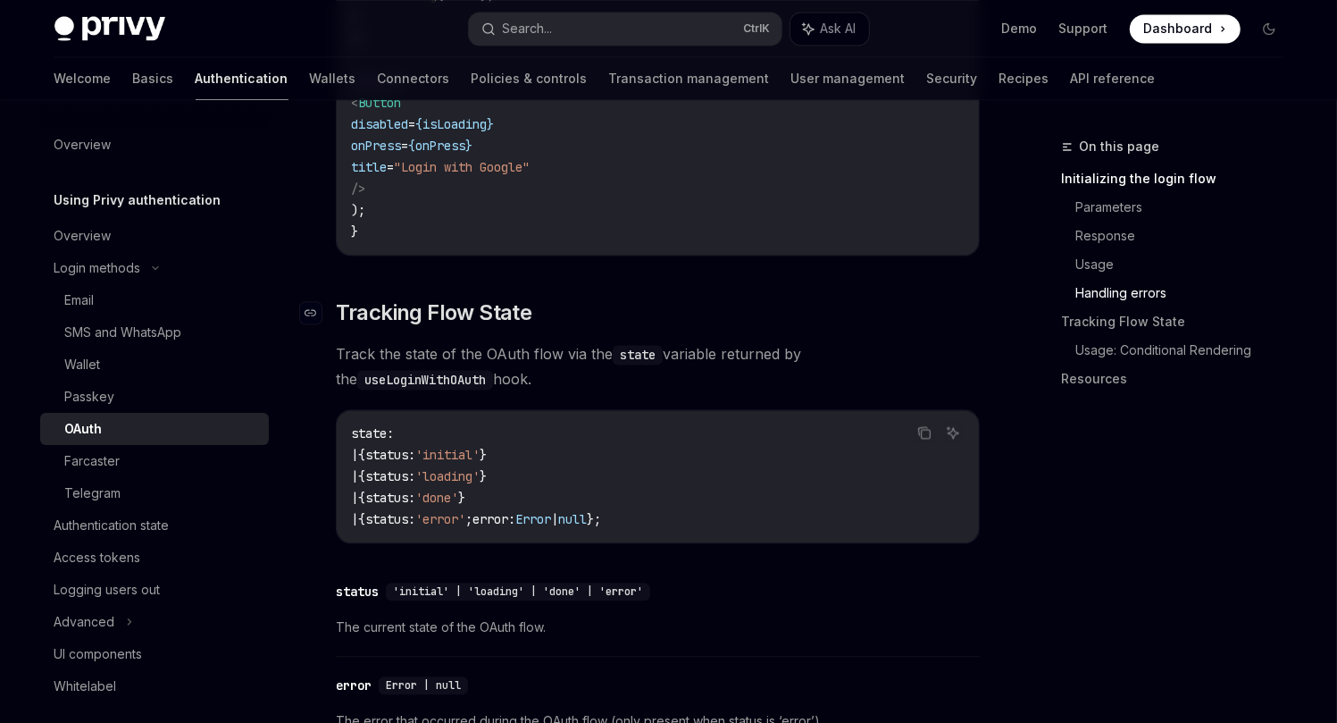
click at [370, 298] on span "Tracking Flow State" at bounding box center [434, 312] width 197 height 29
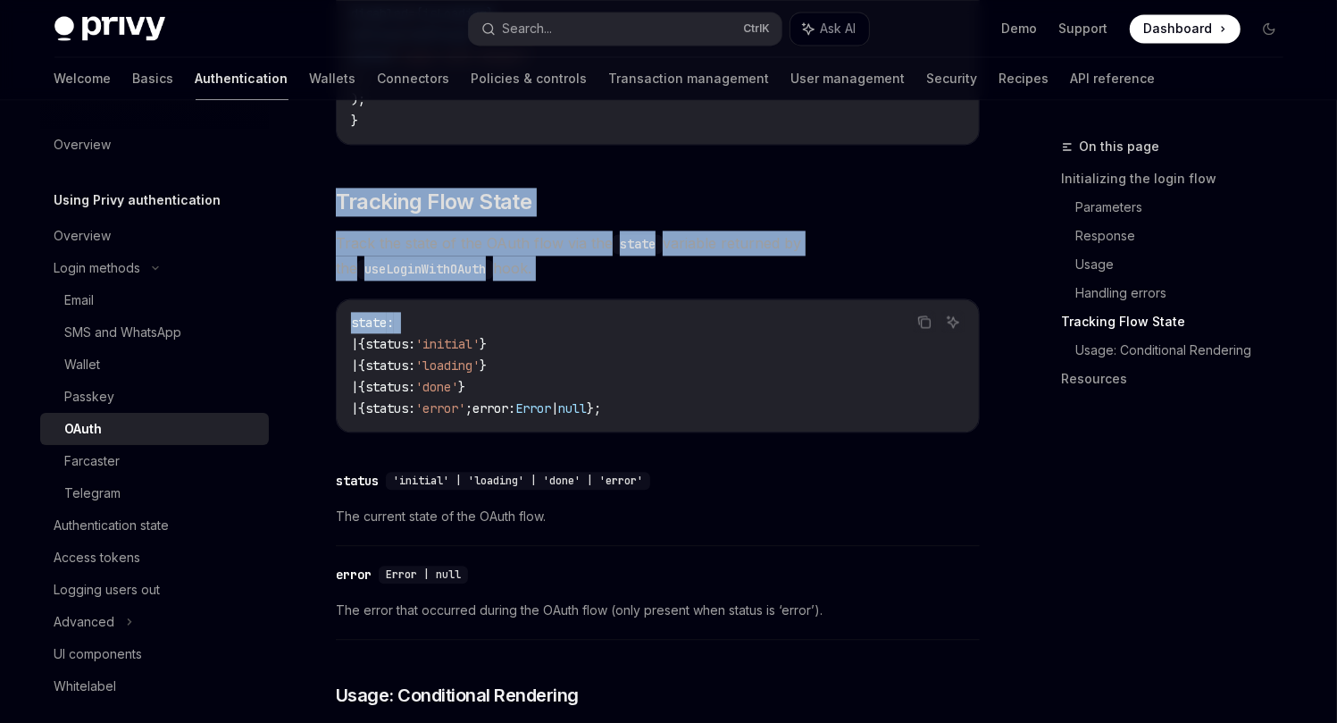
scroll to position [2754, 0]
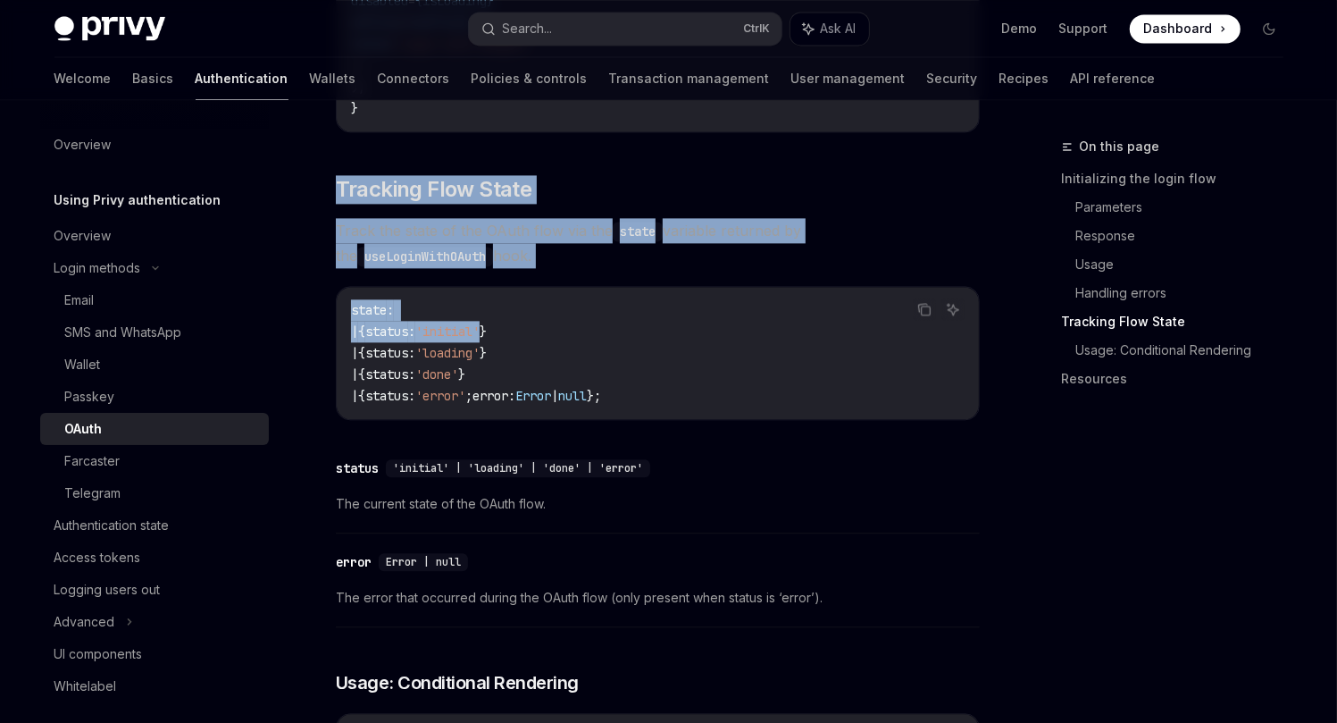
drag, startPoint x: 370, startPoint y: 274, endPoint x: 510, endPoint y: 281, distance: 140.4
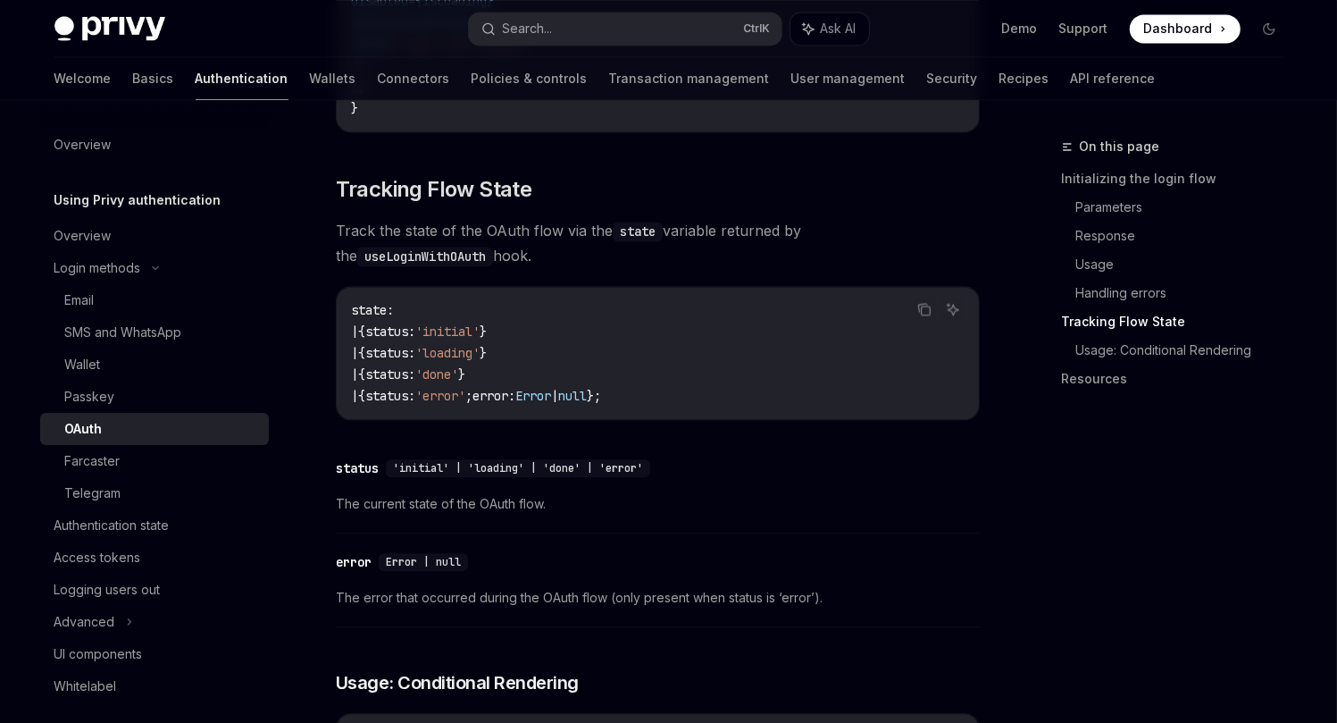
click at [543, 299] on code "state : | { status : 'initial' } | { status : 'loading' } | { status : 'done' }…" at bounding box center [658, 352] width 614 height 107
drag, startPoint x: 340, startPoint y: 150, endPoint x: 529, endPoint y: 209, distance: 197.5
click at [529, 218] on span "Track the state of the OAuth flow via the state variable returned by the useLog…" at bounding box center [658, 243] width 644 height 50
click at [410, 299] on code "state : | { status : 'initial' } | { status : 'loading' } | { status : 'done' }…" at bounding box center [658, 352] width 614 height 107
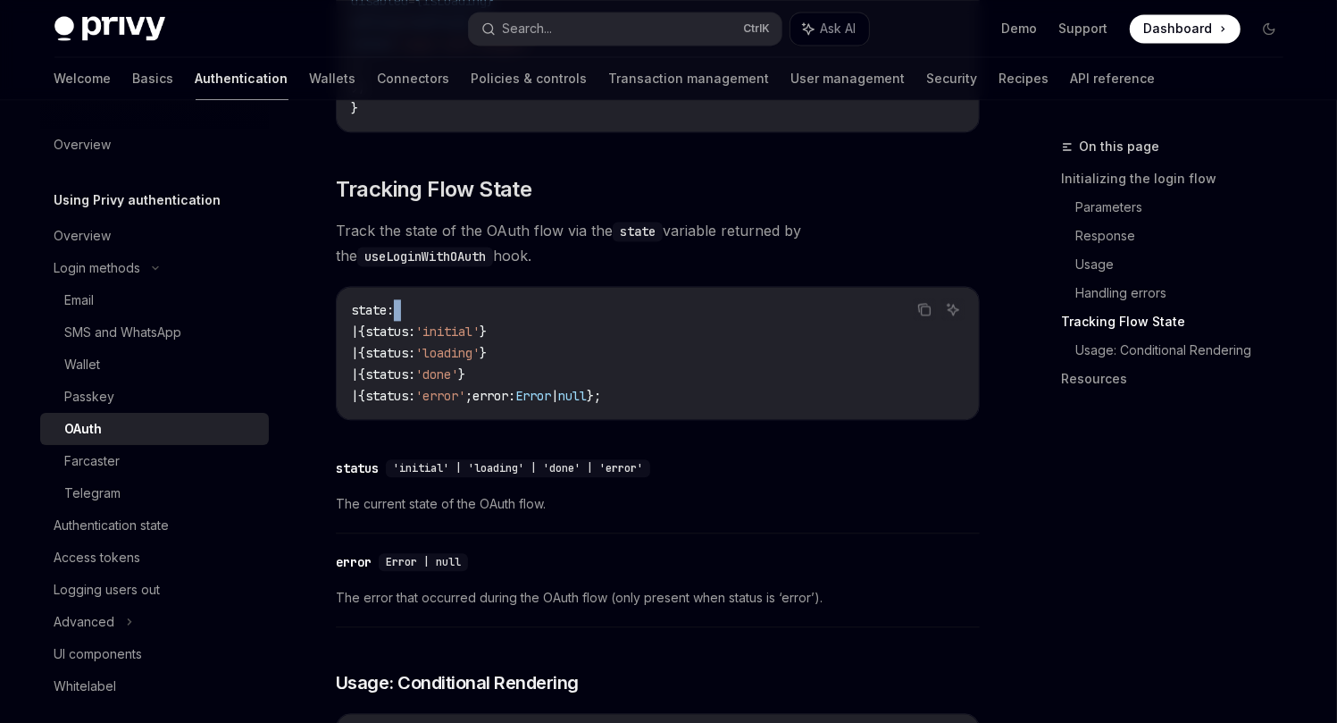
click at [410, 299] on code "state : | { status : 'initial' } | { status : 'loading' } | { status : 'done' }…" at bounding box center [658, 352] width 614 height 107
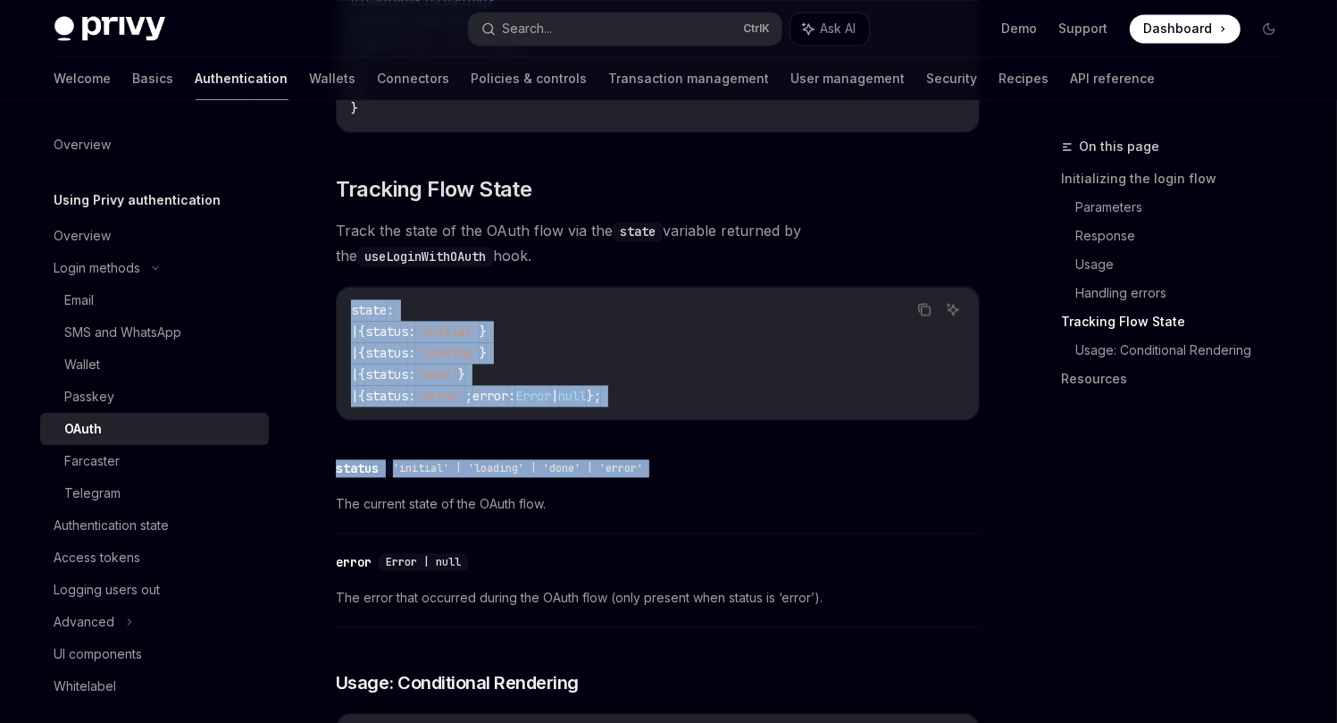
drag, startPoint x: 410, startPoint y: 263, endPoint x: 685, endPoint y: 386, distance: 301.5
click at [779, 353] on code "state : | { status : 'initial' } | { status : 'loading' } | { status : 'done' }…" at bounding box center [658, 352] width 614 height 107
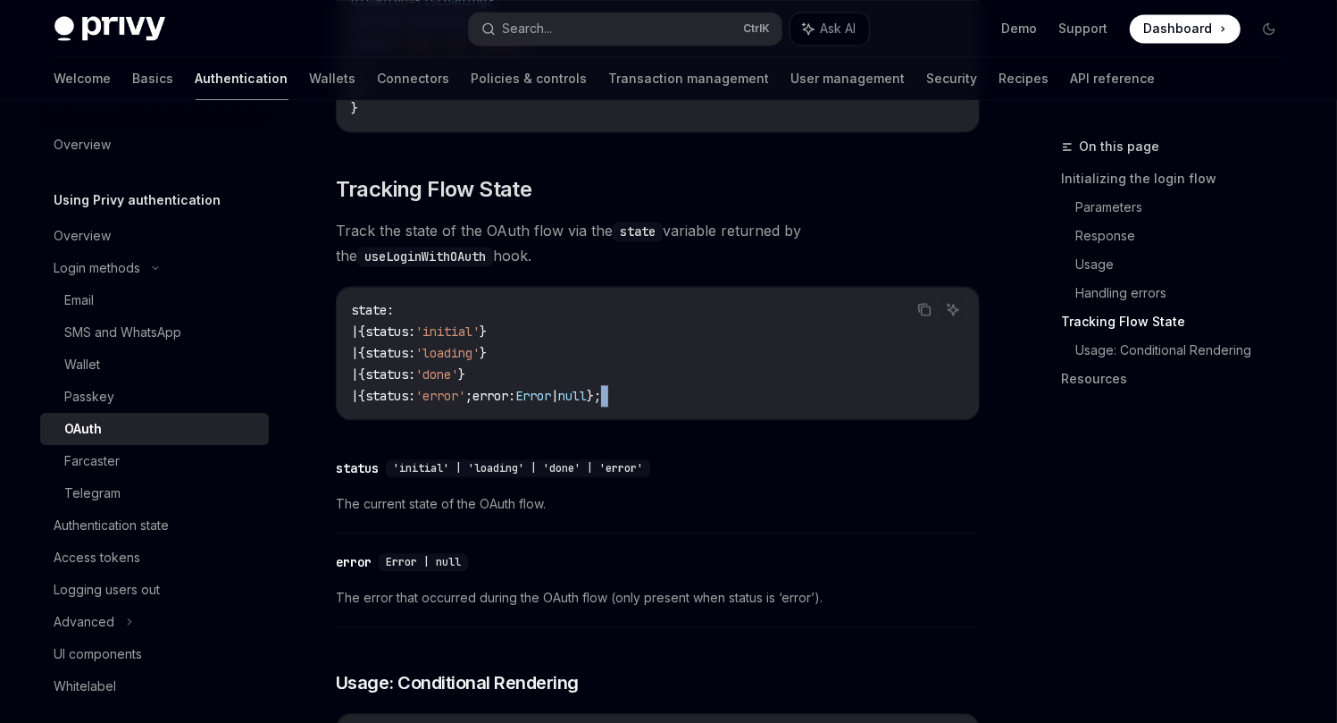
click at [779, 353] on code "state : | { status : 'initial' } | { status : 'loading' } | { status : 'done' }…" at bounding box center [658, 352] width 614 height 107
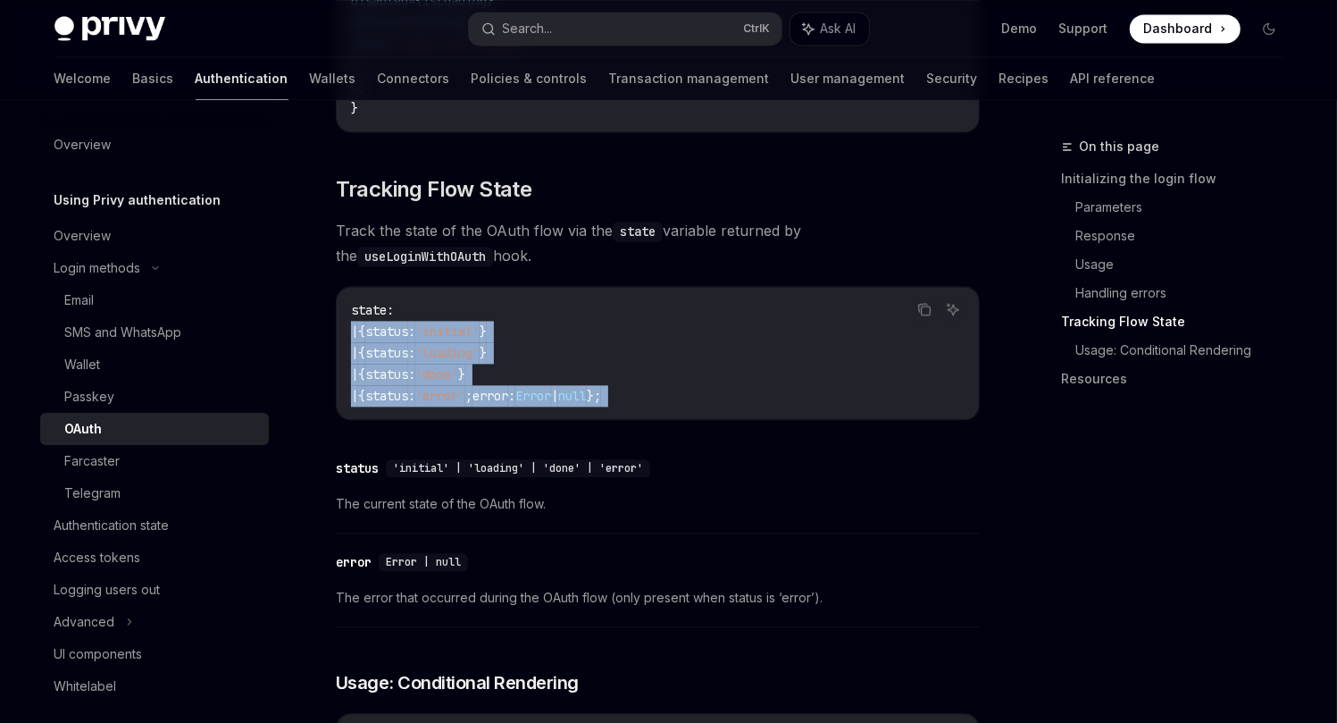
drag, startPoint x: 779, startPoint y: 353, endPoint x: 737, endPoint y: 285, distance: 79.8
click at [737, 299] on code "state : | { status : 'initial' } | { status : 'loading' } | { status : 'done' }…" at bounding box center [658, 352] width 614 height 107
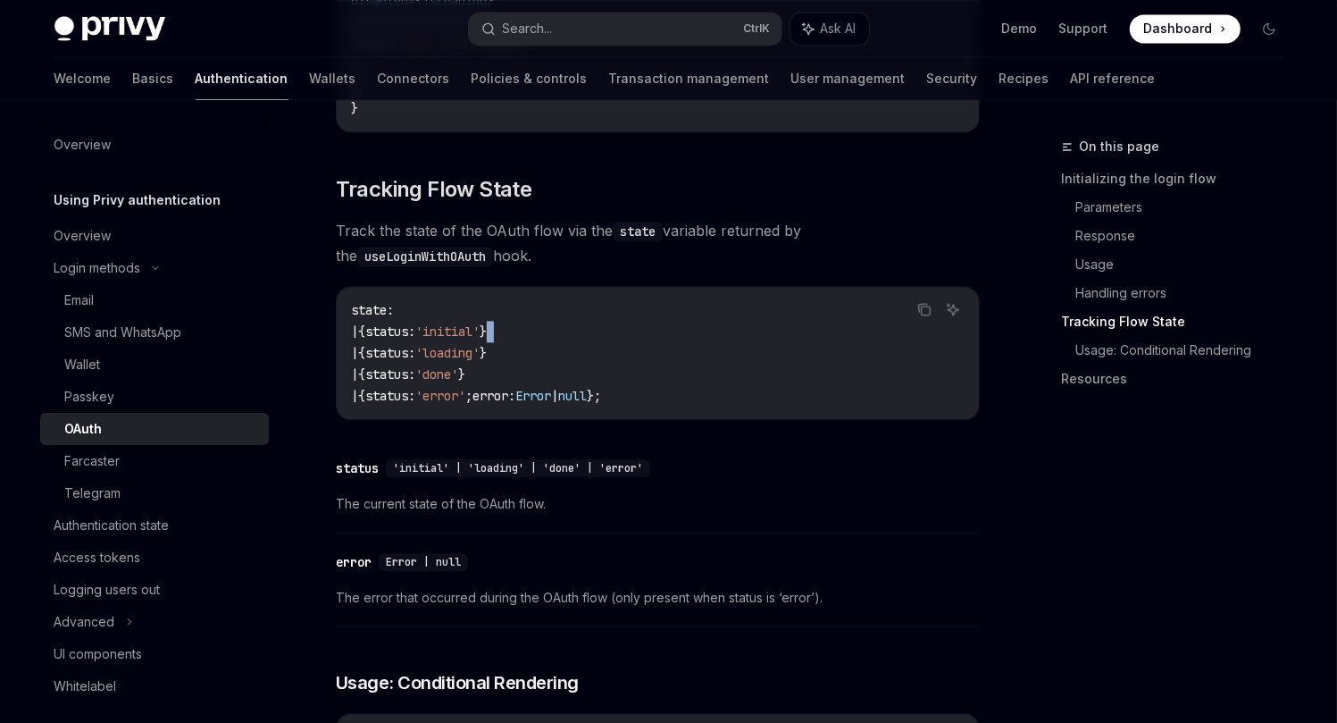
click at [737, 299] on code "state : | { status : 'initial' } | { status : 'loading' } | { status : 'done' }…" at bounding box center [658, 352] width 614 height 107
drag, startPoint x: 737, startPoint y: 285, endPoint x: 773, endPoint y: 343, distance: 68.6
click at [773, 343] on code "state : | { status : 'initial' } | { status : 'loading' } | { status : 'done' }…" at bounding box center [658, 352] width 614 height 107
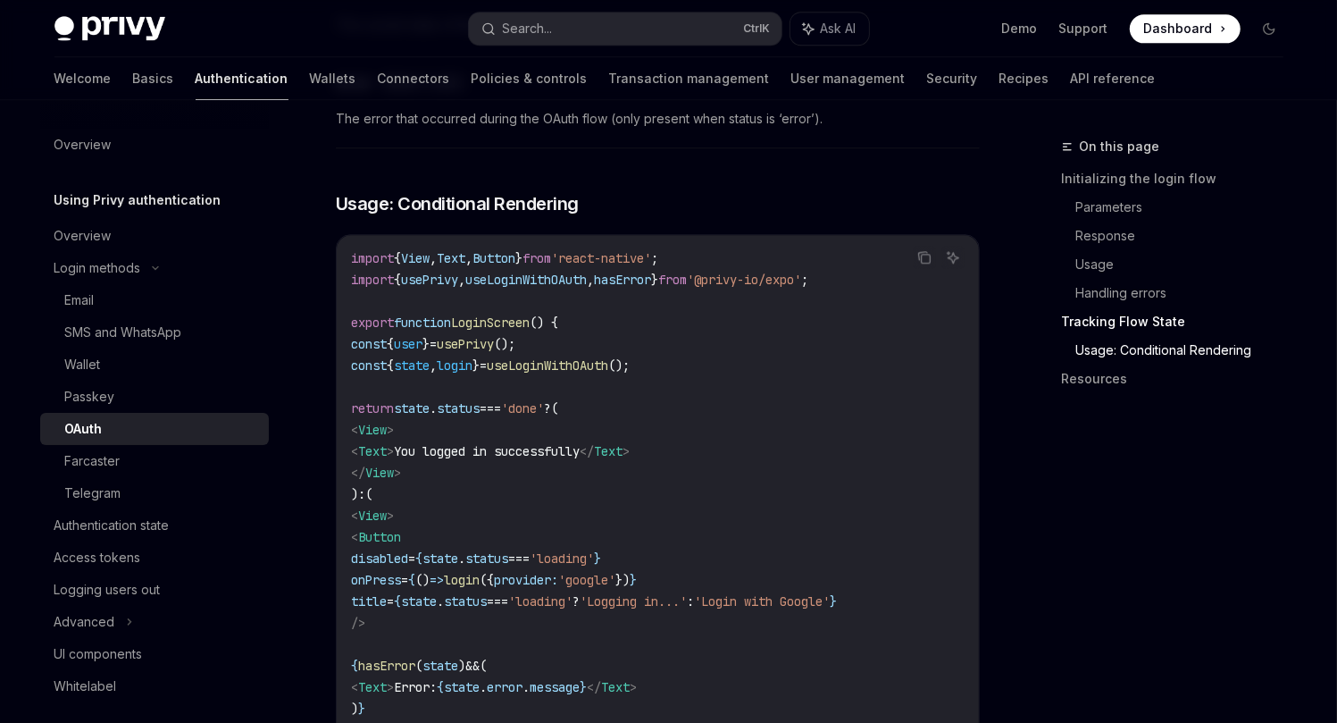
scroll to position [3144, 0]
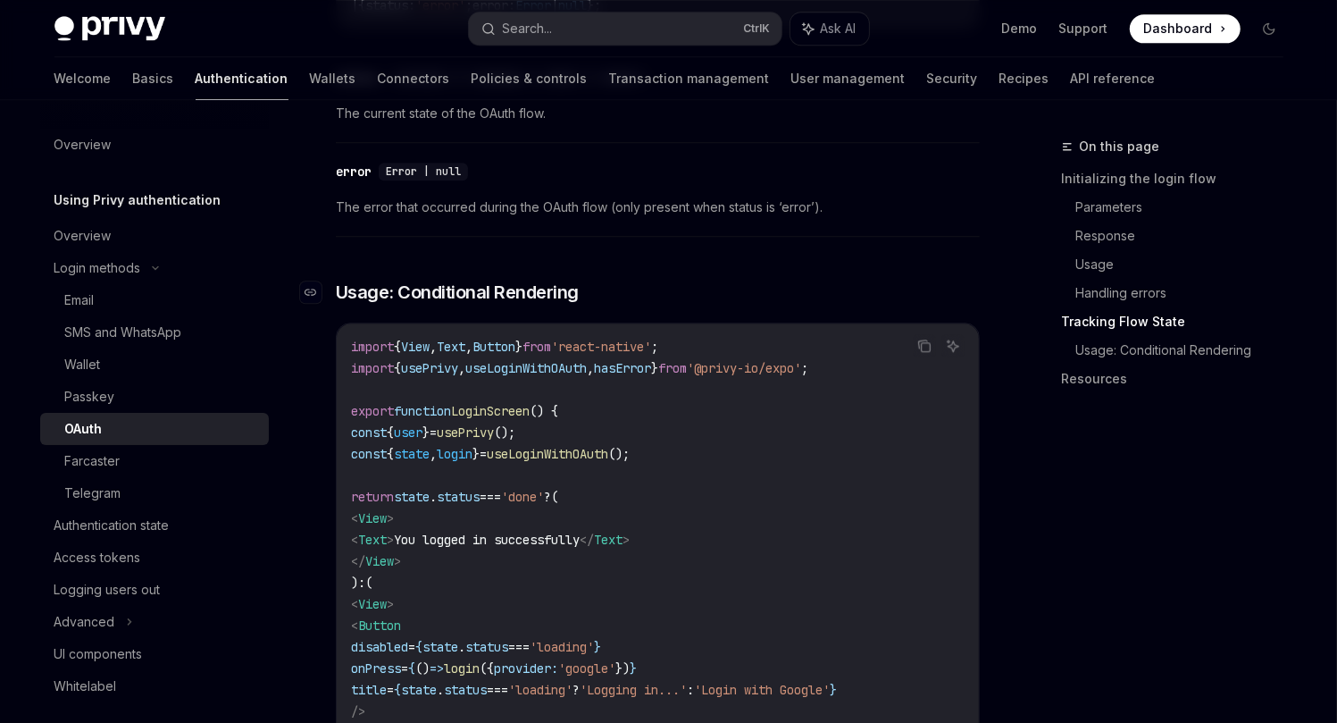
click at [498, 280] on span "Usage: Conditional Rendering" at bounding box center [457, 292] width 243 height 25
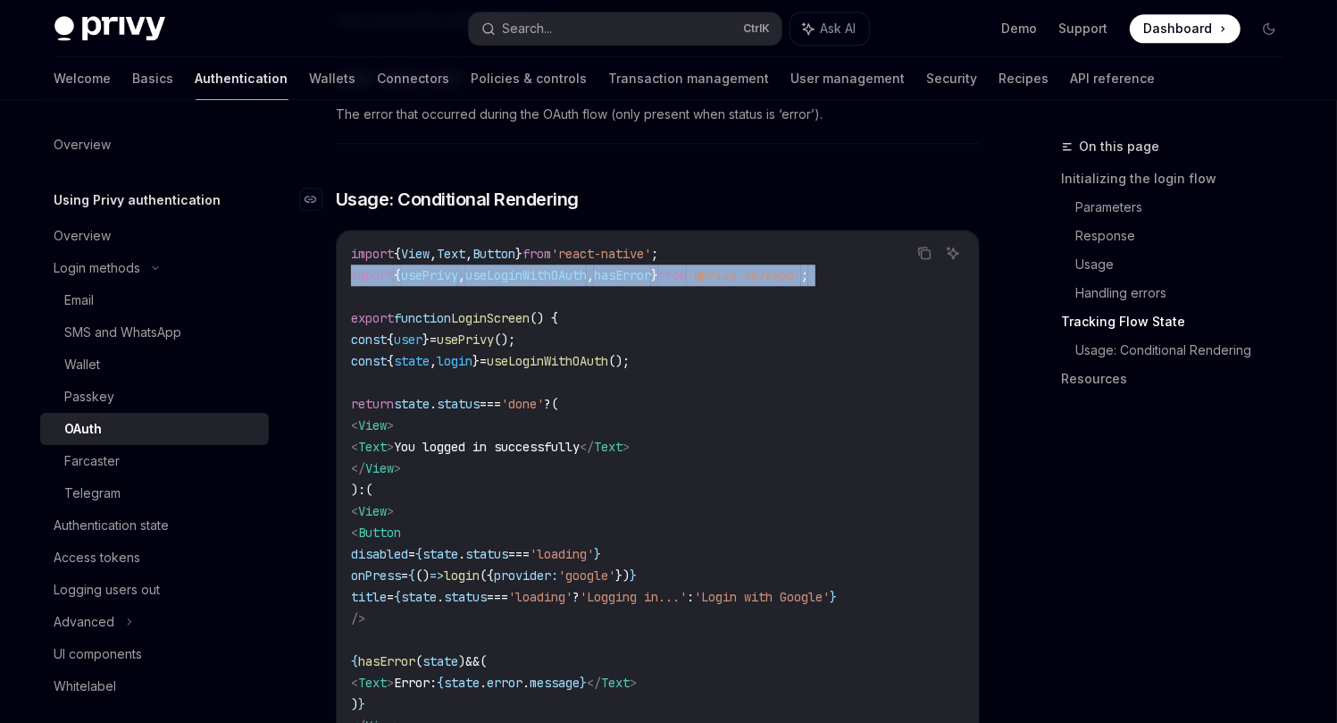
scroll to position [3249, 0]
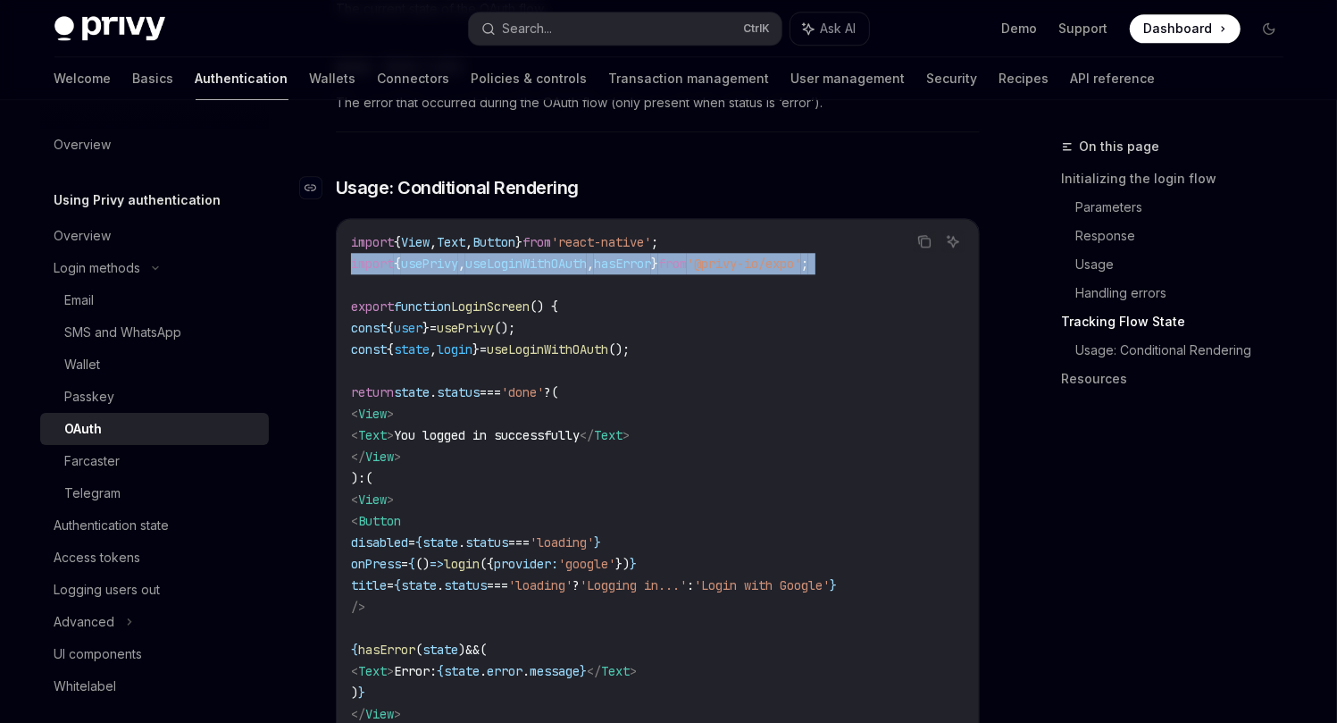
click at [498, 241] on code "import { View , Text , Button } from 'react-native' ; import { usePrivy , useLo…" at bounding box center [658, 499] width 614 height 536
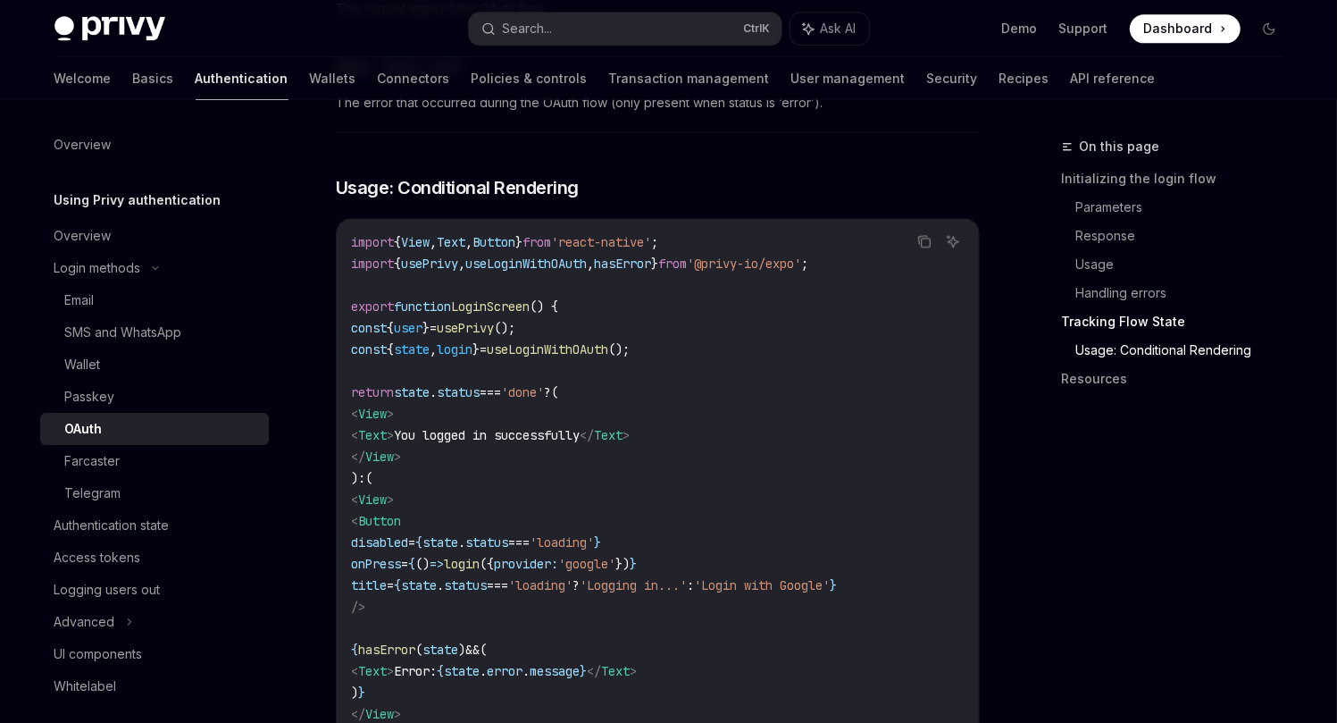
click at [634, 259] on code "import { View , Text , Button } from 'react-native' ; import { usePrivy , useLo…" at bounding box center [658, 499] width 614 height 536
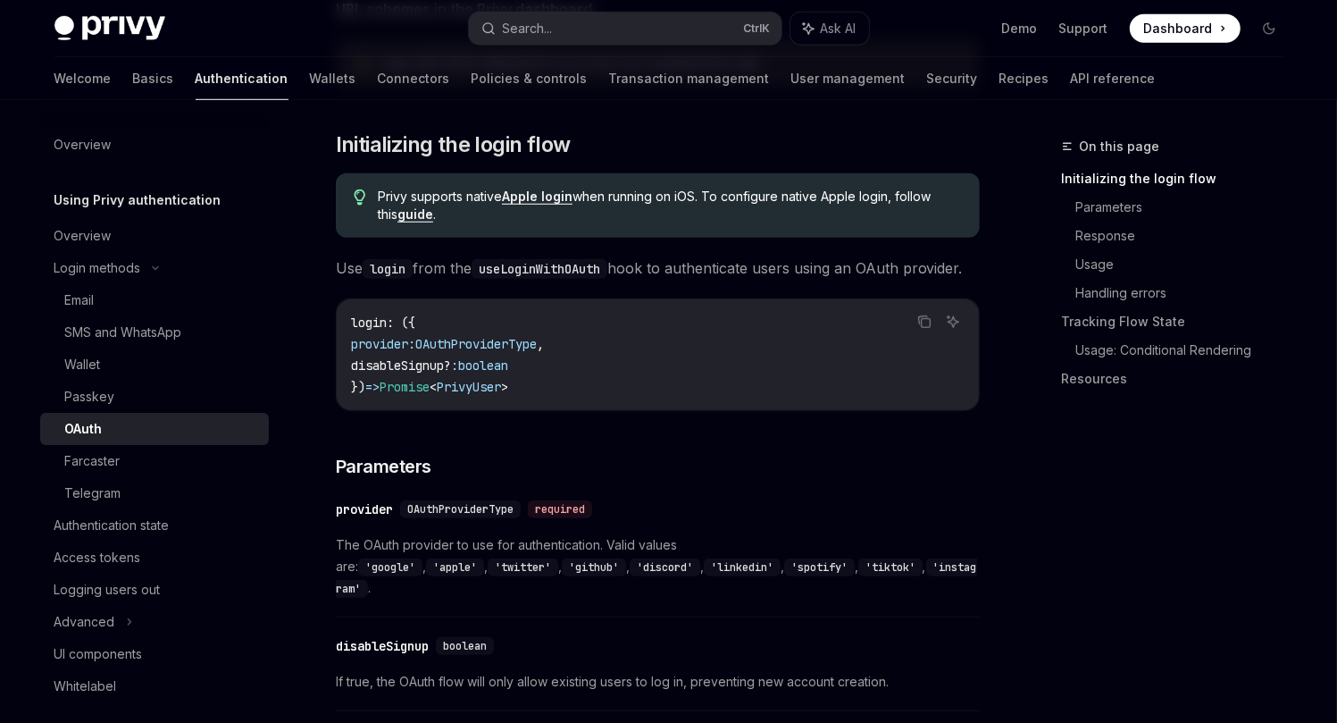
scroll to position [0, 0]
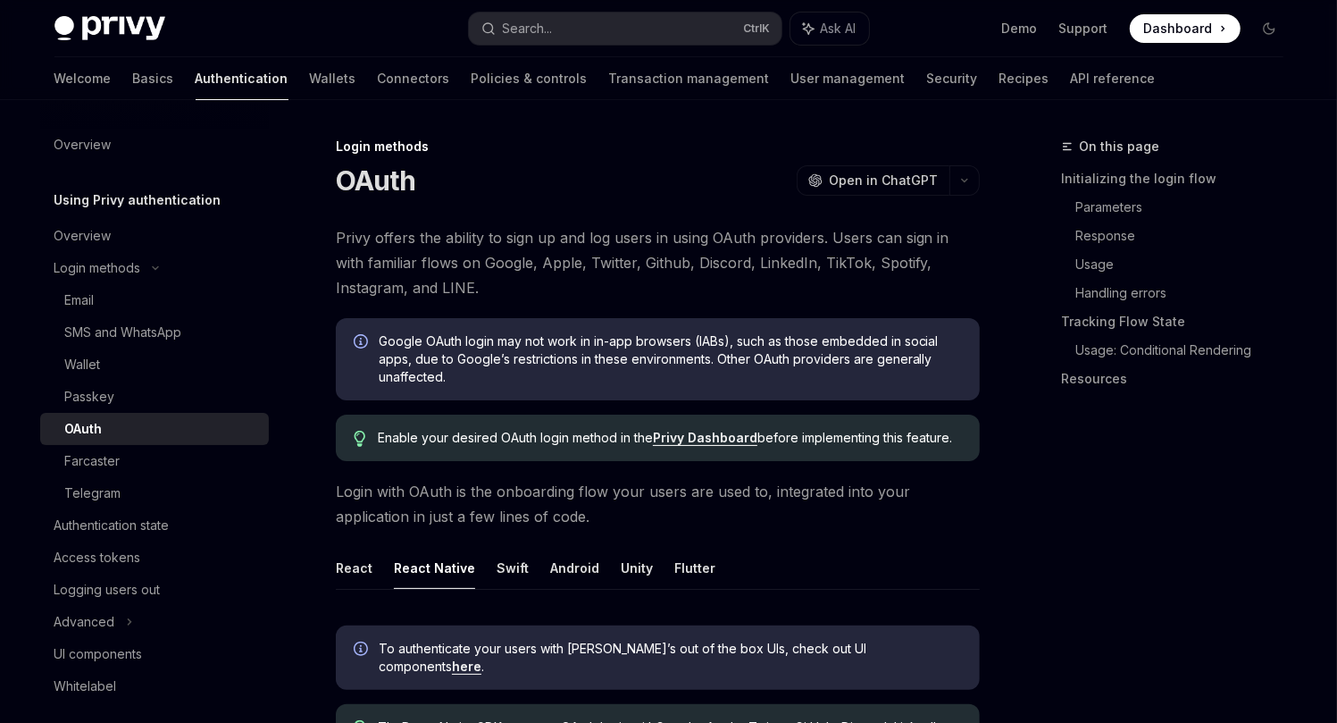
click at [683, 260] on span "Privy offers the ability to sign up and log users in using OAuth providers. Use…" at bounding box center [658, 262] width 644 height 75
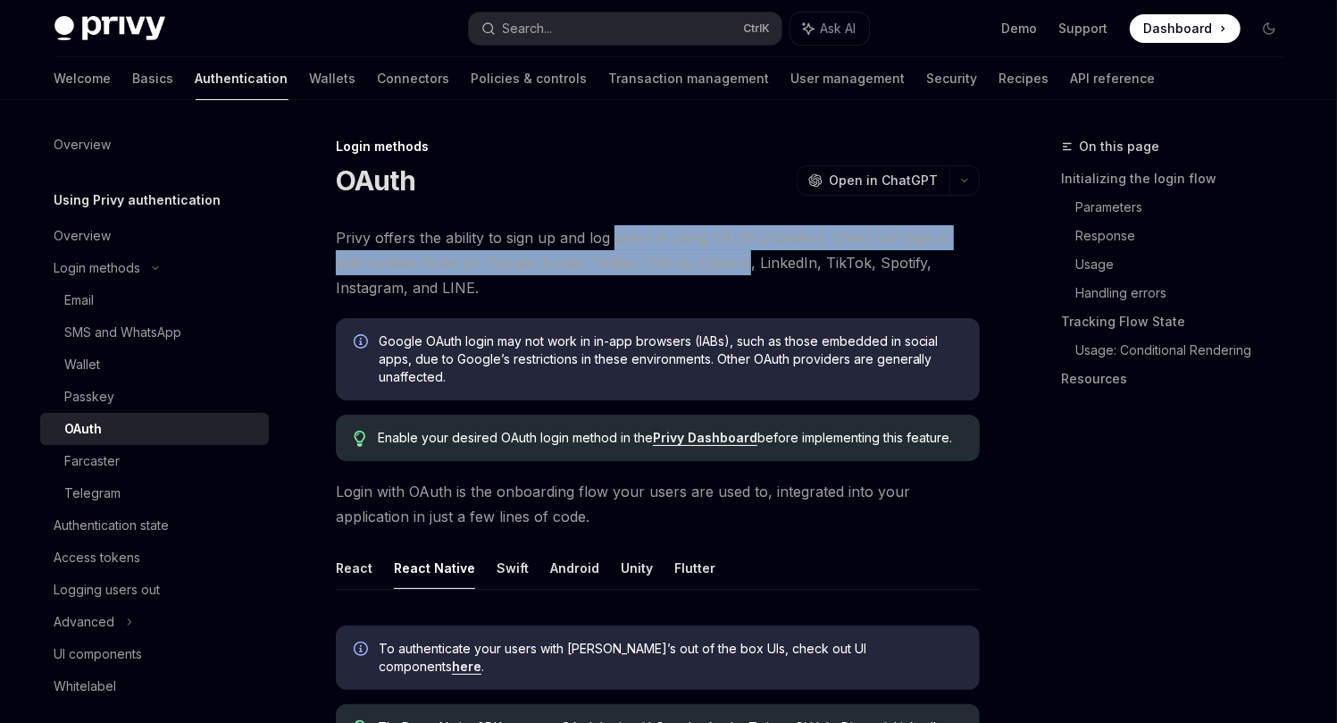
drag, startPoint x: 683, startPoint y: 260, endPoint x: 642, endPoint y: 234, distance: 48.6
click at [642, 234] on span "Privy offers the ability to sign up and log users in using OAuth providers. Use…" at bounding box center [658, 262] width 644 height 75
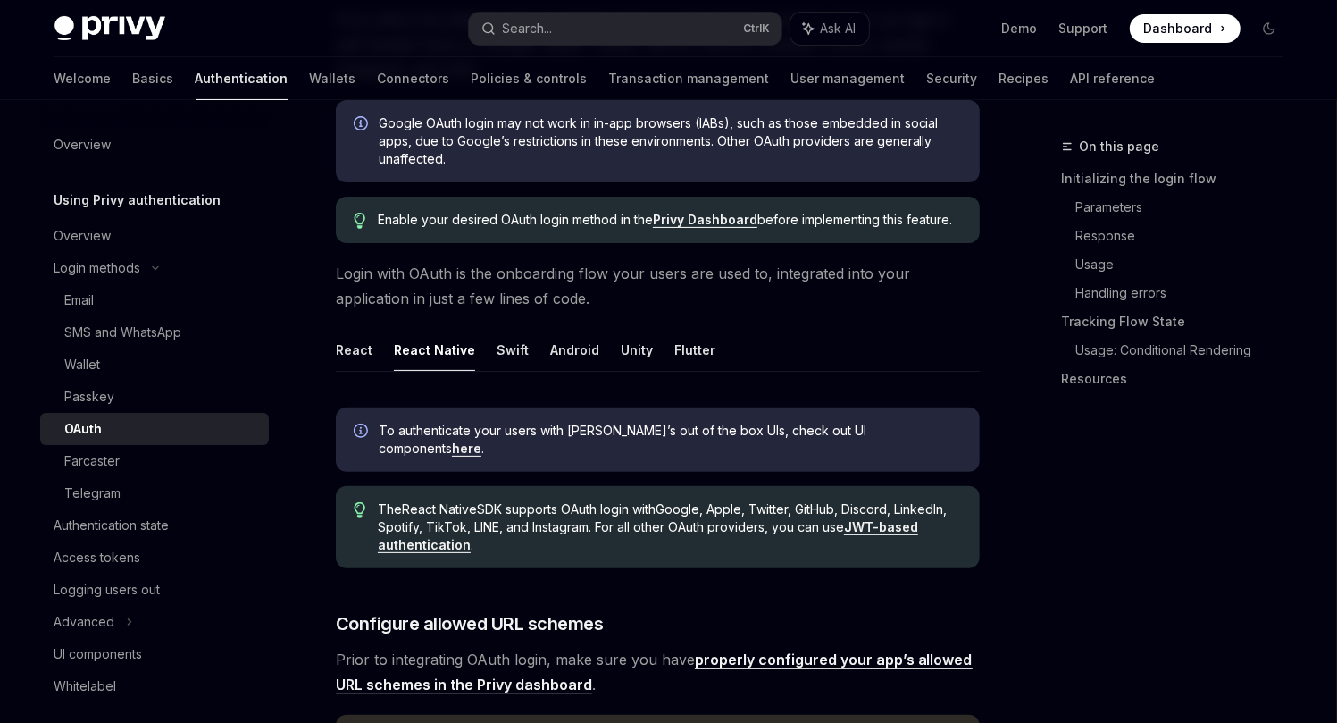
scroll to position [292, 0]
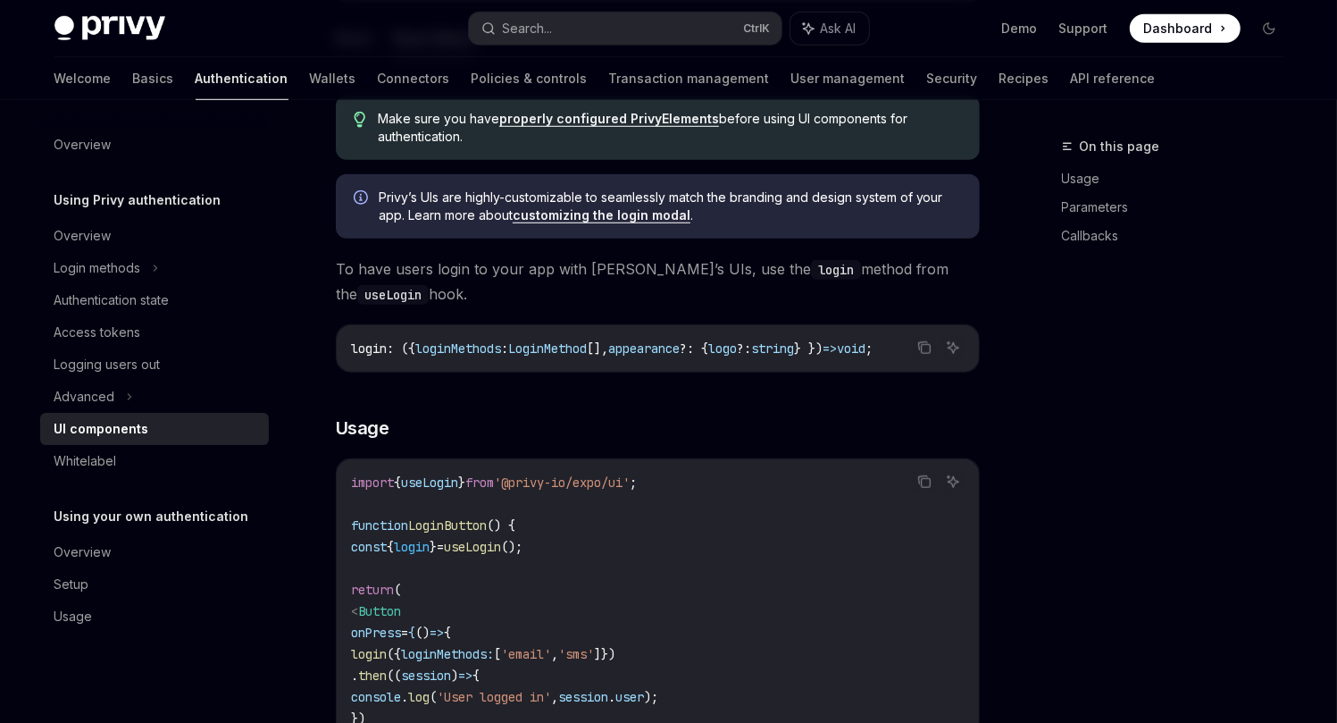
scroll to position [1364, 0]
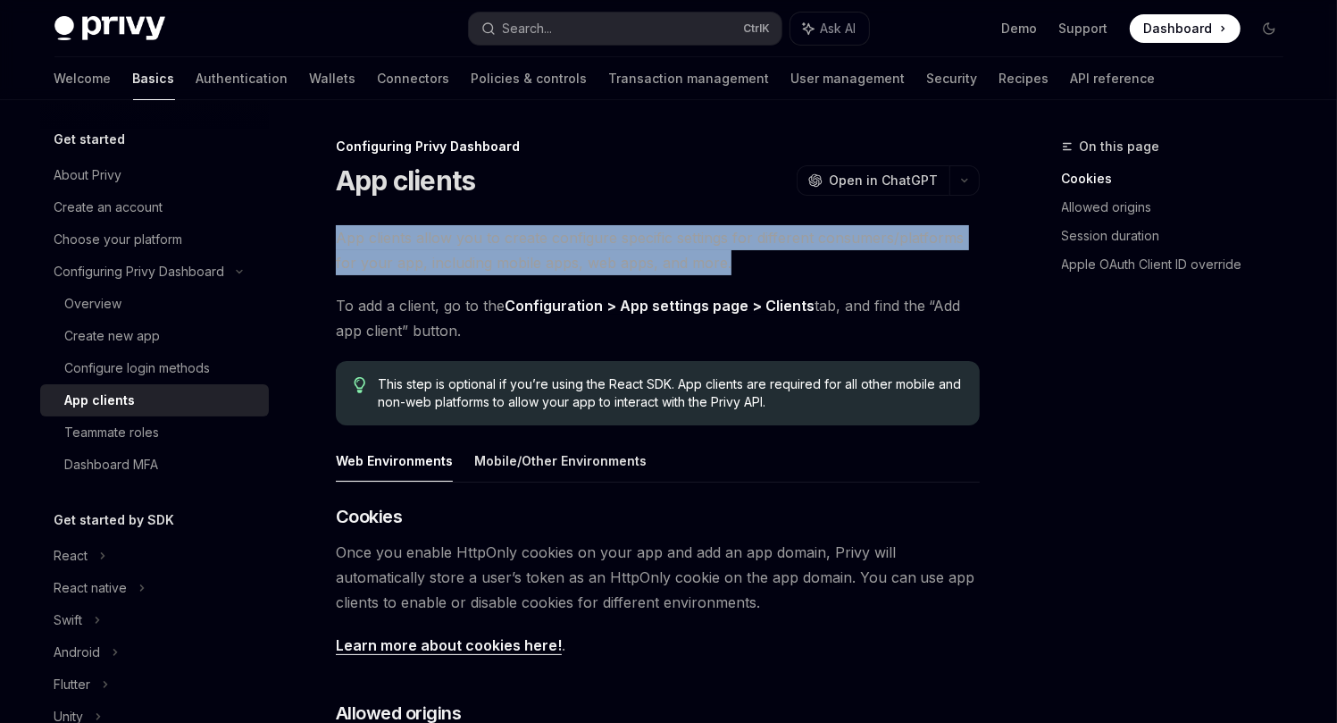
drag, startPoint x: 339, startPoint y: 237, endPoint x: 975, endPoint y: 260, distance: 636.4
click at [975, 260] on span "App clients allow you to create configure specific settings for different consu…" at bounding box center [658, 250] width 644 height 50
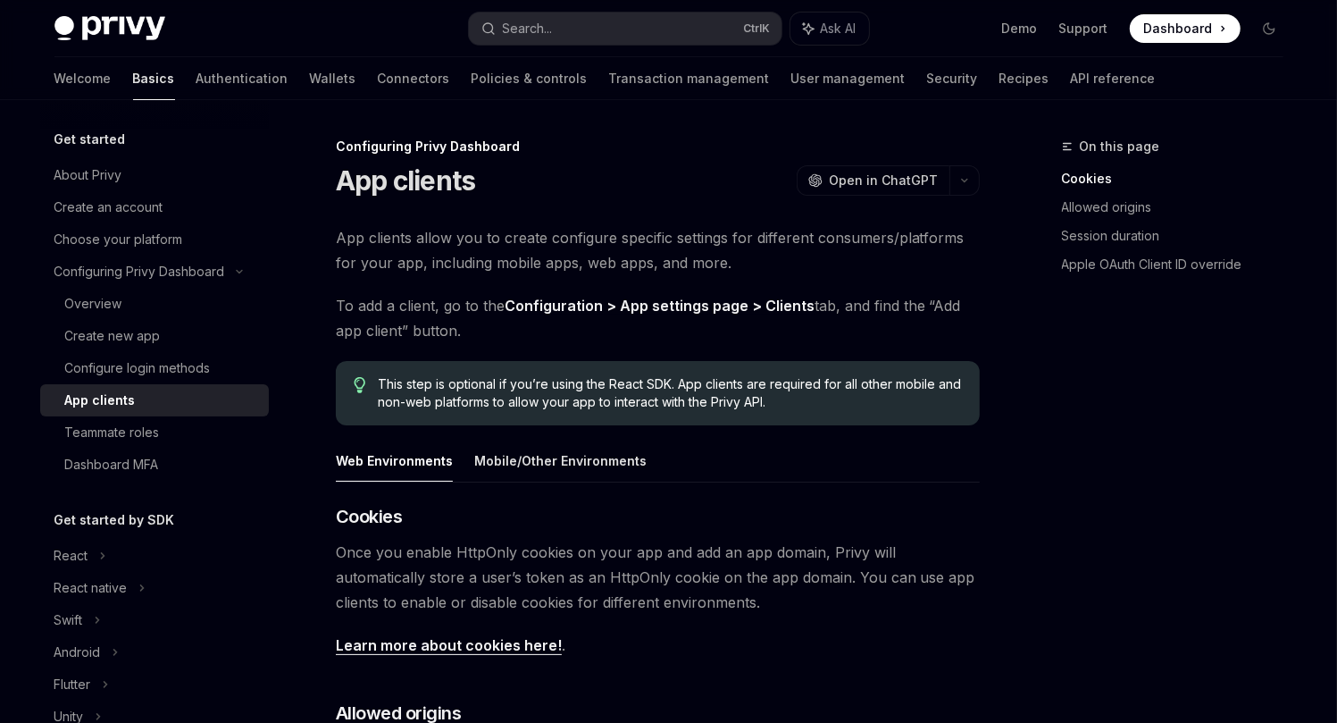
drag, startPoint x: 324, startPoint y: 302, endPoint x: 883, endPoint y: 321, distance: 559.4
click at [883, 321] on span "To add a client, go to the Configuration > App settings page > Clients tab, and…" at bounding box center [658, 318] width 644 height 50
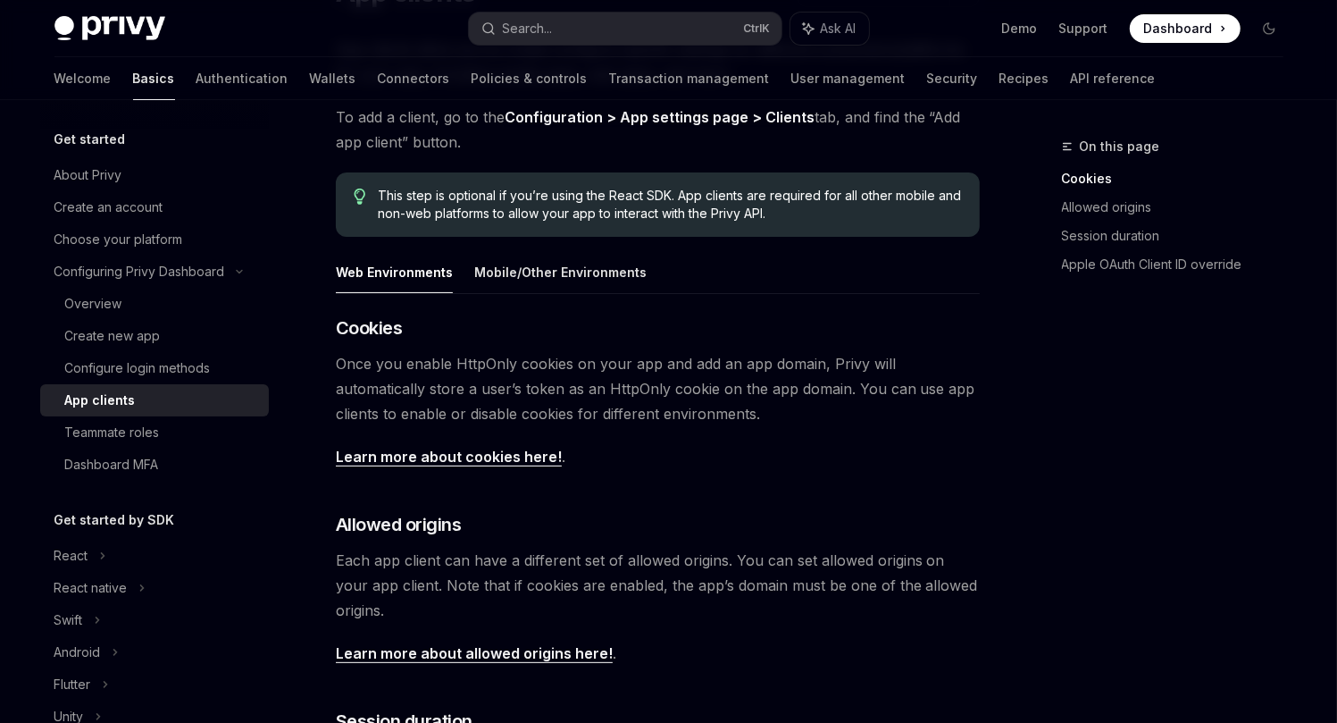
scroll to position [292, 0]
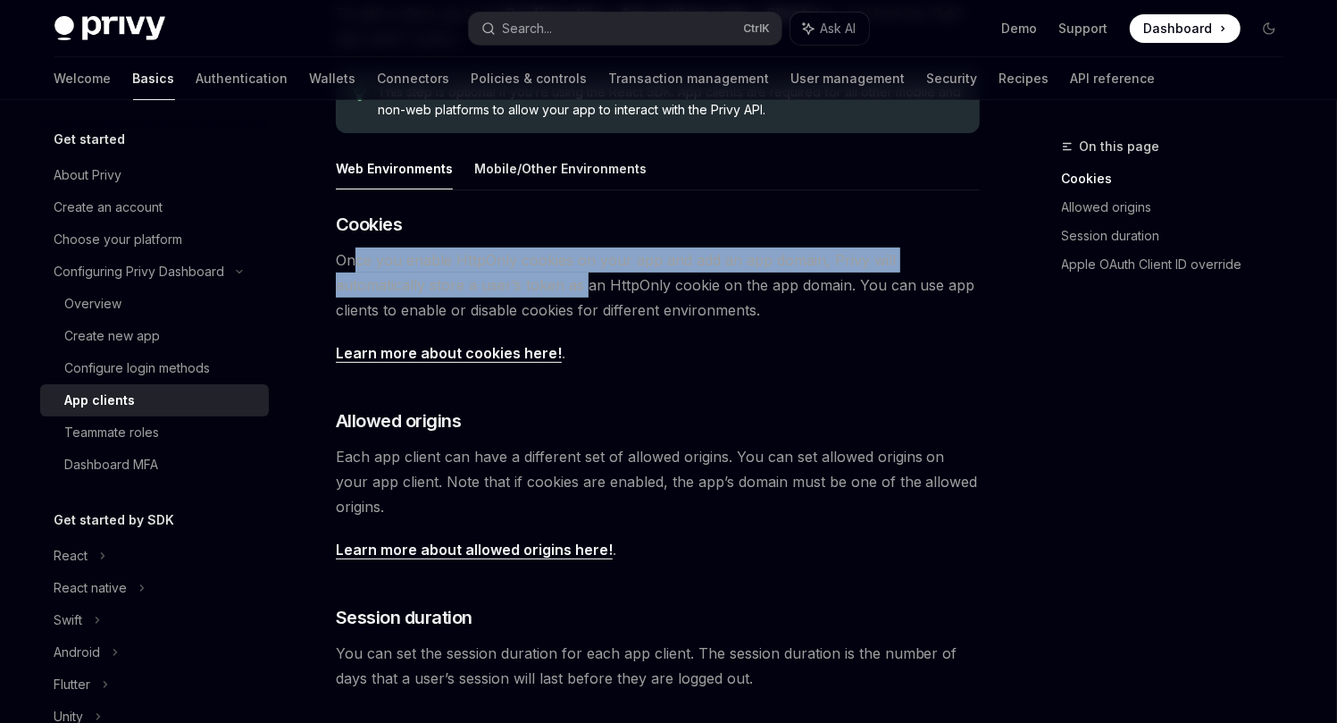
drag, startPoint x: 351, startPoint y: 259, endPoint x: 673, endPoint y: 304, distance: 325.5
click at [552, 289] on span "Once you enable HttpOnly cookies on your app and add an app domain, Privy will …" at bounding box center [658, 284] width 644 height 75
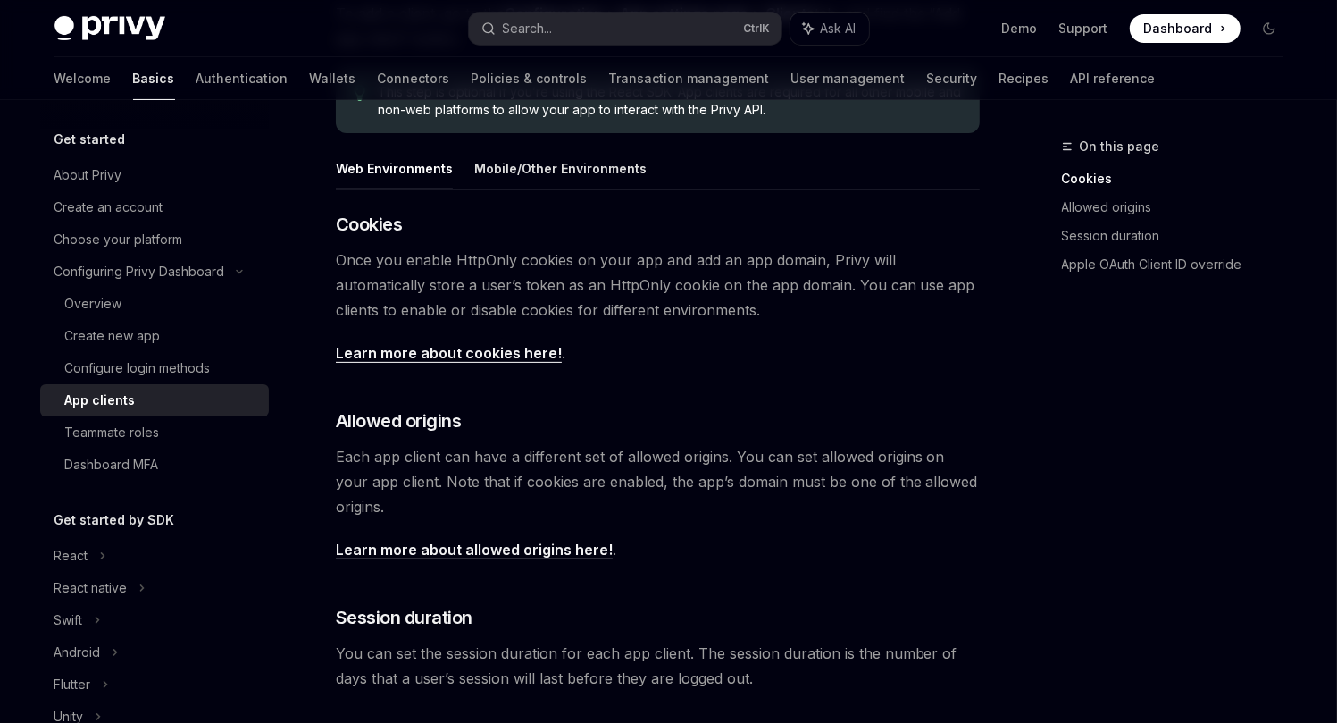
click at [674, 304] on span "Once you enable HttpOnly cookies on your app and add an app domain, Privy will …" at bounding box center [658, 284] width 644 height 75
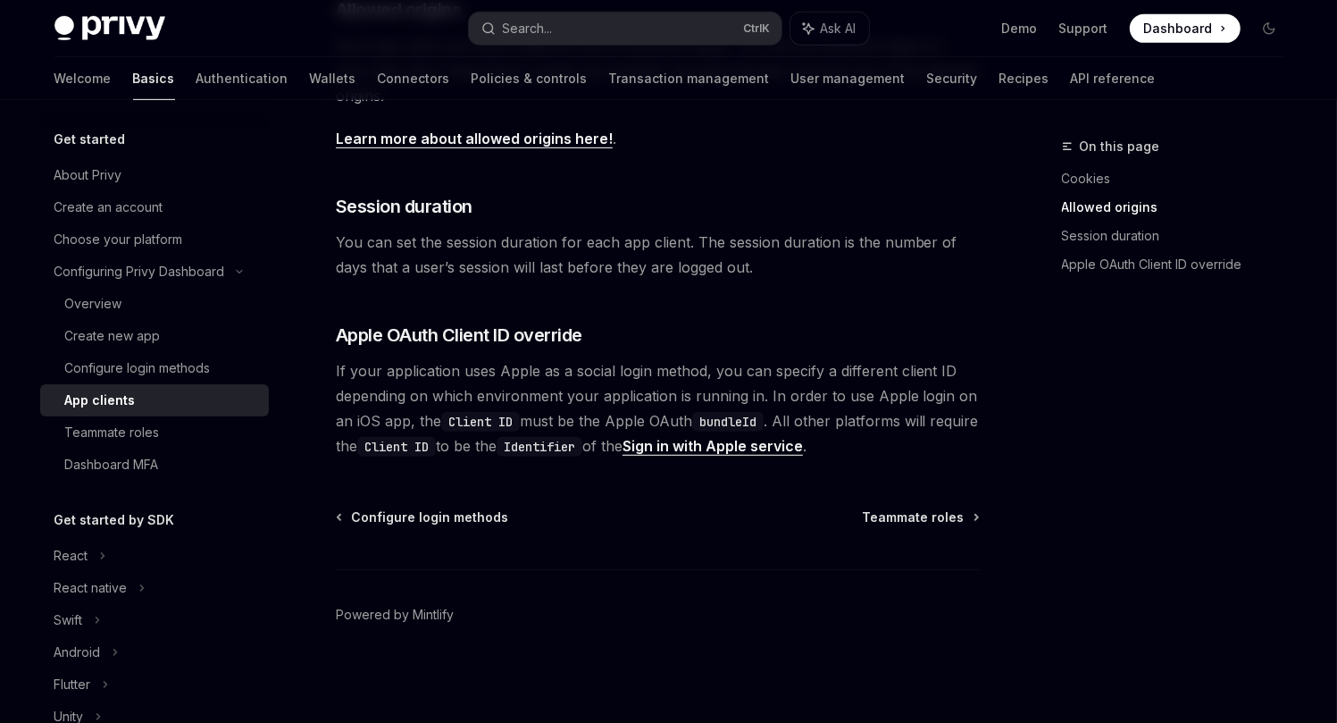
scroll to position [514, 0]
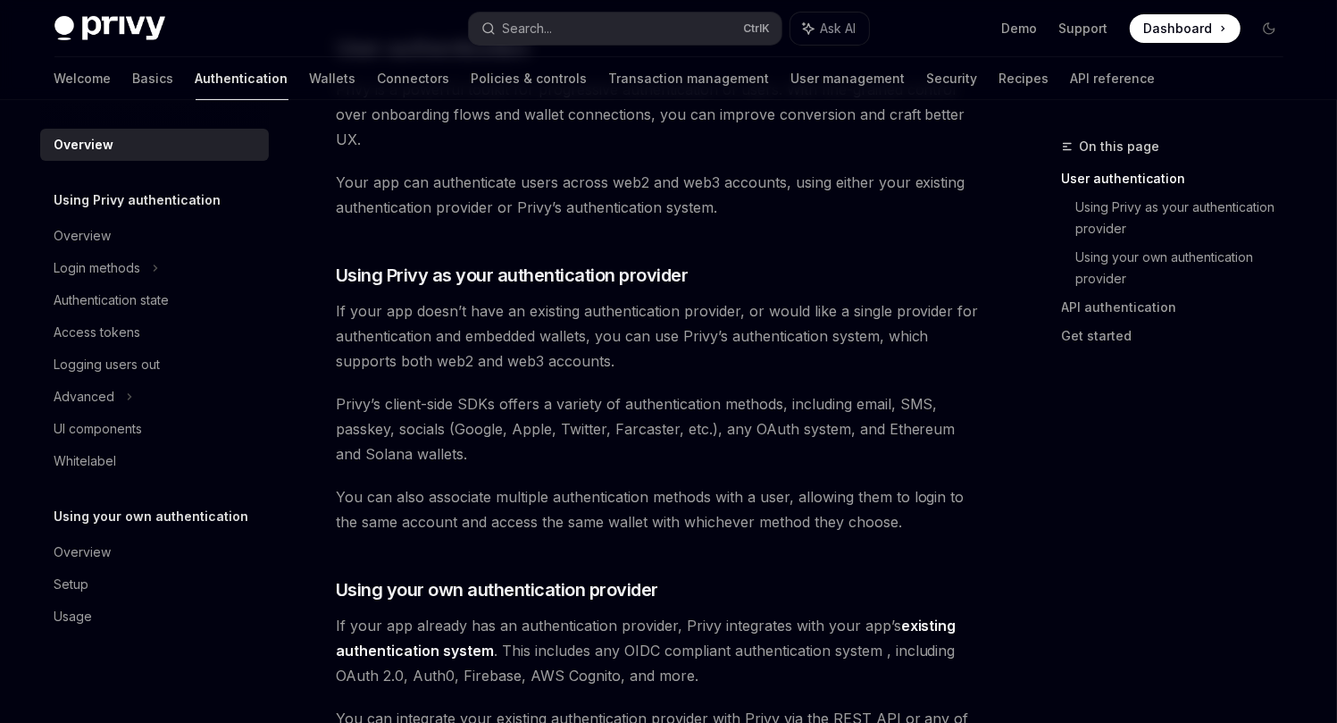
scroll to position [554, 0]
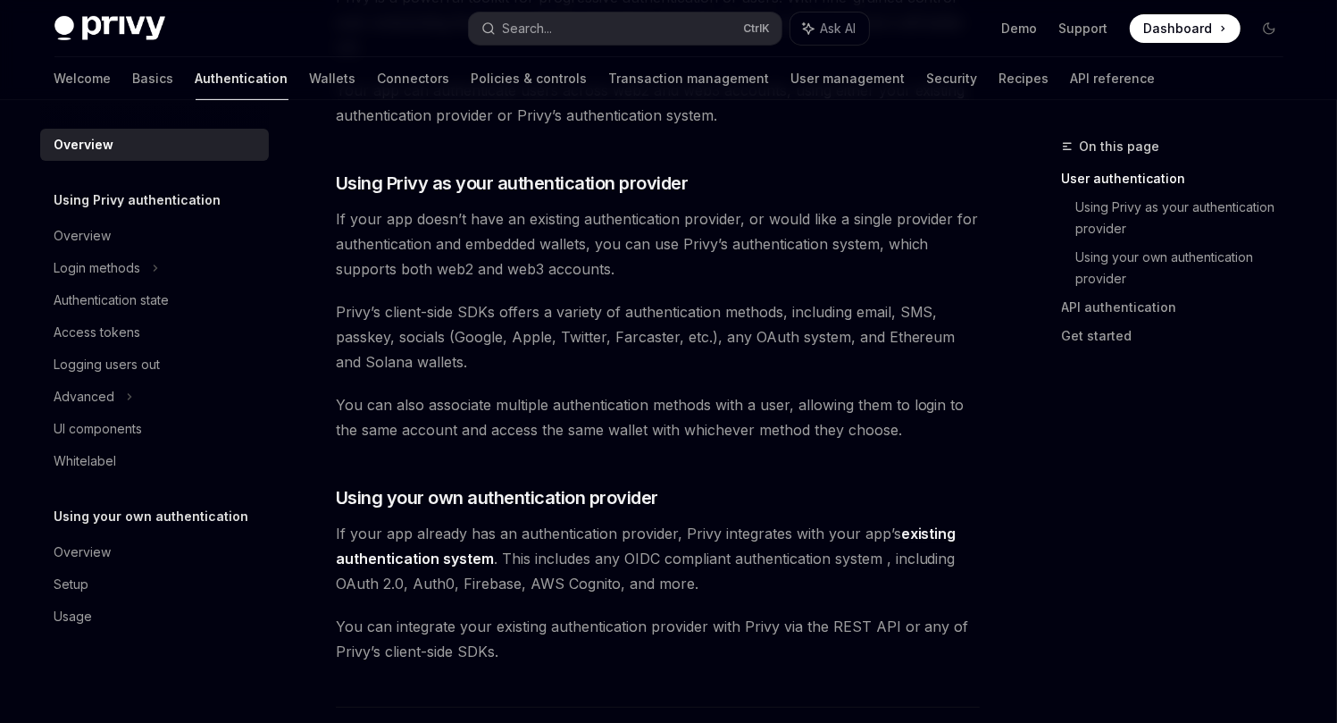
click at [645, 197] on div "Privy’s wallet system supports granular controls on who can access wallets and …" at bounding box center [658, 534] width 644 height 1778
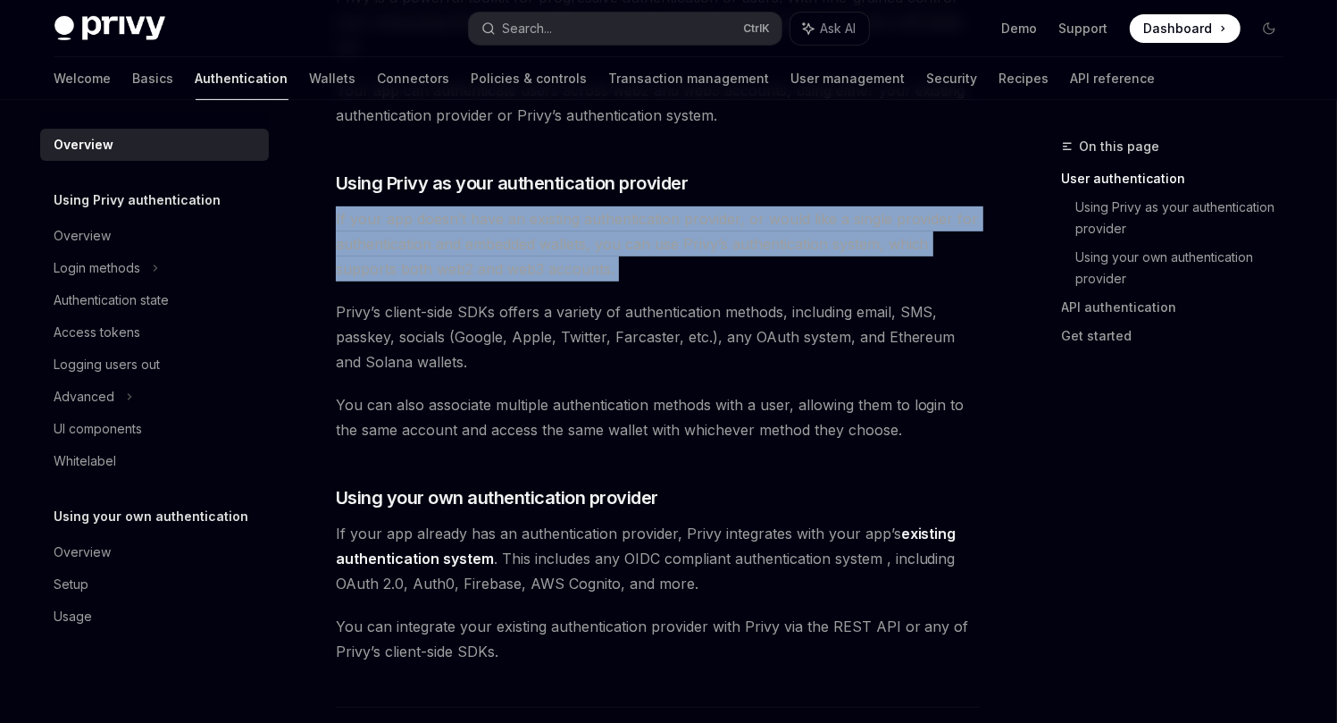
click at [645, 197] on div "Privy’s wallet system supports granular controls on who can access wallets and …" at bounding box center [658, 534] width 644 height 1778
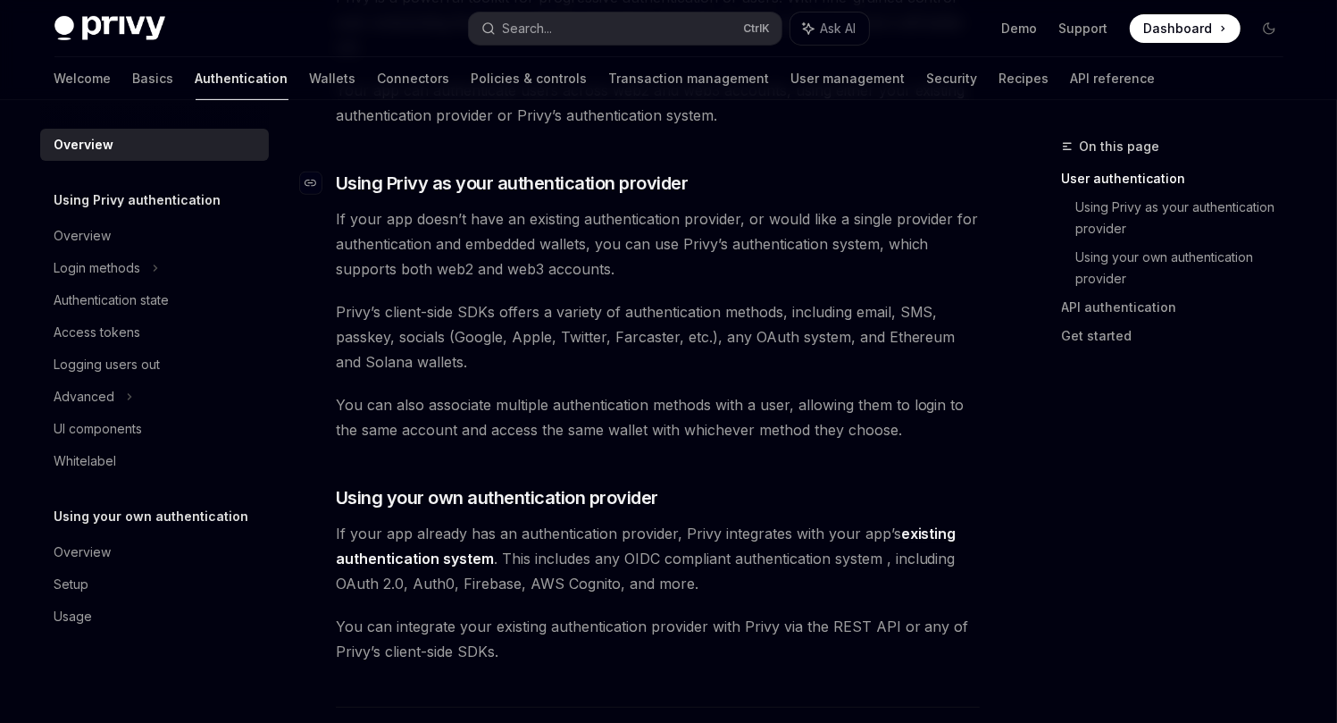
click at [681, 185] on span "Using Privy as your authentication provider" at bounding box center [512, 183] width 353 height 25
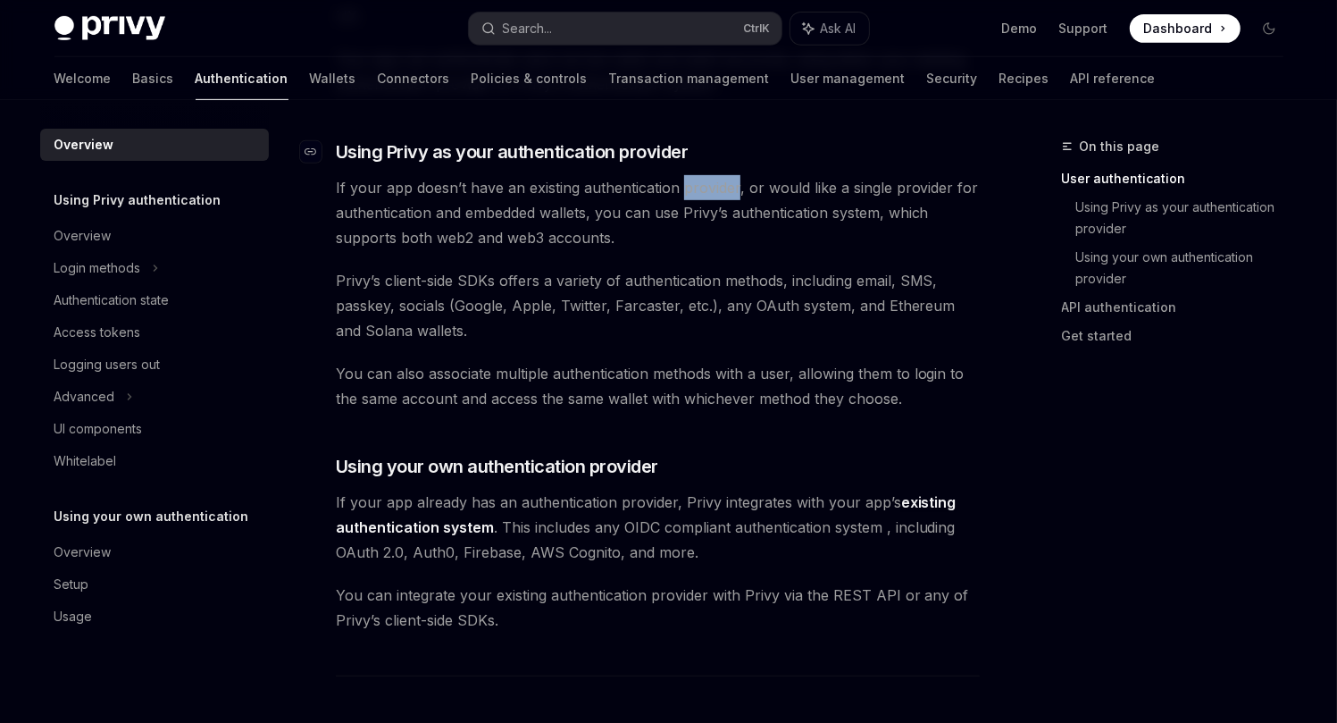
click at [681, 185] on span "If your app doesn’t have an existing authentication provider, or would like a s…" at bounding box center [658, 212] width 644 height 75
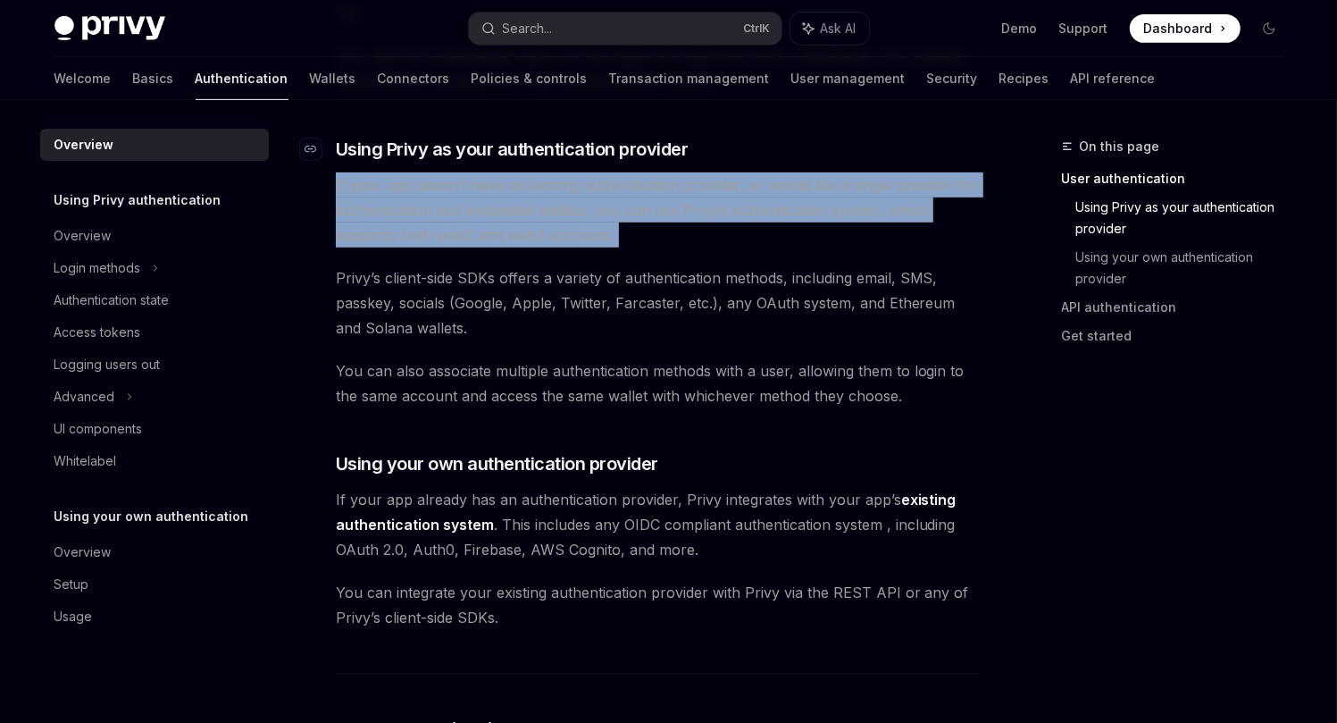
click at [681, 185] on span "If your app doesn’t have an existing authentication provider, or would like a s…" at bounding box center [658, 209] width 644 height 75
click at [707, 200] on span "If your app doesn’t have an existing authentication provider, or would like a s…" at bounding box center [658, 209] width 644 height 75
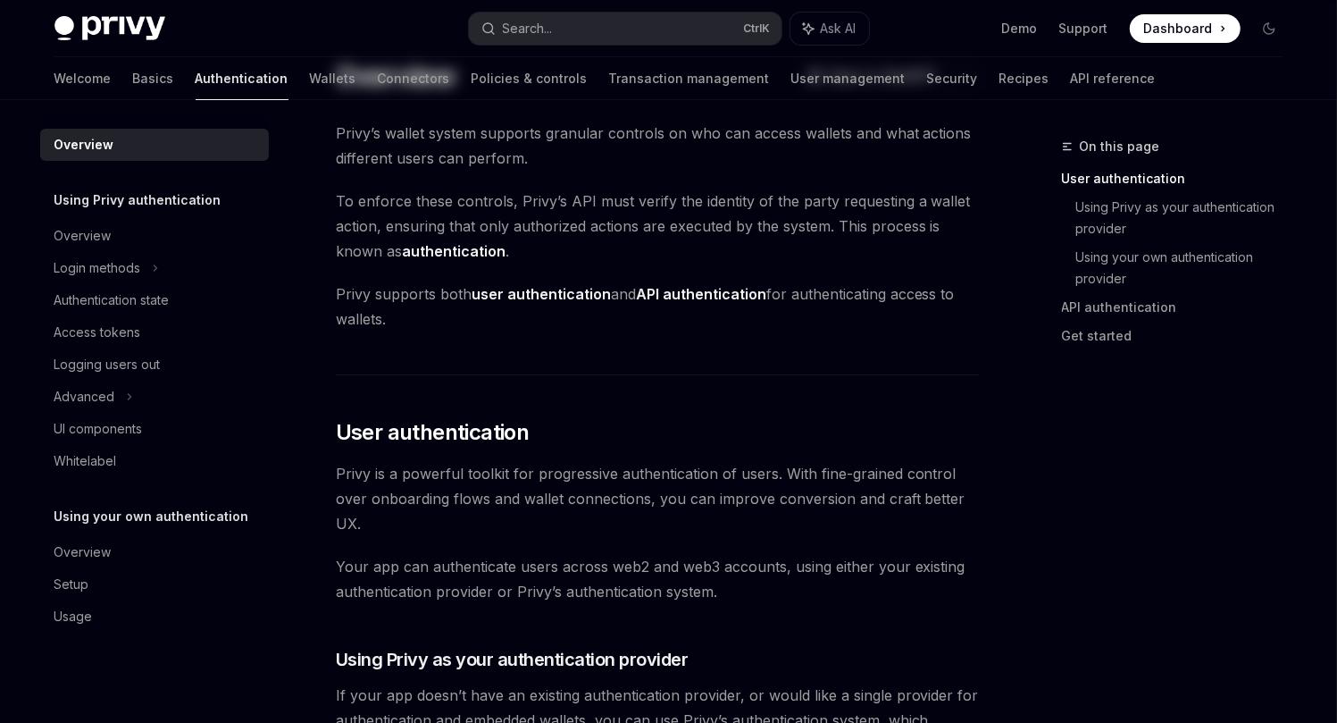
scroll to position [0, 0]
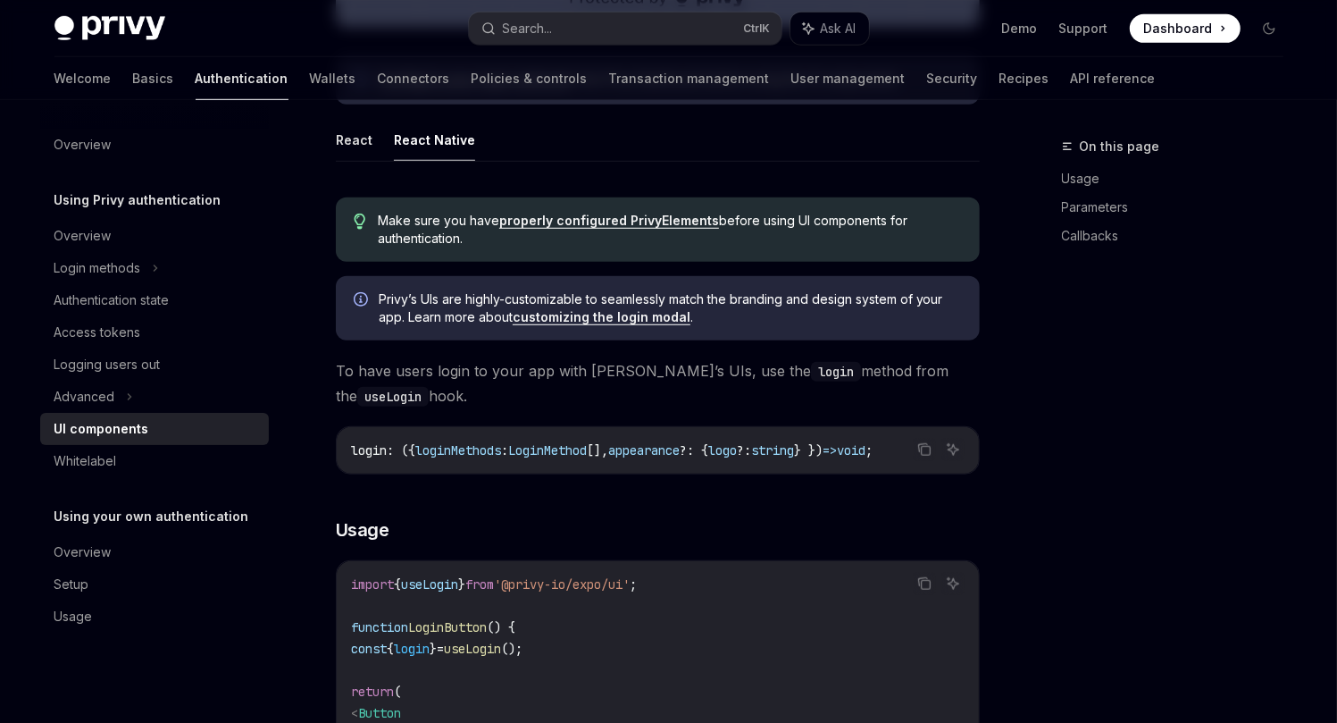
scroll to position [288, 0]
